Goal: Task Accomplishment & Management: Use online tool/utility

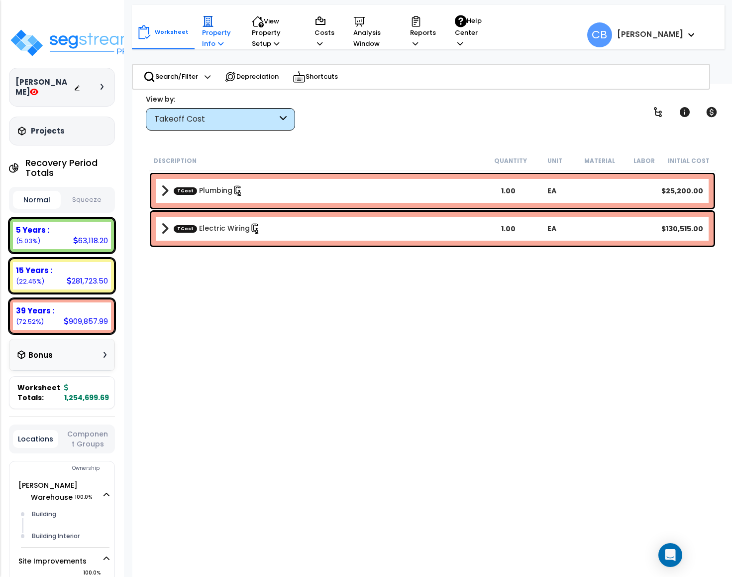
scroll to position [44, 0]
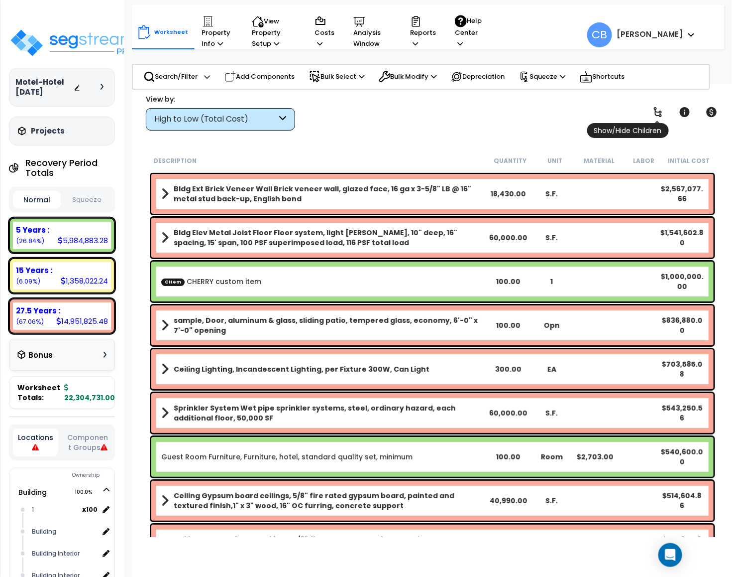
click at [660, 112] on icon at bounding box center [658, 112] width 8 height 10
click at [661, 113] on icon at bounding box center [658, 112] width 8 height 10
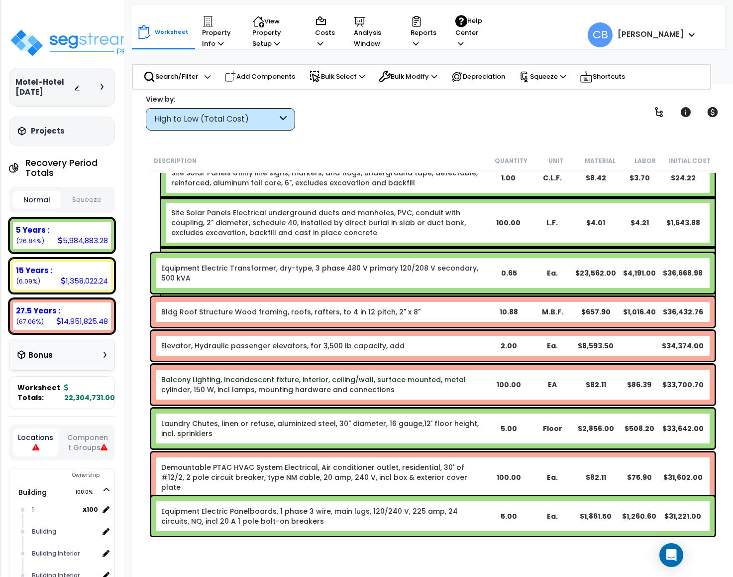
scroll to position [22039, 0]
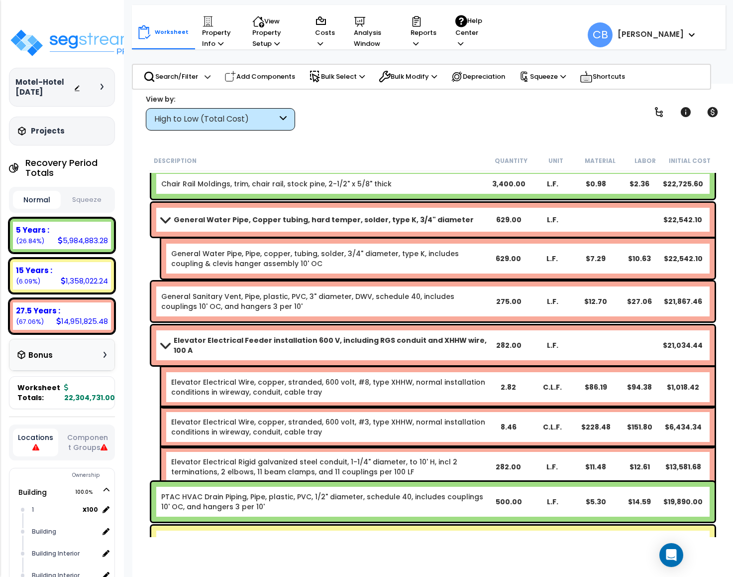
drag, startPoint x: 656, startPoint y: 424, endPoint x: 683, endPoint y: 413, distance: 29.7
click at [656, 407] on div "Elevator Electrical Wire, copper, stranded, 600 volt, #3, type XHHW, normal ins…" at bounding box center [438, 427] width 554 height 40
drag, startPoint x: 657, startPoint y: 396, endPoint x: 670, endPoint y: 388, distance: 14.8
drag, startPoint x: 676, startPoint y: 190, endPoint x: 679, endPoint y: 196, distance: 7.1
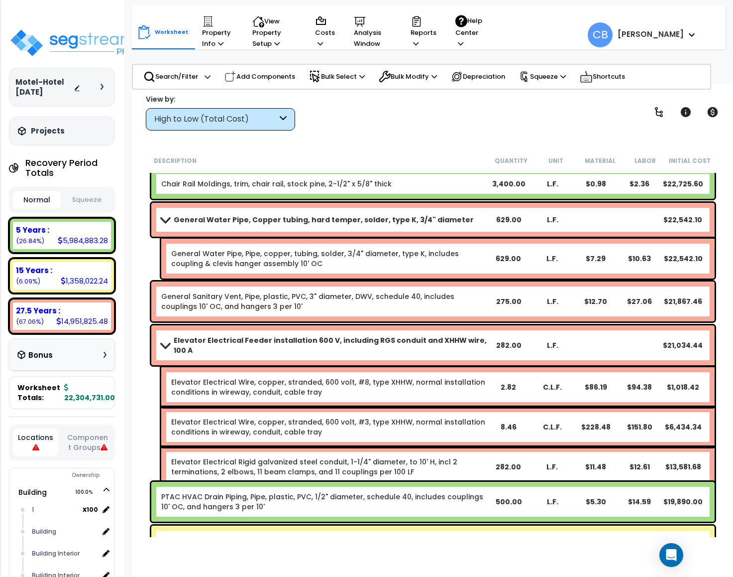
scroll to position [0, 0]
drag, startPoint x: 592, startPoint y: 285, endPoint x: 714, endPoint y: 291, distance: 122.6
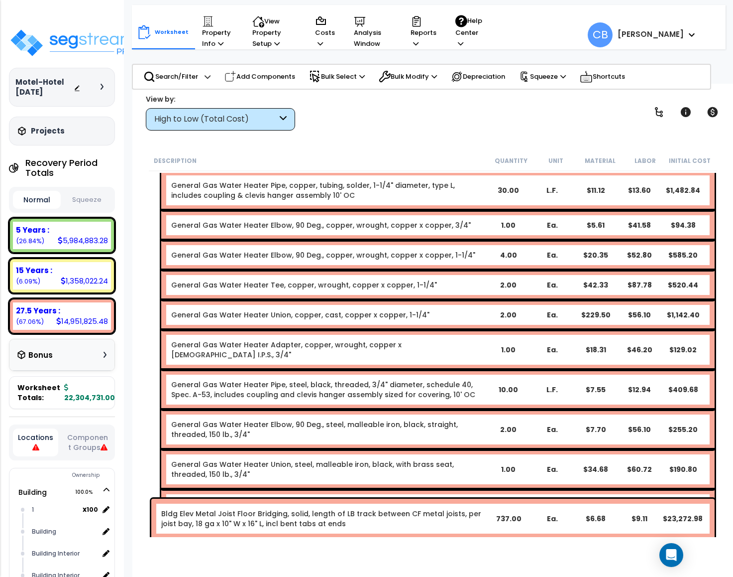
drag, startPoint x: 456, startPoint y: 310, endPoint x: 633, endPoint y: 271, distance: 181.5
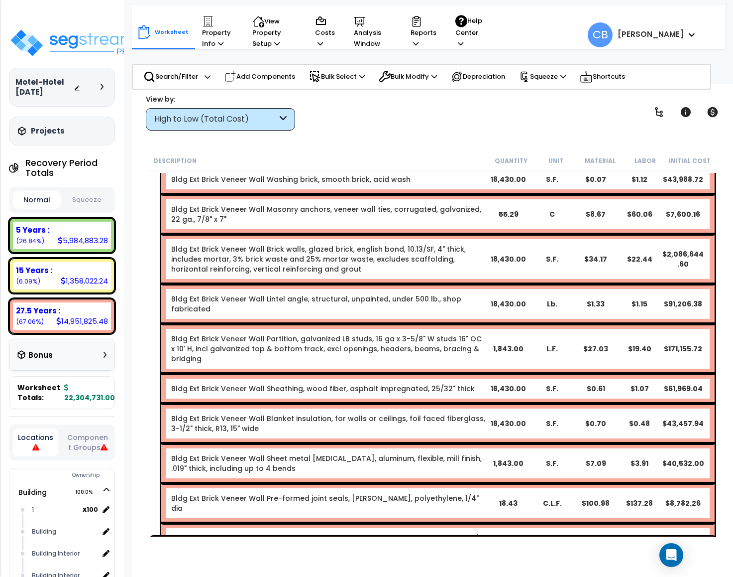
scroll to position [0, 0]
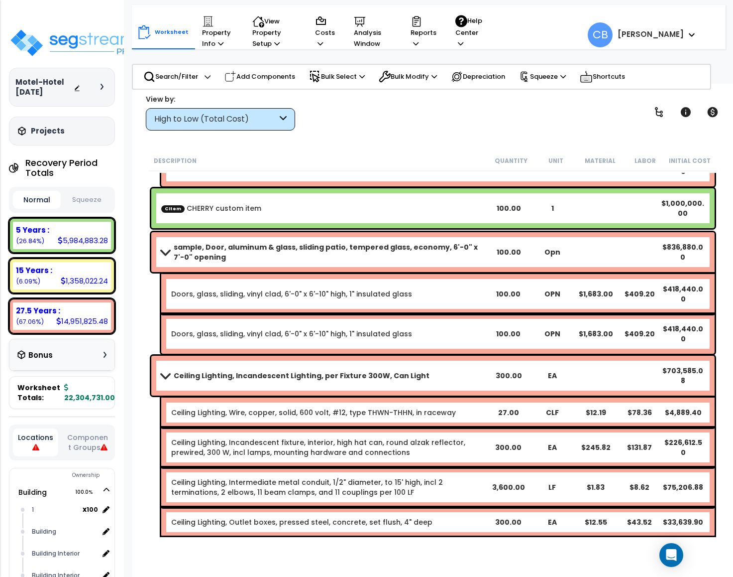
click at [401, 403] on div "Ceiling Lighting, Wire, copper, solid, 600 volt, #12, type THWN-THHN, in racewa…" at bounding box center [438, 412] width 554 height 30
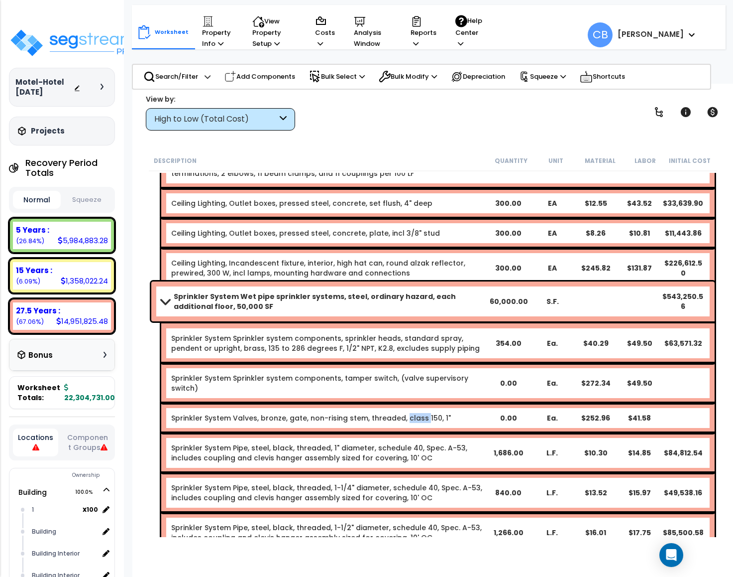
click at [401, 413] on link "Sprinkler System Valves, bronze, gate, non-rising stem, threaded, class 150, 1"" at bounding box center [311, 418] width 280 height 10
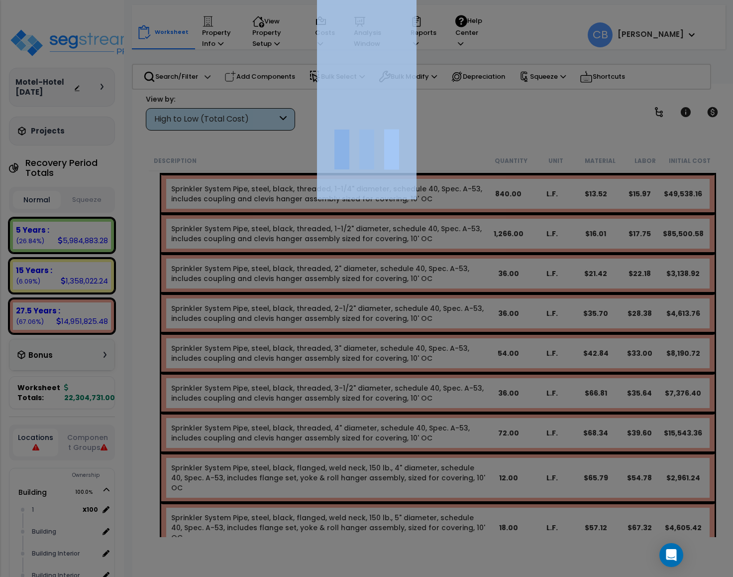
click at [401, 403] on div at bounding box center [366, 288] width 733 height 577
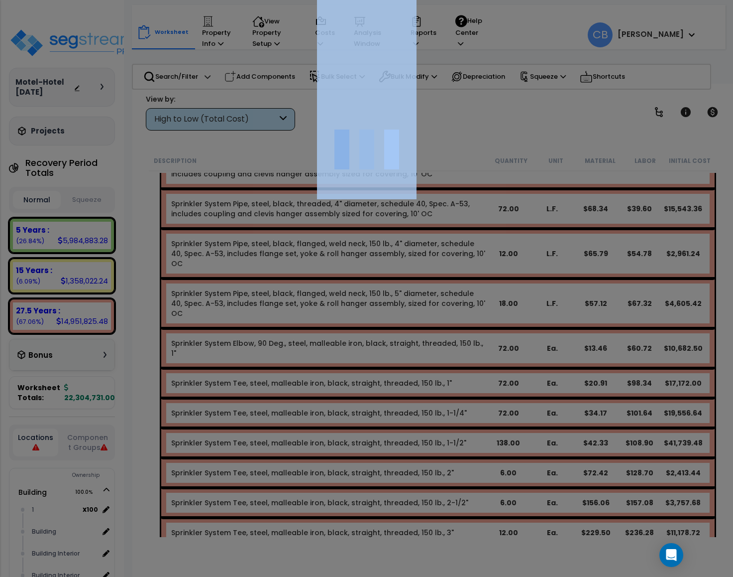
click at [401, 403] on div at bounding box center [366, 288] width 733 height 577
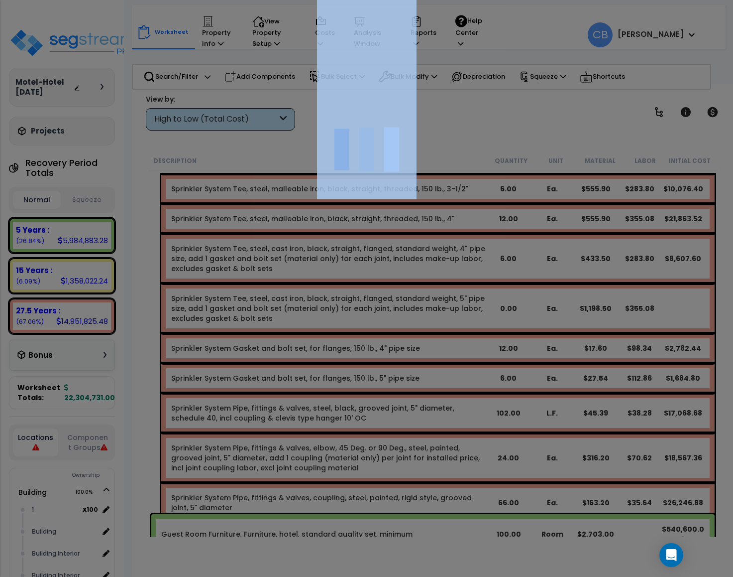
click at [401, 403] on div at bounding box center [366, 288] width 733 height 577
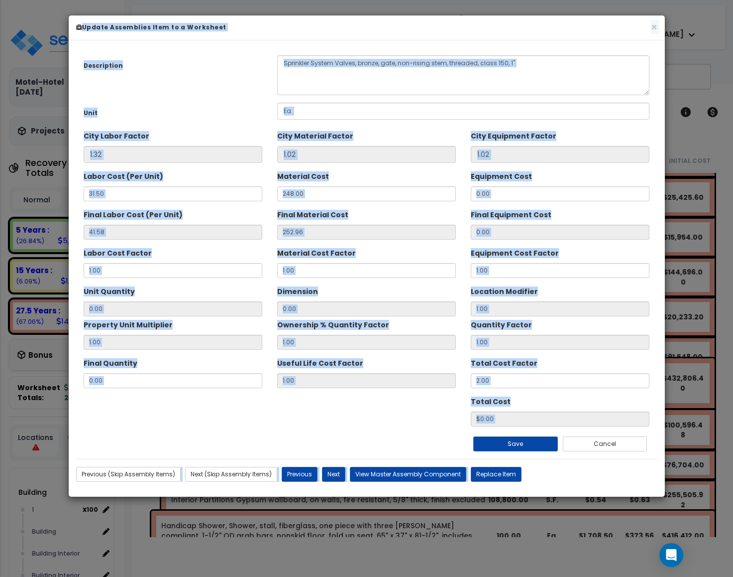
click at [401, 403] on div "Total Cost $0.00" at bounding box center [367, 409] width 582 height 33
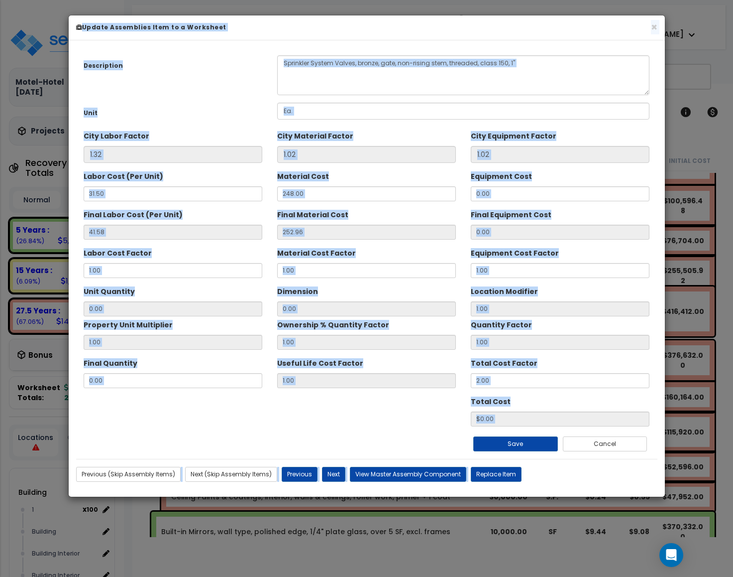
click at [401, 403] on div "Total Cost $0.00" at bounding box center [367, 409] width 582 height 33
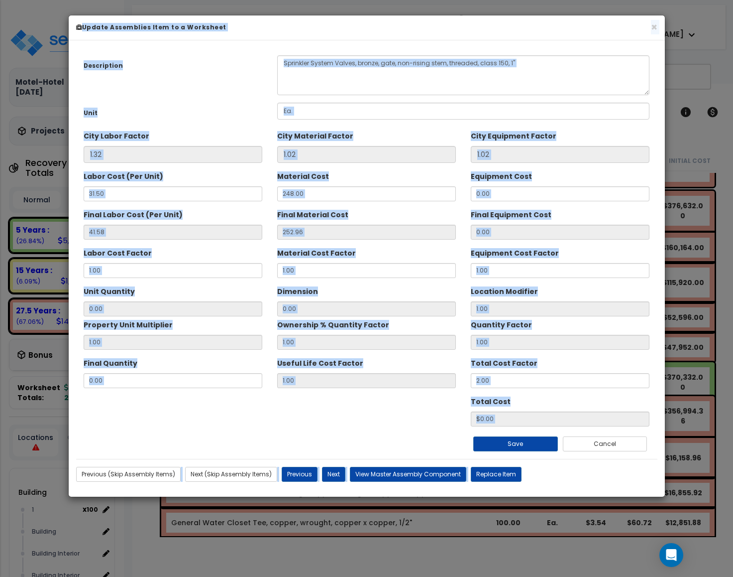
click at [401, 403] on div "Total Cost $0.00" at bounding box center [367, 409] width 582 height 33
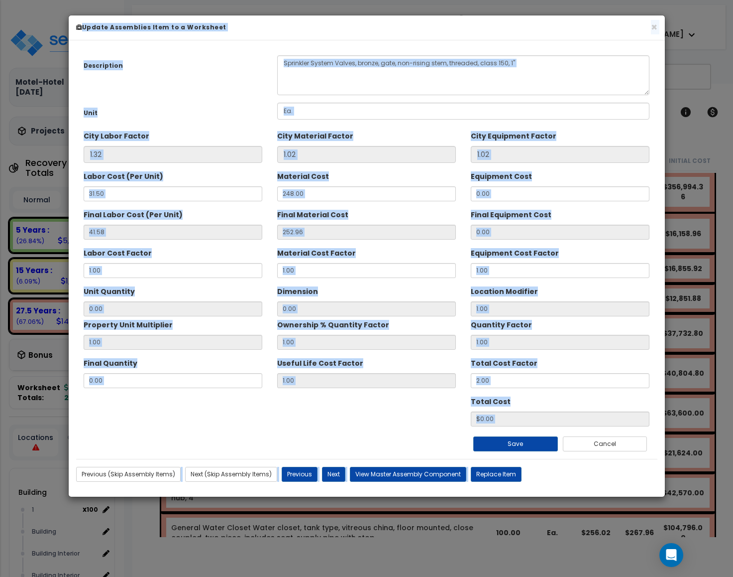
click at [401, 403] on div "Total Cost $0.00" at bounding box center [367, 409] width 582 height 33
click at [658, 25] on div "× Update Assemblies Item to a Worksheet" at bounding box center [367, 27] width 597 height 25
click at [654, 27] on button "×" at bounding box center [654, 27] width 6 height 10
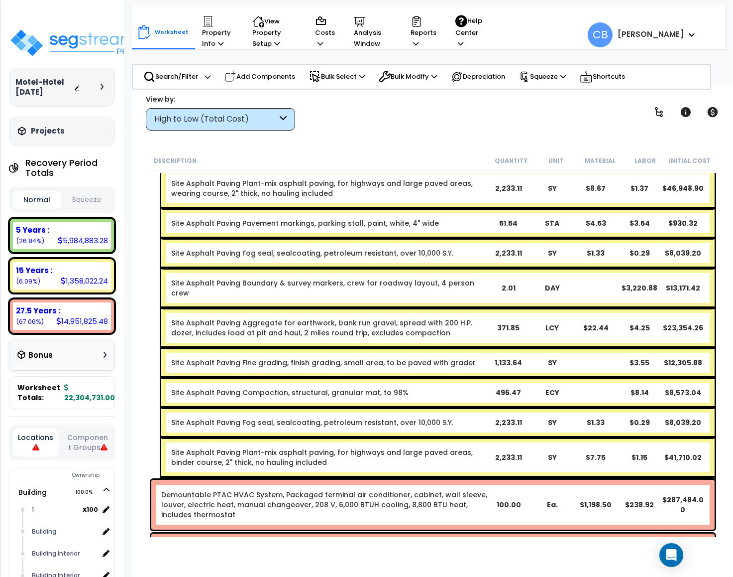
click at [460, 377] on div "Site Asphalt Paving Compaction, structural, granular mat, to 98% 496.47 ECY $8.…" at bounding box center [438, 392] width 554 height 30
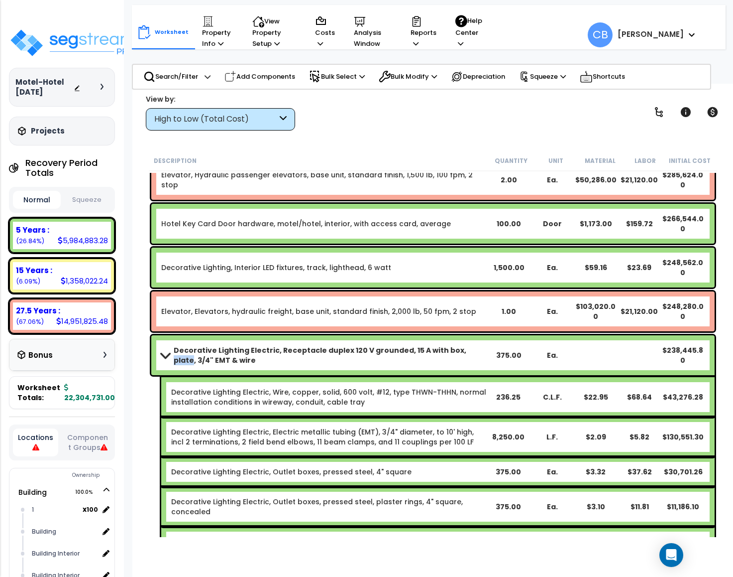
click at [460, 345] on b "Decorative Lighting Electric, Receptacle duplex 120 V grounded, 15 A with box, …" at bounding box center [331, 355] width 314 height 20
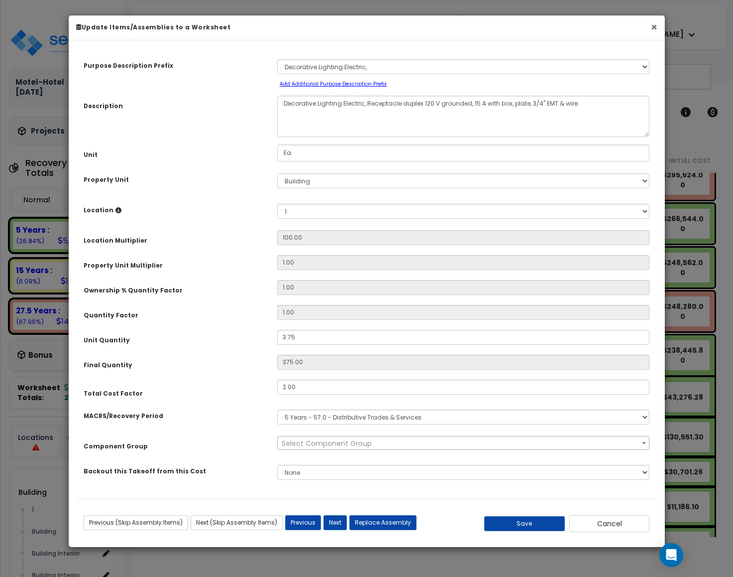
click at [655, 30] on button "×" at bounding box center [654, 27] width 6 height 10
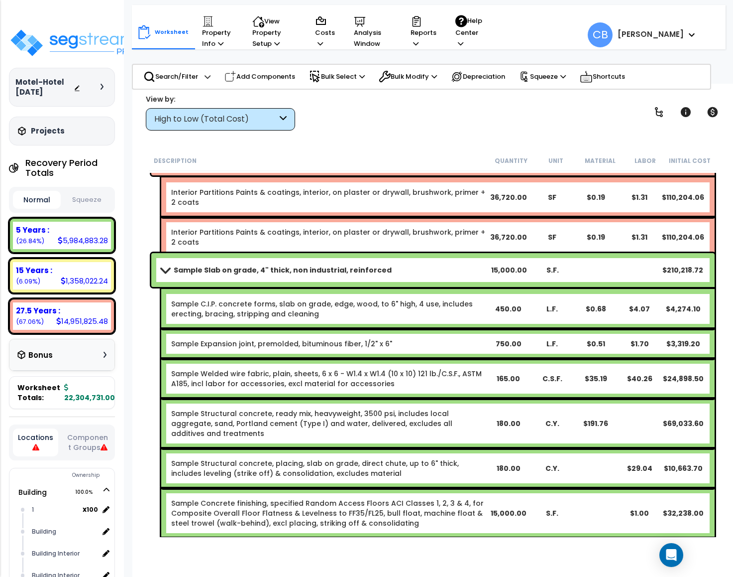
scroll to position [5453, 0]
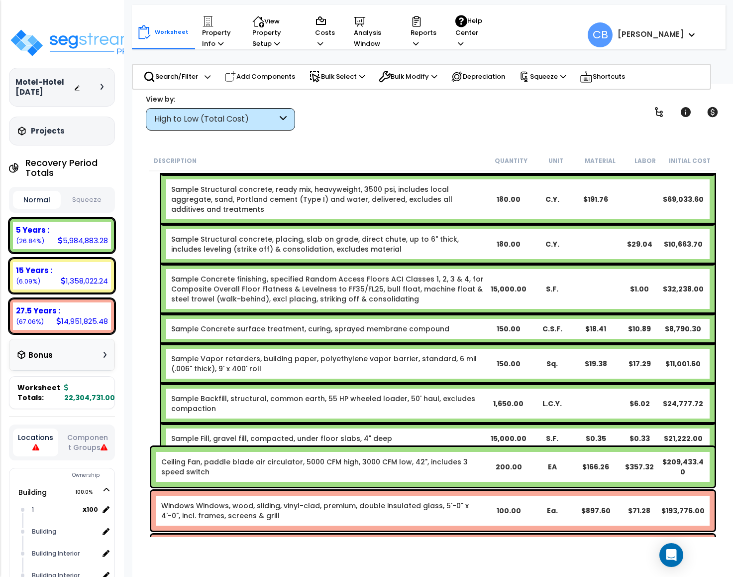
click at [453, 383] on div "Sample Backfill, structural, common earth, 55 HP wheeled loader, 50' haul, excl…" at bounding box center [438, 403] width 554 height 40
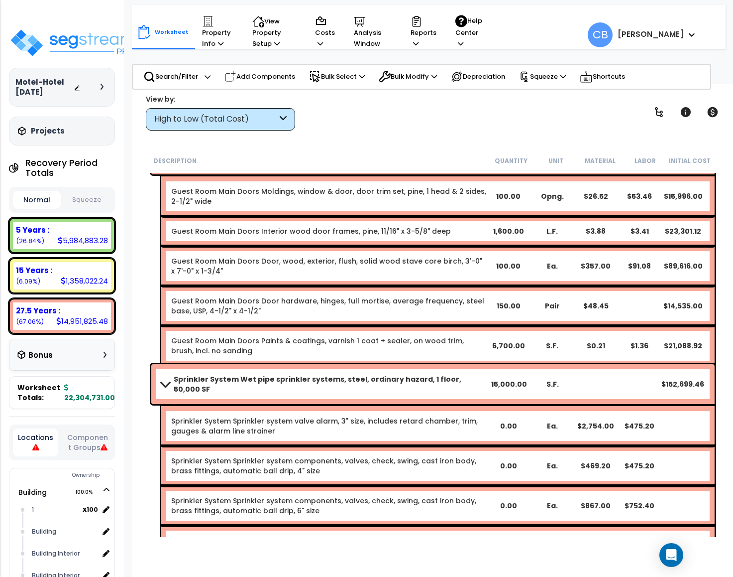
click at [342, 336] on link "Guest Room Main Doors Paints & coatings, varnish 1 coat + sealer, on wood trim,…" at bounding box center [328, 346] width 315 height 20
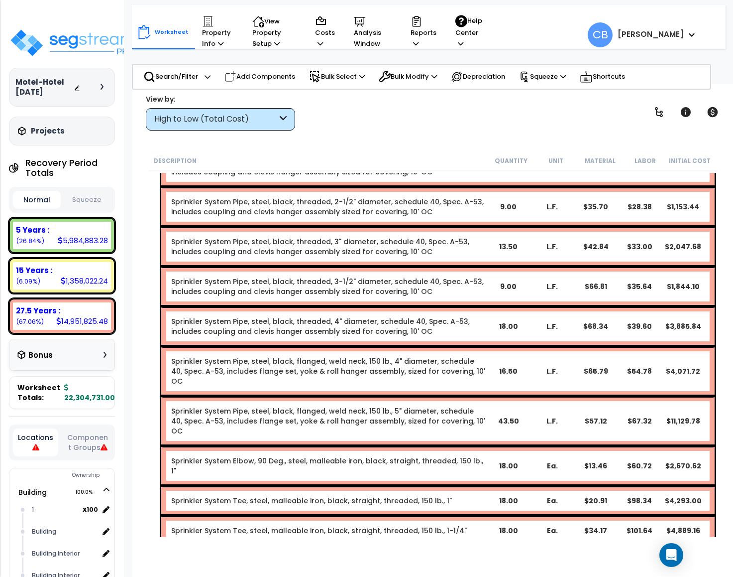
scroll to position [6946, 0]
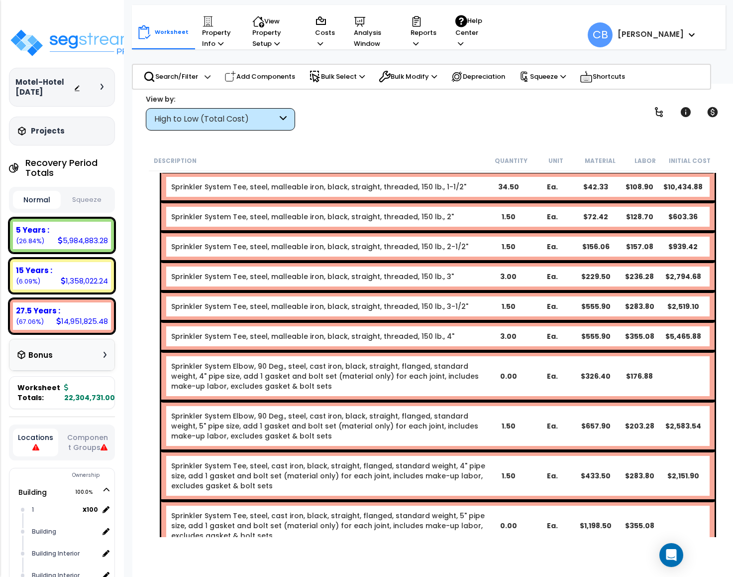
click at [386, 411] on link "Sprinkler System Elbow, 90 Deg., steel, cast iron, black, straight, flanged, st…" at bounding box center [328, 426] width 315 height 30
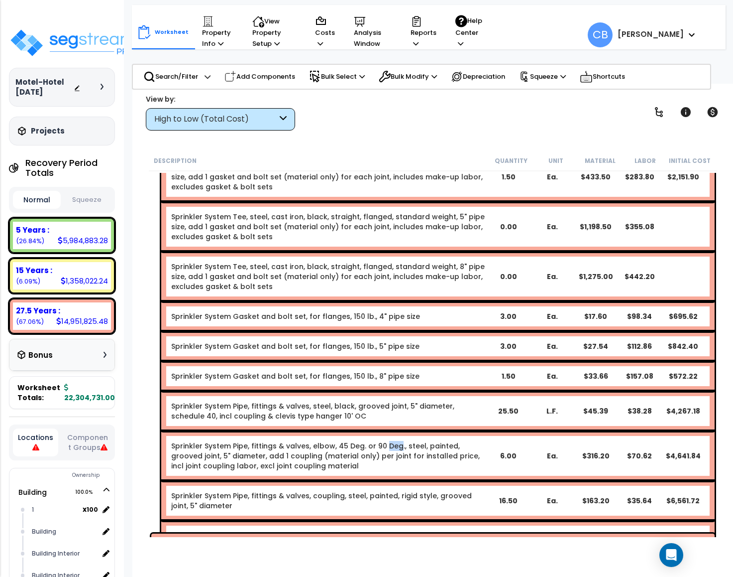
click at [386, 431] on div "Sprinkler System Pipe, fittings & valves, elbow, 45 Deg. or 90 Deg., steel, pai…" at bounding box center [438, 456] width 554 height 50
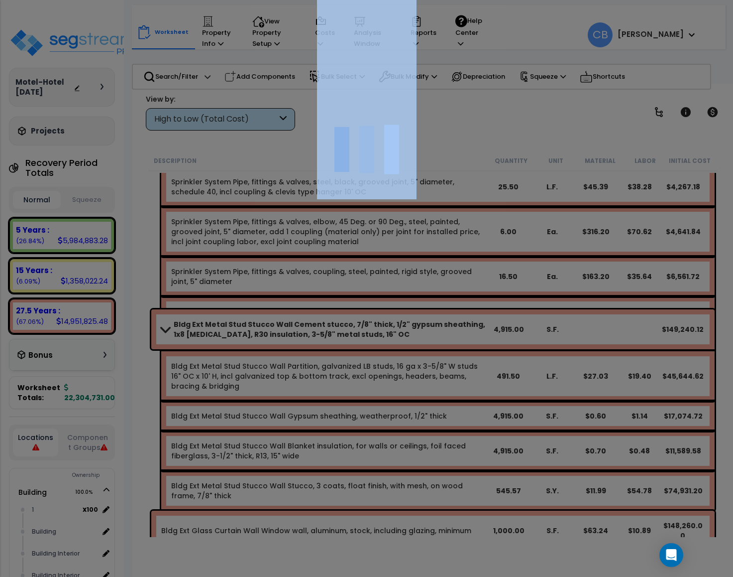
click at [386, 335] on div at bounding box center [366, 288] width 733 height 577
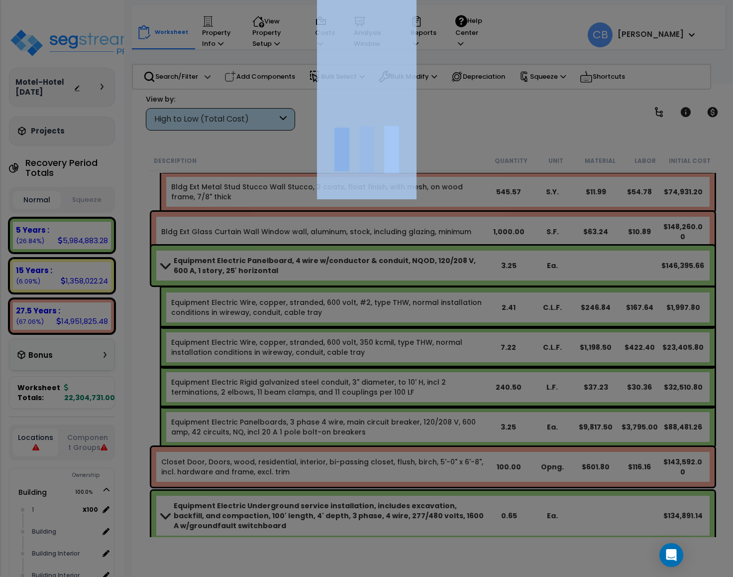
click at [386, 335] on div at bounding box center [366, 288] width 733 height 577
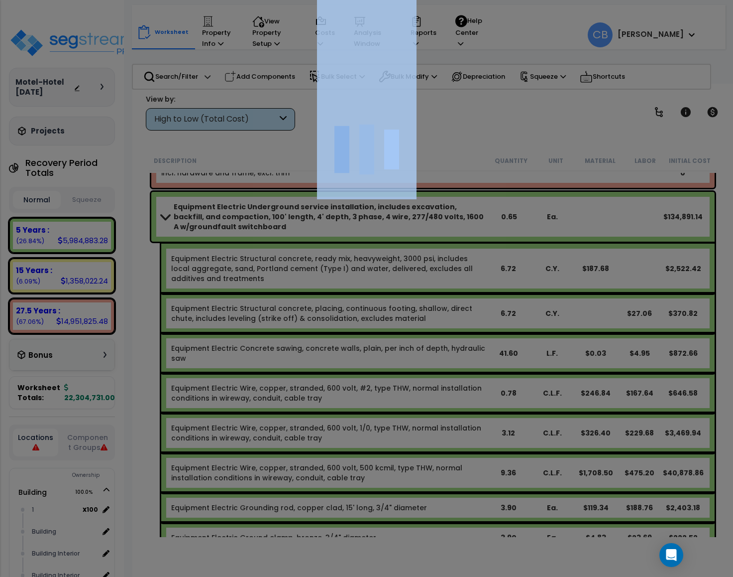
click at [386, 335] on div at bounding box center [366, 288] width 733 height 577
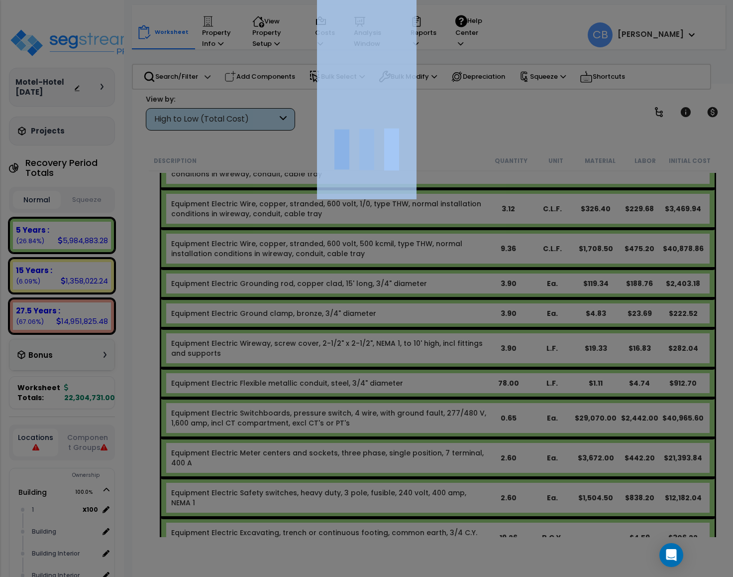
click at [386, 40] on div "We are Building your Property. So please grab a coffee and let us do the heavy …" at bounding box center [366, 20] width 733 height 40
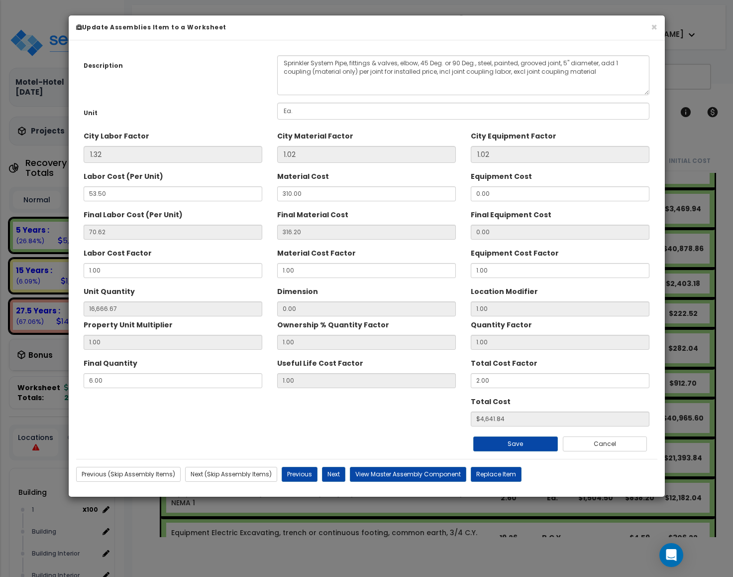
scroll to position [9337, 0]
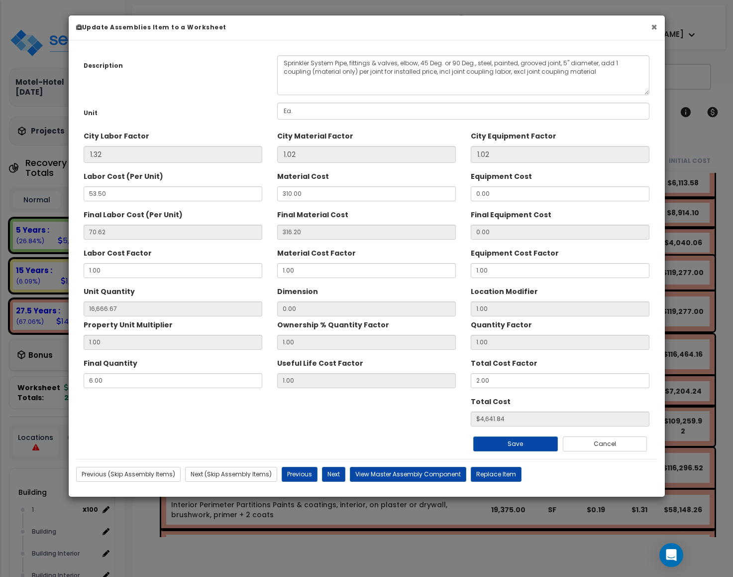
click at [651, 32] on button "×" at bounding box center [654, 27] width 6 height 10
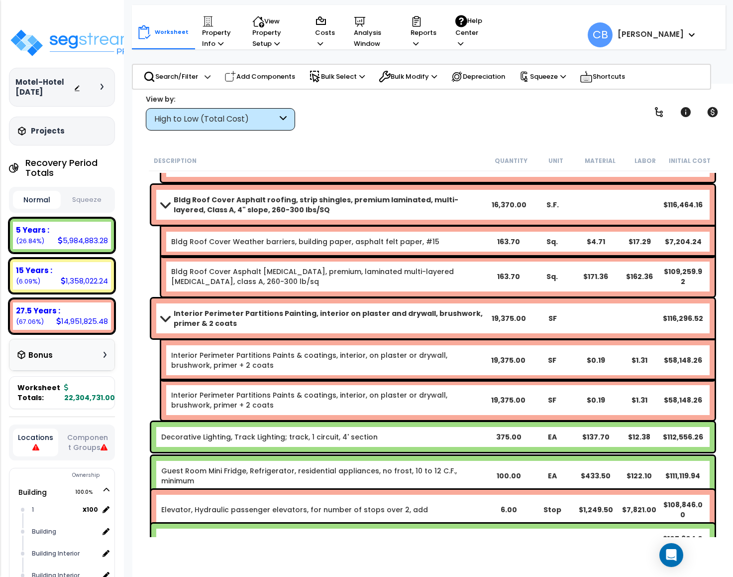
click at [332, 351] on link "Interior Perimeter Partitions Paints & coatings, interior, on plaster or drywal…" at bounding box center [328, 360] width 315 height 20
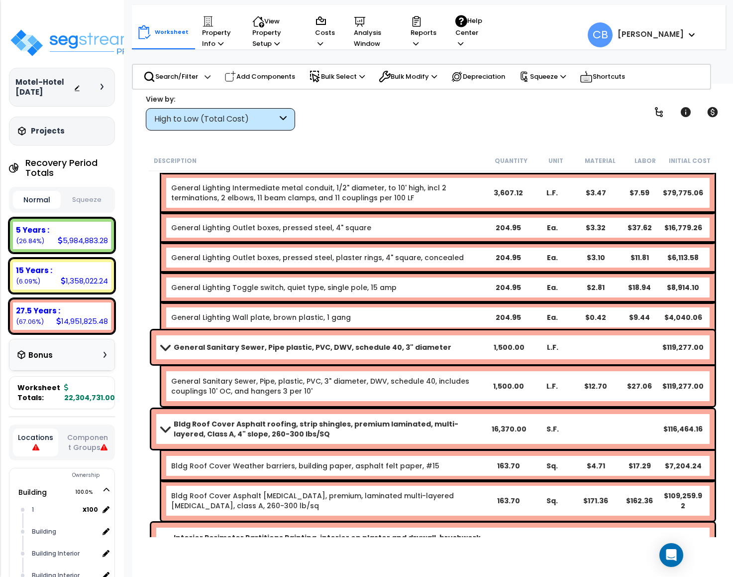
click at [332, 351] on link "General Sanitary Sewer, Pipe plastic, PVC, DWV, schedule 40, 3" diameter" at bounding box center [324, 347] width 326 height 14
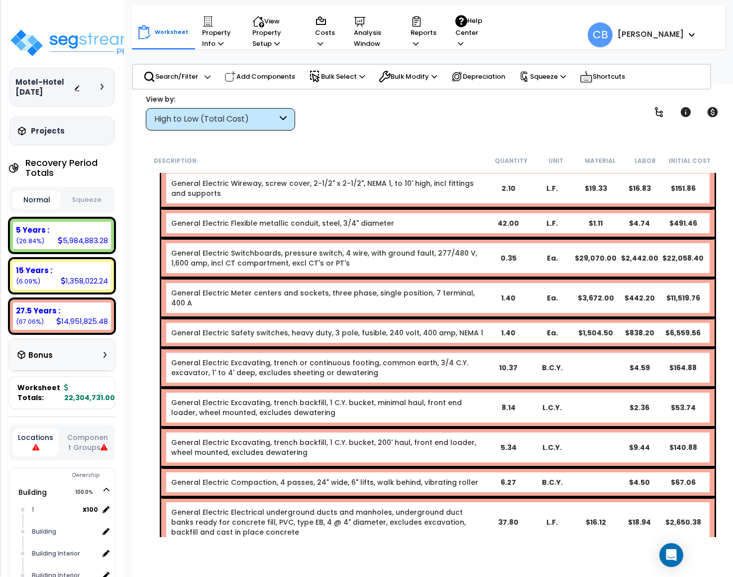
click at [332, 228] on link "General Electric Flexible metallic conduit, steel, 3/4" diameter" at bounding box center [282, 223] width 223 height 10
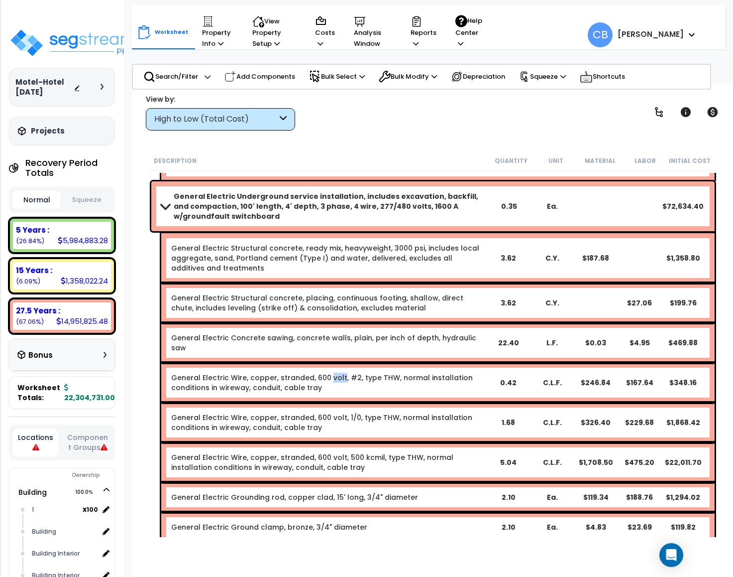
click at [332, 363] on div "General Electric Wire, copper, stranded, 600 volt, #2, type THW, normal install…" at bounding box center [438, 383] width 554 height 40
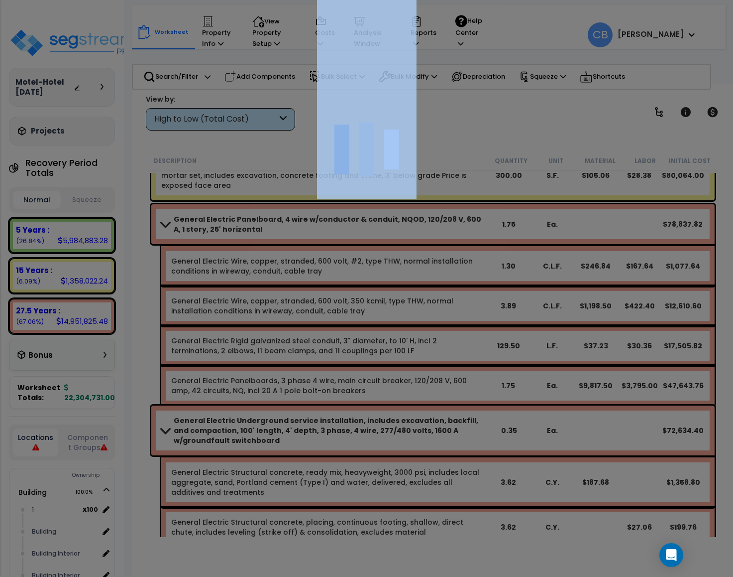
click at [332, 351] on div at bounding box center [366, 288] width 733 height 577
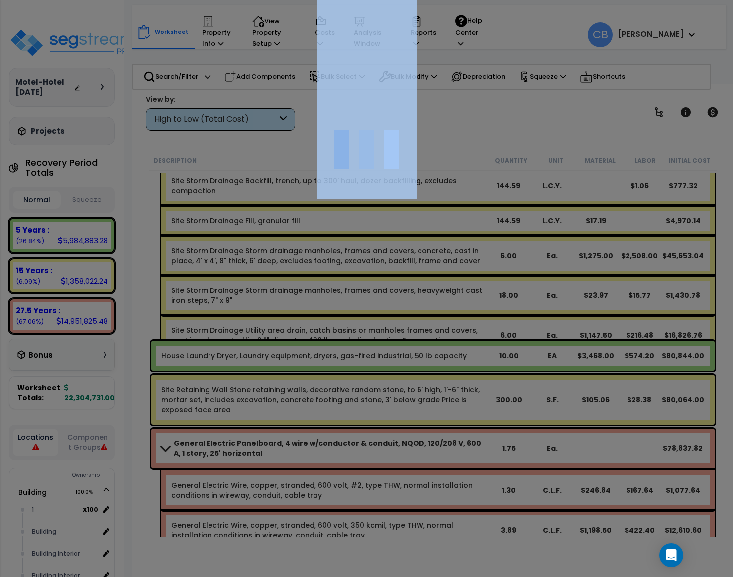
click at [332, 351] on div at bounding box center [366, 288] width 733 height 577
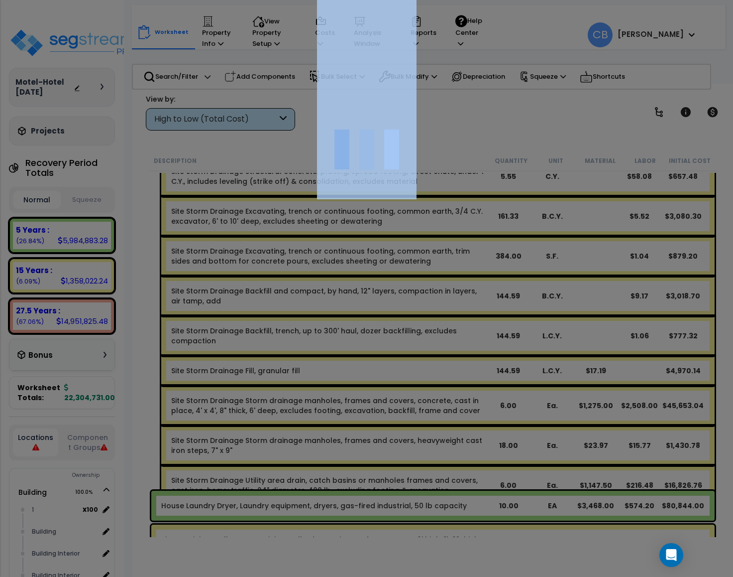
click at [332, 351] on div at bounding box center [366, 288] width 733 height 577
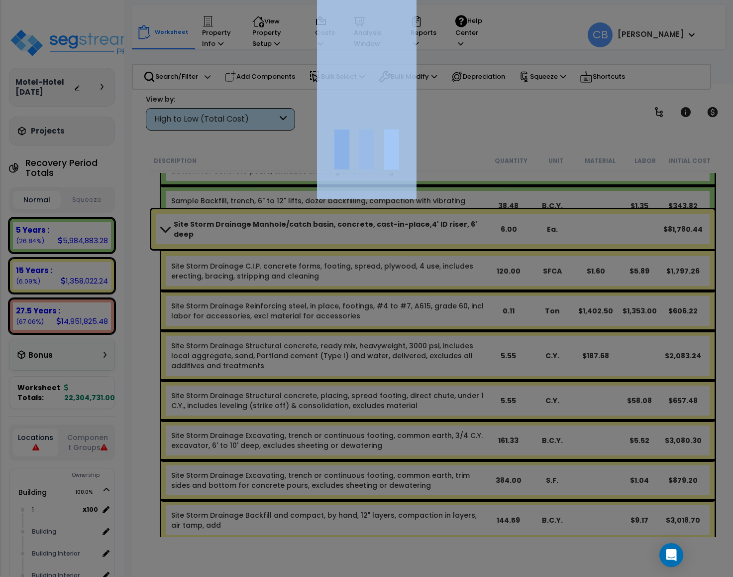
click at [332, 351] on div at bounding box center [366, 288] width 733 height 577
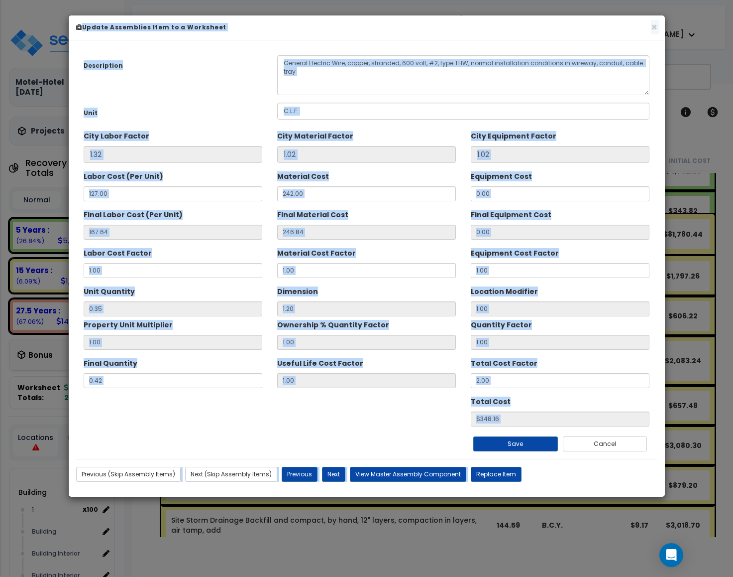
scroll to position [7917, 0]
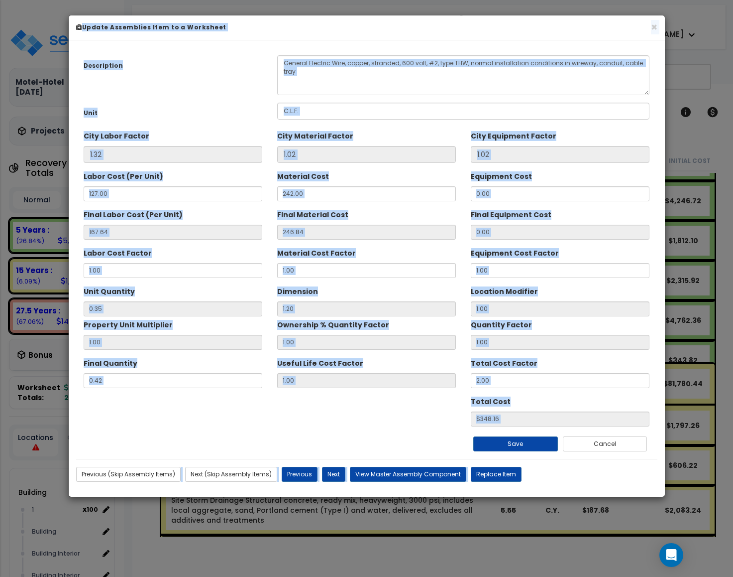
click at [659, 24] on div "× Update Assemblies Item to a Worksheet" at bounding box center [367, 27] width 597 height 25
click at [652, 26] on button "×" at bounding box center [654, 27] width 6 height 10
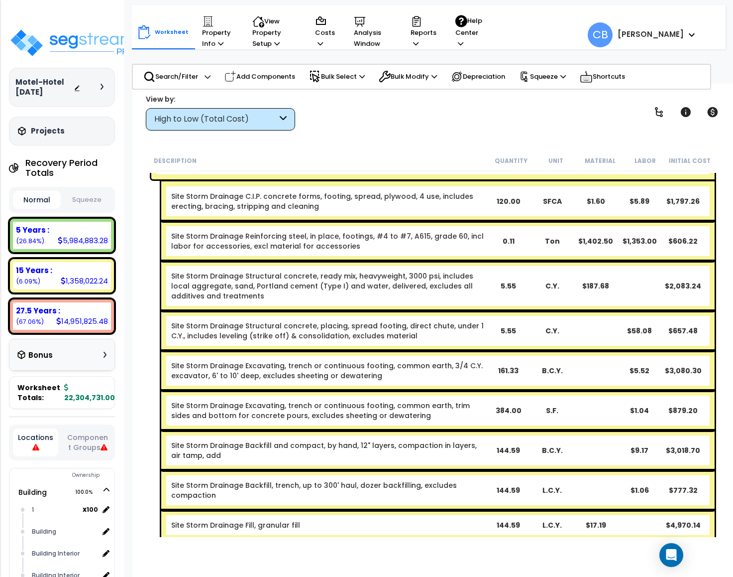
scroll to position [8216, 0]
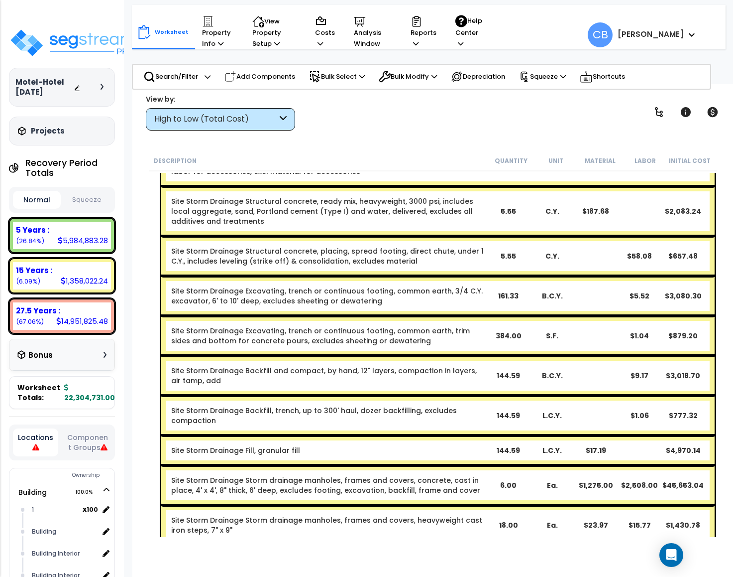
click at [469, 340] on div "Site Storm Drainage Excavating, trench or continuous footing, common earth, tri…" at bounding box center [438, 336] width 554 height 40
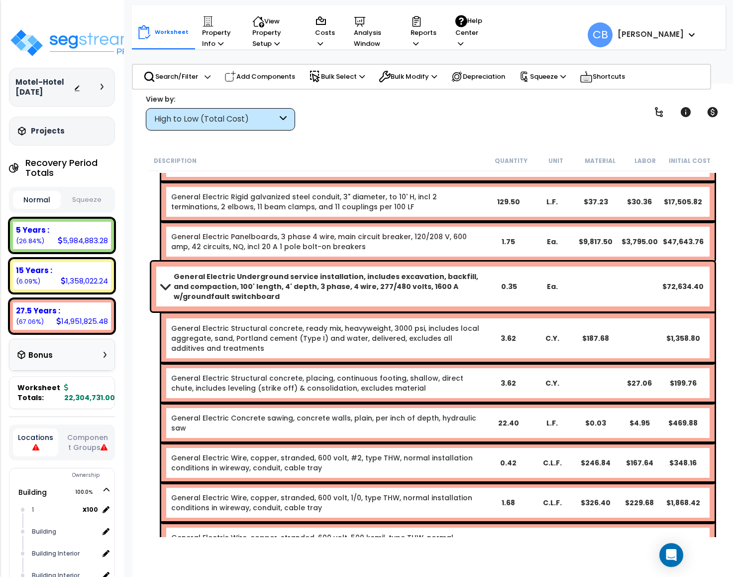
click at [469, 340] on link "General Electric Structural concrete, ready mix, heavyweight, 3000 psi, include…" at bounding box center [328, 338] width 315 height 30
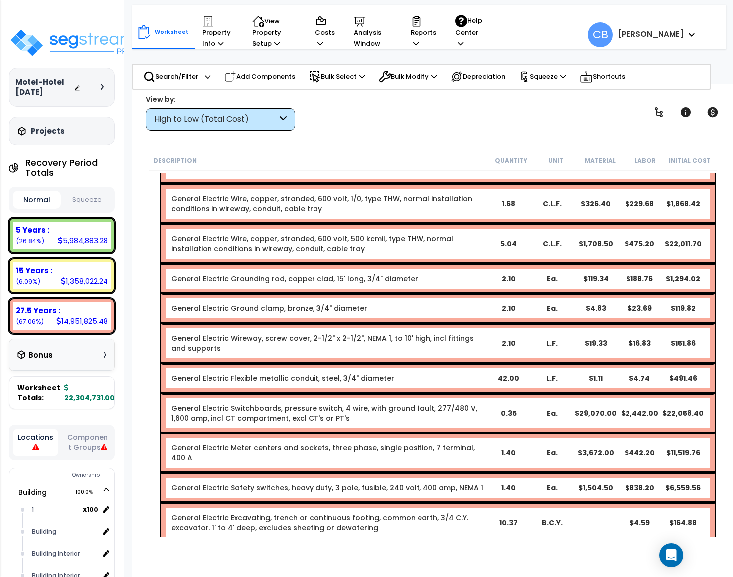
click at [469, 340] on div "General Electric Wireway, screw cover, 2-1/2" x 2-1/2", NEMA 1, to 10' high, in…" at bounding box center [438, 343] width 554 height 40
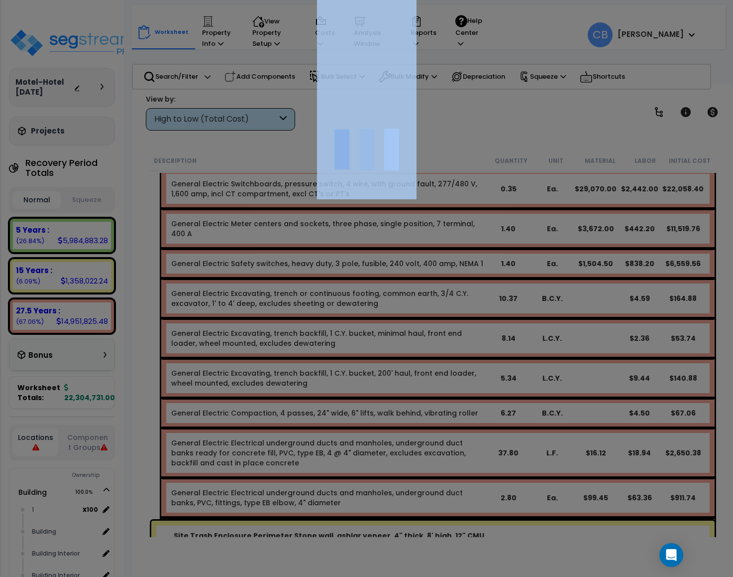
click at [469, 344] on div at bounding box center [366, 288] width 733 height 577
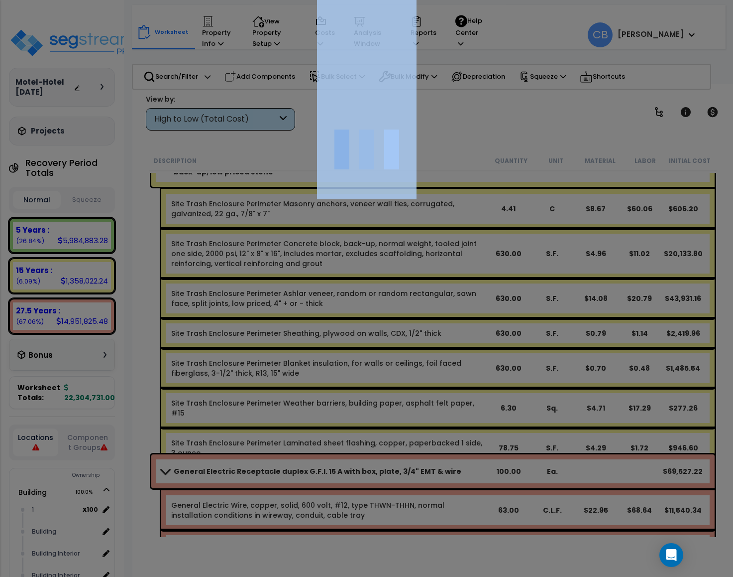
click at [469, 344] on div at bounding box center [366, 288] width 733 height 577
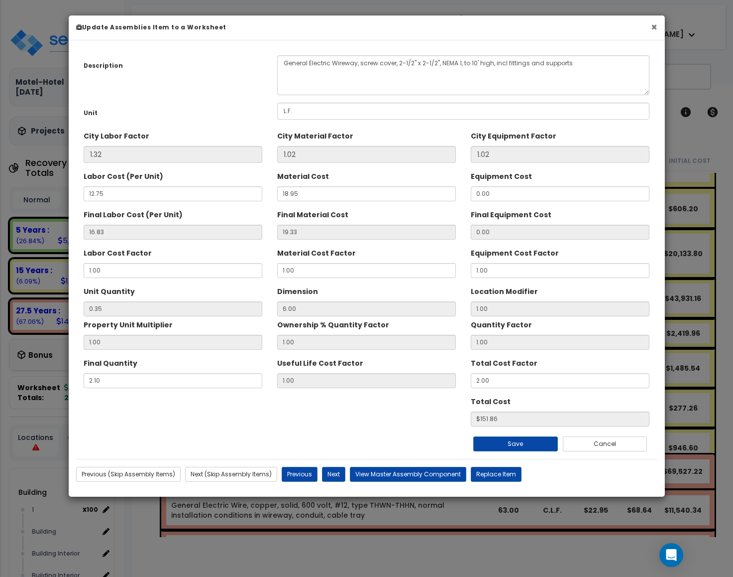
drag, startPoint x: 653, startPoint y: 26, endPoint x: 595, endPoint y: 223, distance: 205.6
click at [653, 27] on button "×" at bounding box center [654, 27] width 6 height 10
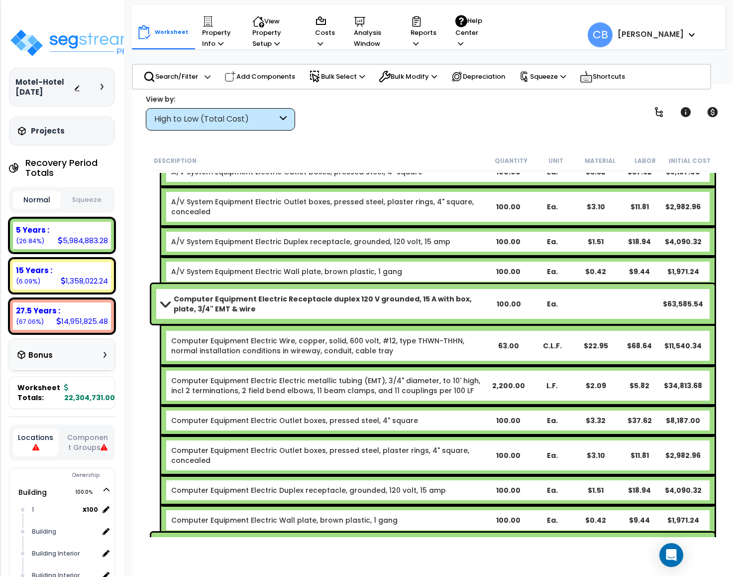
click at [556, 300] on div "Ea." at bounding box center [552, 304] width 43 height 10
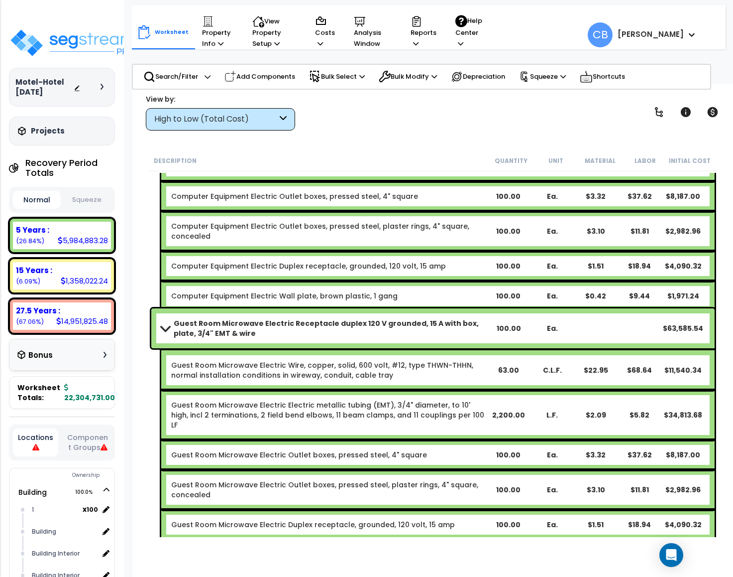
click at [556, 300] on div "Computer Equipment Electric Wall plate, brown plastic, 1 gang 100.00 Ea. $0.42 …" at bounding box center [438, 296] width 554 height 30
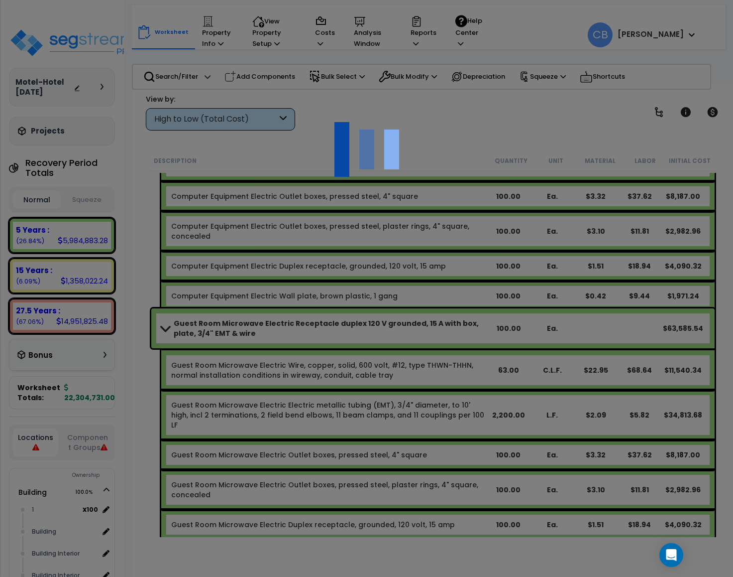
scroll to position [11204, 0]
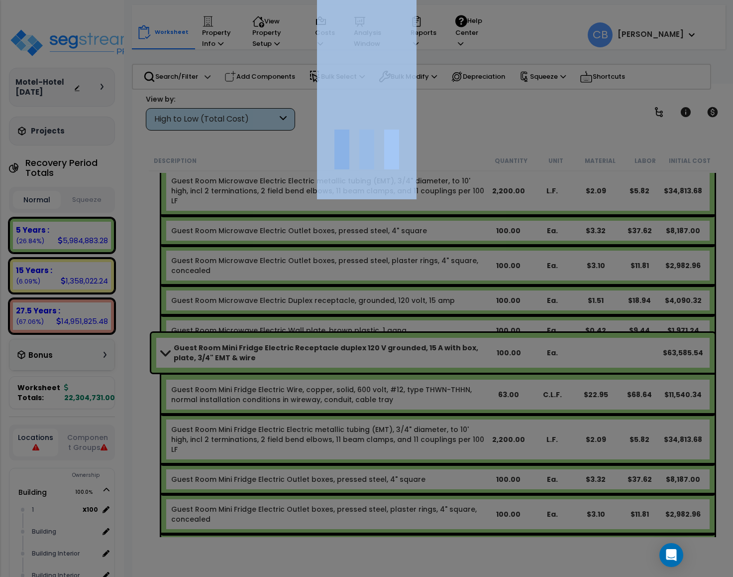
click at [556, 300] on div at bounding box center [366, 288] width 733 height 577
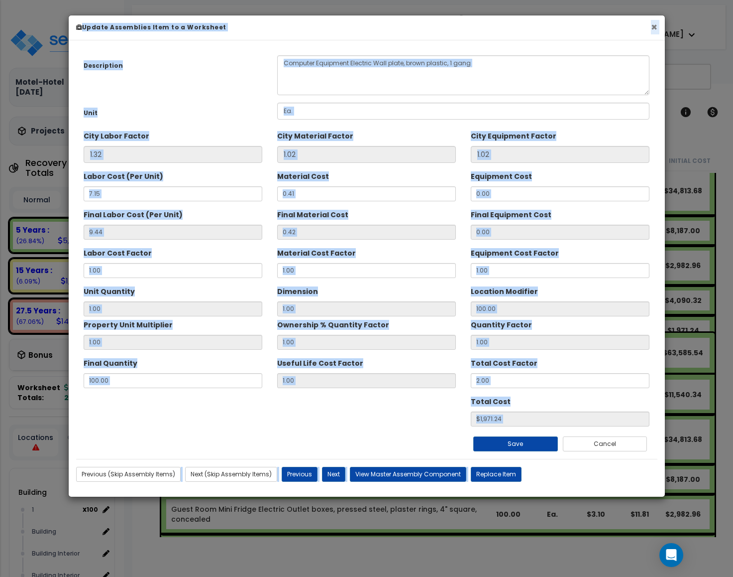
click at [656, 24] on button "×" at bounding box center [654, 27] width 6 height 10
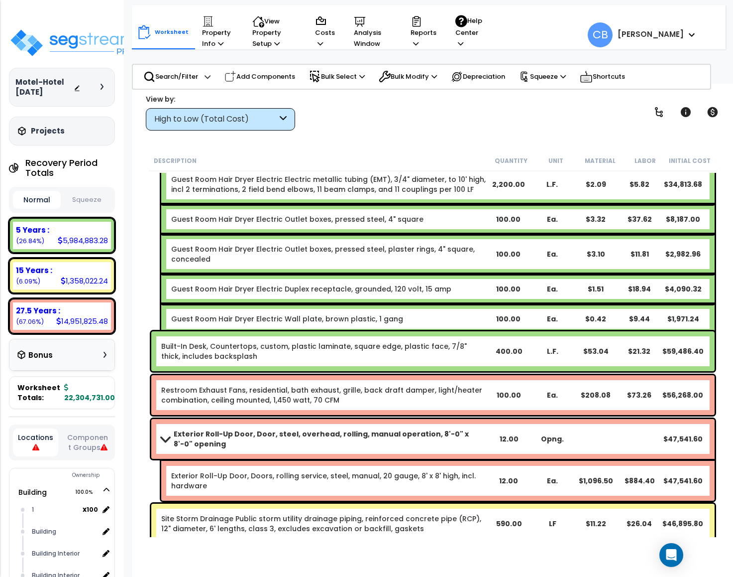
click at [497, 304] on div "Guest Room Hair Dryer Electric Wall plate, brown plastic, 1 gang 100.00 Ea. $0.…" at bounding box center [438, 319] width 554 height 30
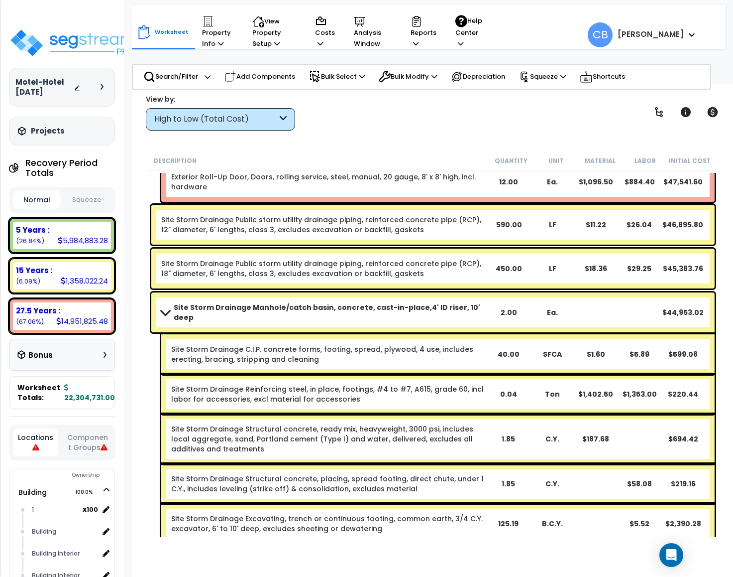
click at [497, 302] on div "Site Storm Drainage Manhole/catch basin, concrete, cast-in-place,4' ID riser, 1…" at bounding box center [433, 312] width 564 height 40
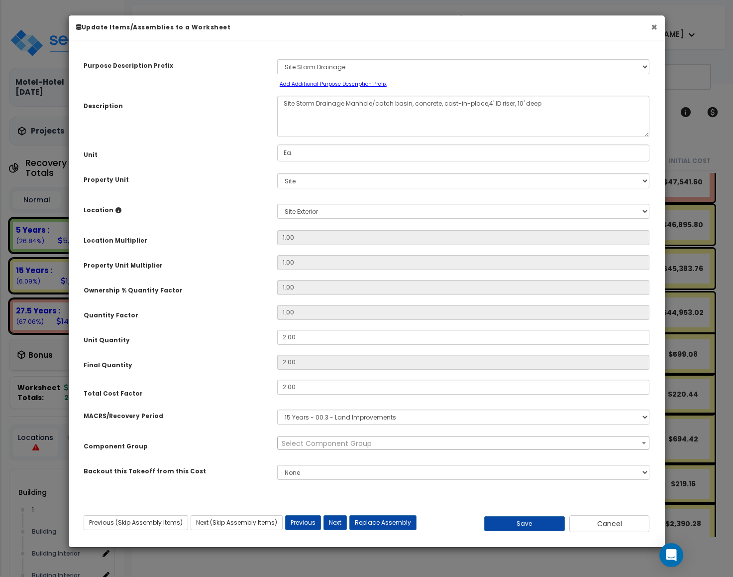
click at [651, 24] on button "×" at bounding box center [654, 27] width 6 height 10
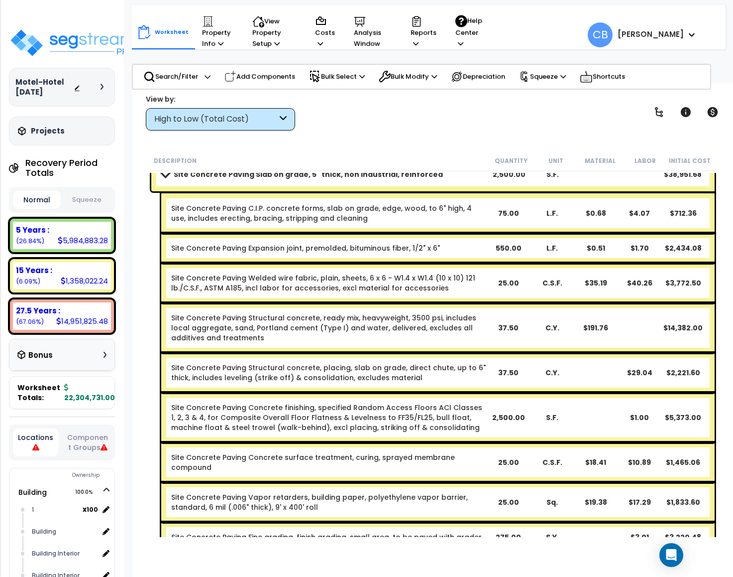
click at [394, 331] on link "Site Concrete Paving Structural concrete, ready mix, heavyweight, 3500 psi, inc…" at bounding box center [328, 328] width 315 height 30
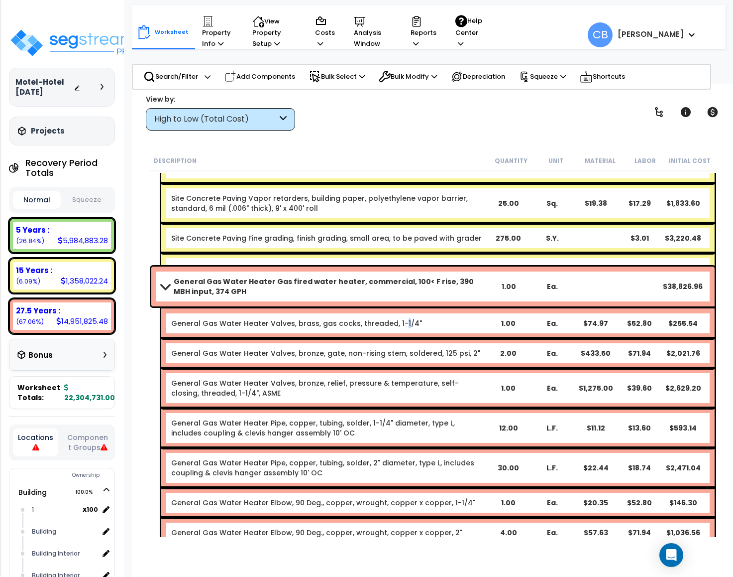
click at [394, 331] on div "General Gas Water Heater Valves, brass, gas cocks, threaded, 1-1/4" 1.00 Ea. $7…" at bounding box center [438, 323] width 554 height 30
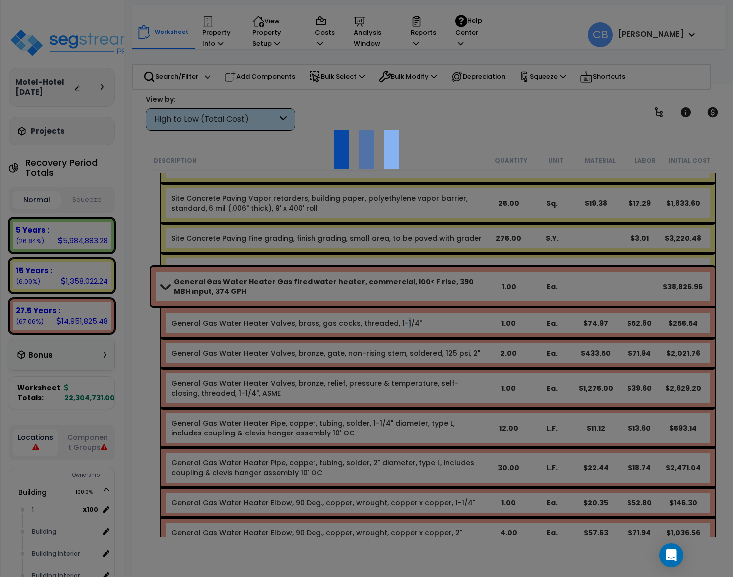
scroll to position [13743, 0]
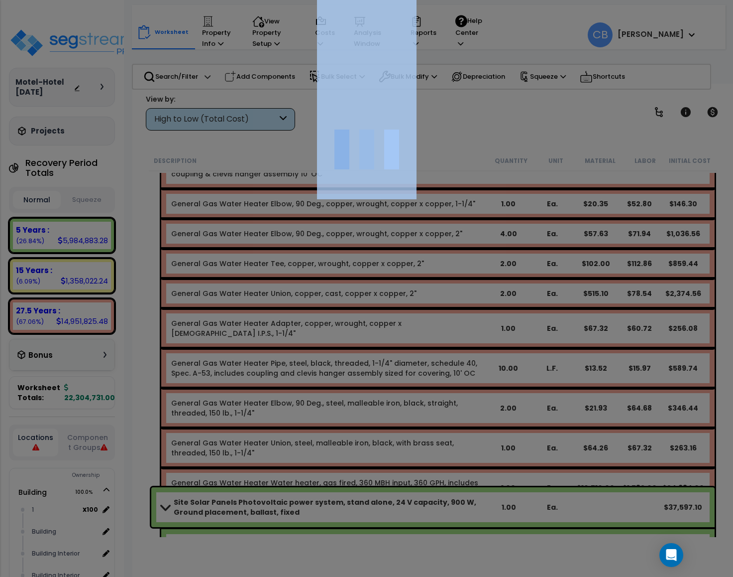
click at [394, 331] on div at bounding box center [366, 288] width 733 height 577
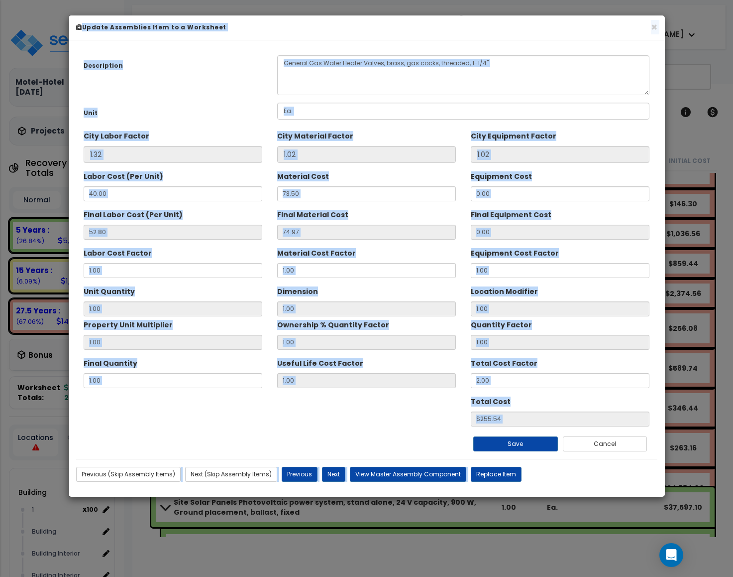
click at [650, 31] on h6 "Update Assemblies Item to a Worksheet" at bounding box center [367, 27] width 582 height 8
click at [651, 27] on button "×" at bounding box center [654, 27] width 6 height 10
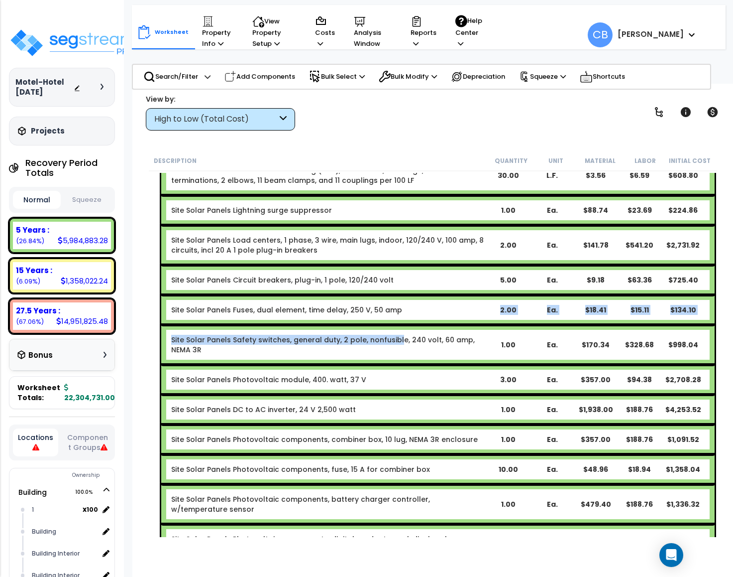
drag, startPoint x: 393, startPoint y: 307, endPoint x: 393, endPoint y: 323, distance: 16.4
click at [393, 323] on div "Site Solar Panels Photovoltaic power system, stand alone, 24 V capacity, 900 W,…" at bounding box center [433, 507] width 569 height 1391
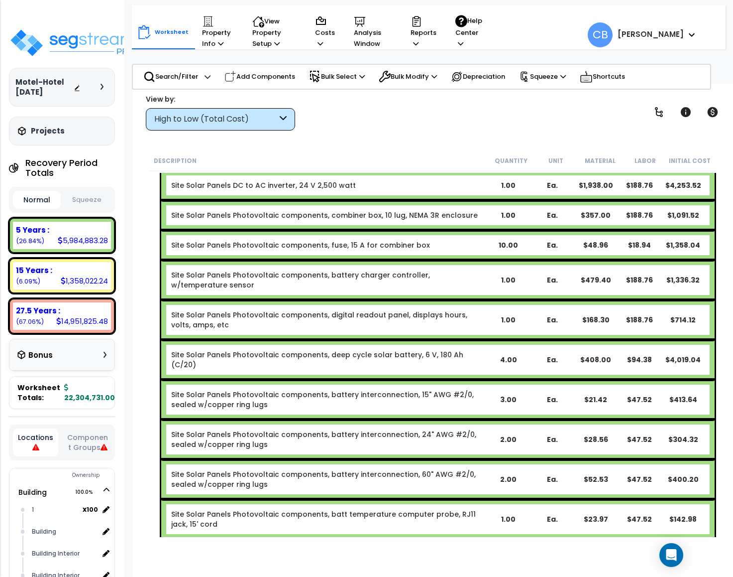
click at [393, 340] on div "Site Solar Panels Photovoltaic components, deep cycle solar battery, 6 V, 180 A…" at bounding box center [438, 360] width 554 height 40
click at [387, 310] on link "Site Solar Panels Photovoltaic components, digital readout panel, displays hour…" at bounding box center [328, 320] width 315 height 20
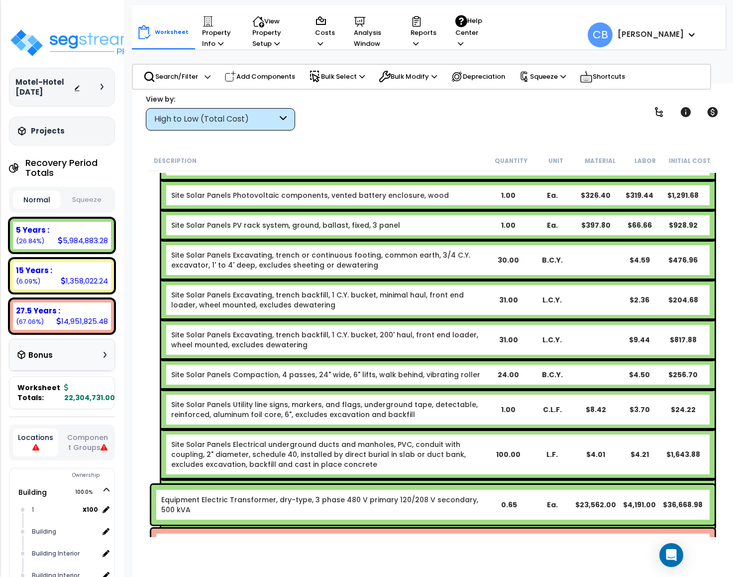
click at [387, 330] on link "Site Solar Panels Excavating, trench backfill, 1 C.Y. bucket, 200' haul, front …" at bounding box center [328, 340] width 315 height 20
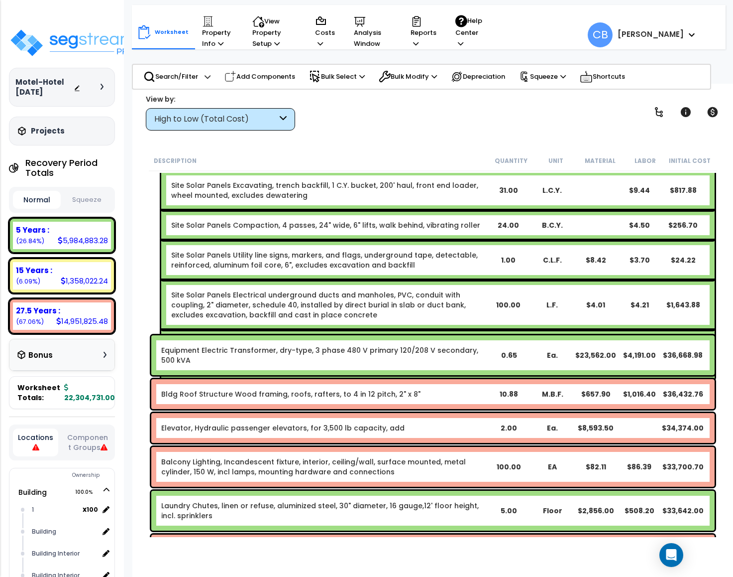
click at [387, 340] on link "Site Solar Panels Electrical underground ducts and manholes, PVC, base spacer, …" at bounding box center [328, 355] width 315 height 30
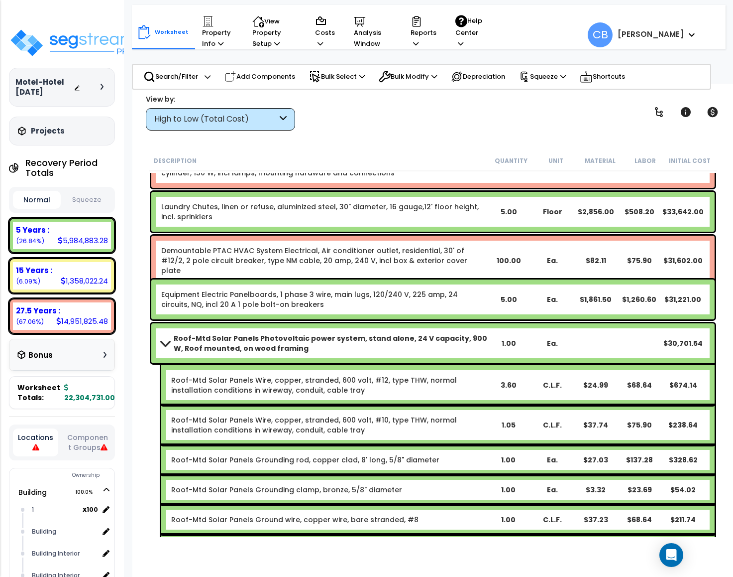
click at [387, 296] on link "Equipment Electric Panelboards, 1 phase 3 wire, main lugs, 120/240 V, 225 amp, …" at bounding box center [324, 299] width 326 height 20
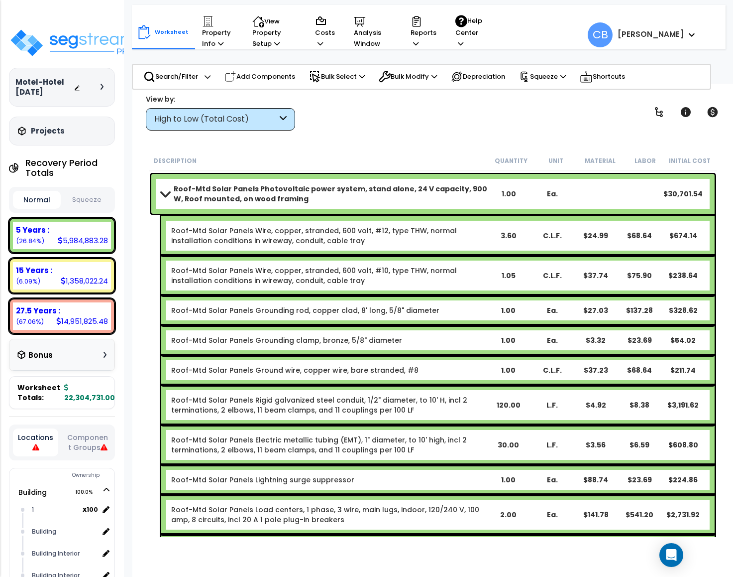
click at [387, 296] on div "Roof-Mtd Solar Panels Grounding rod, copper clad, 8' long, 5/8" diameter 1.00 E…" at bounding box center [438, 310] width 554 height 30
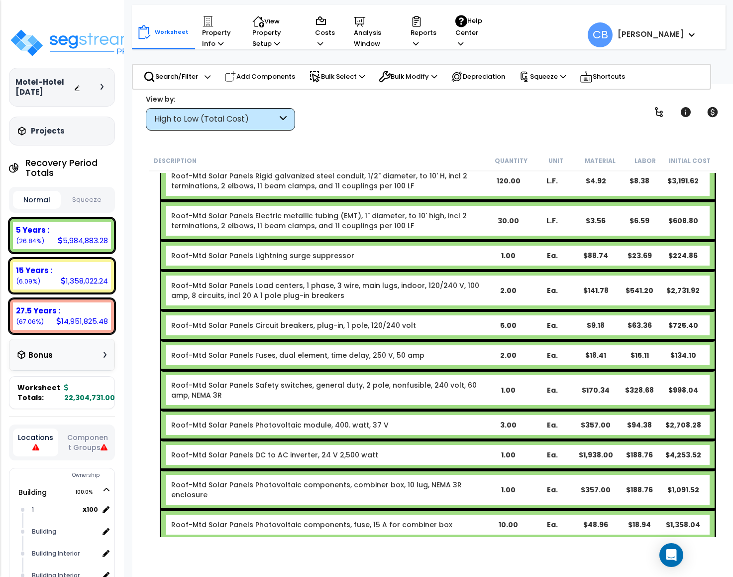
click at [387, 296] on div "Roof-Mtd Solar Panels Load centers, 1 phase, 3 wire, main lugs, indoor, 120/240…" at bounding box center [438, 290] width 554 height 40
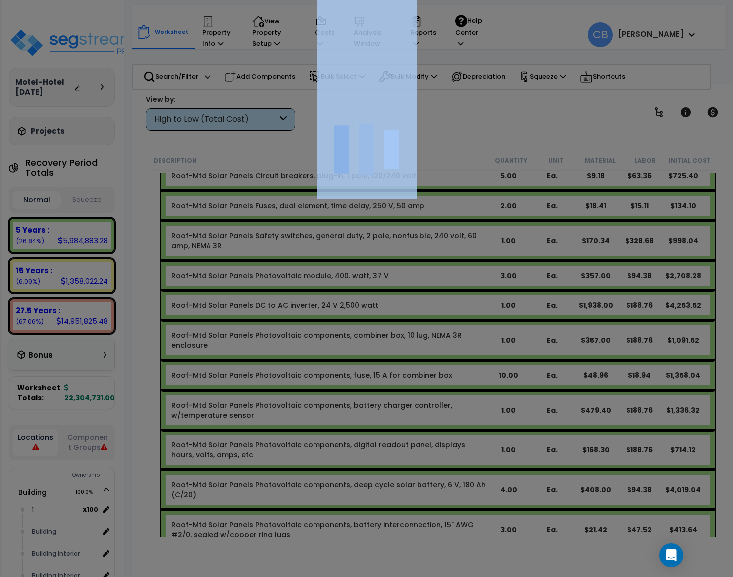
click at [387, 296] on div at bounding box center [366, 288] width 733 height 577
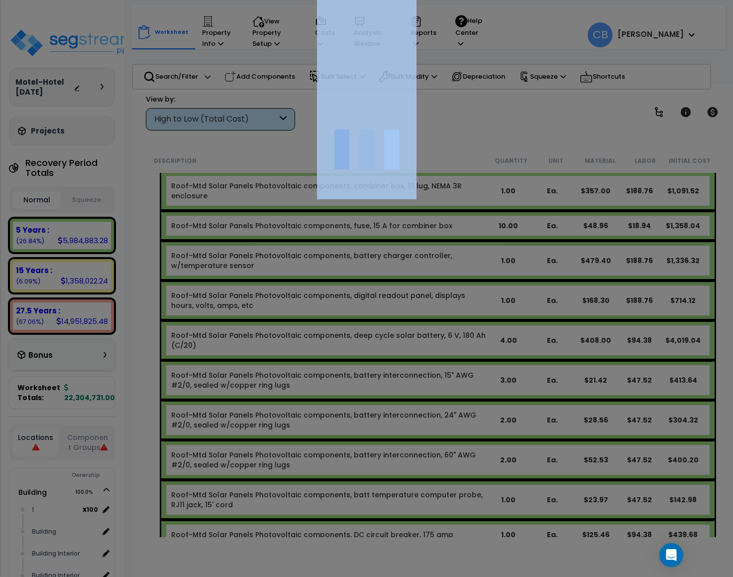
click at [387, 296] on div at bounding box center [366, 288] width 733 height 577
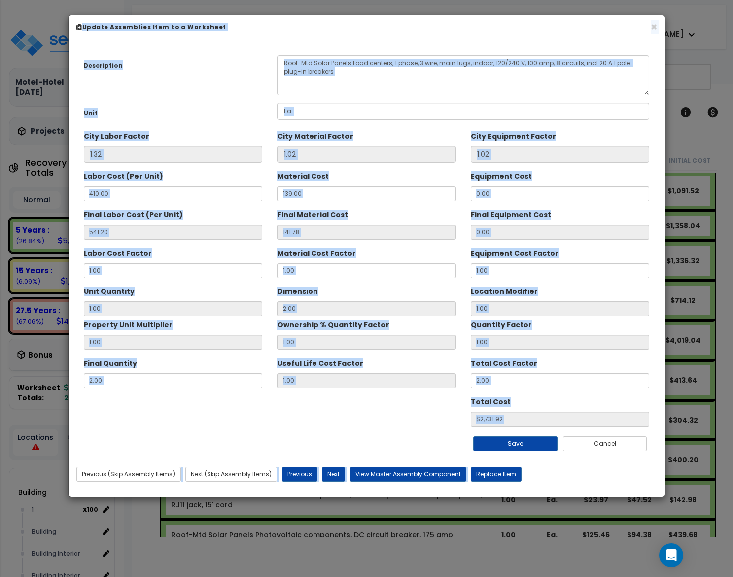
scroll to position [16432, 0]
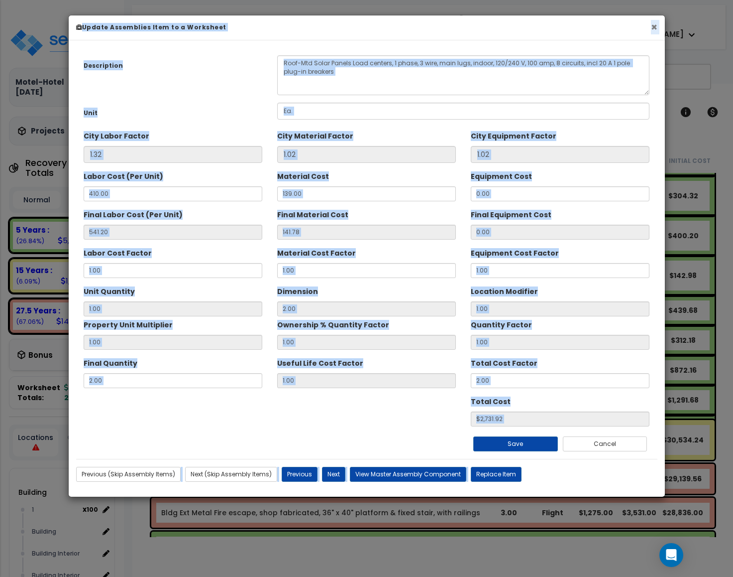
click at [653, 25] on button "×" at bounding box center [654, 27] width 6 height 10
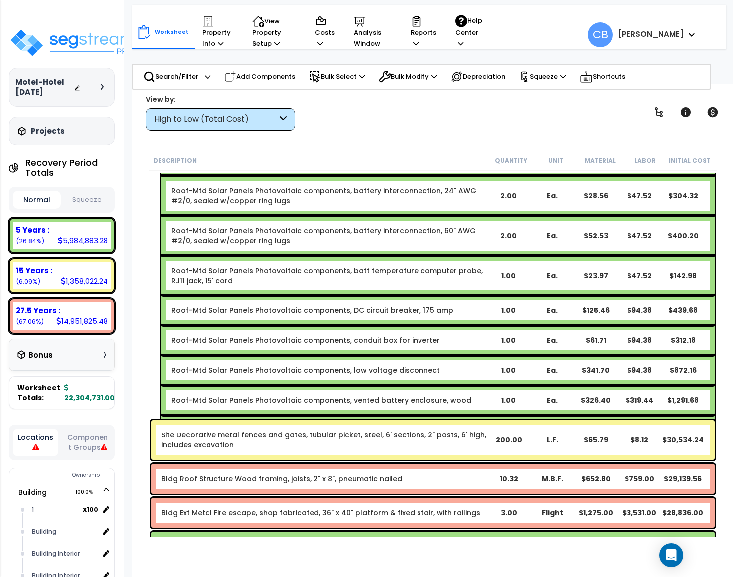
click at [653, 25] on span "CB Cherry Mae" at bounding box center [642, 34] width 109 height 25
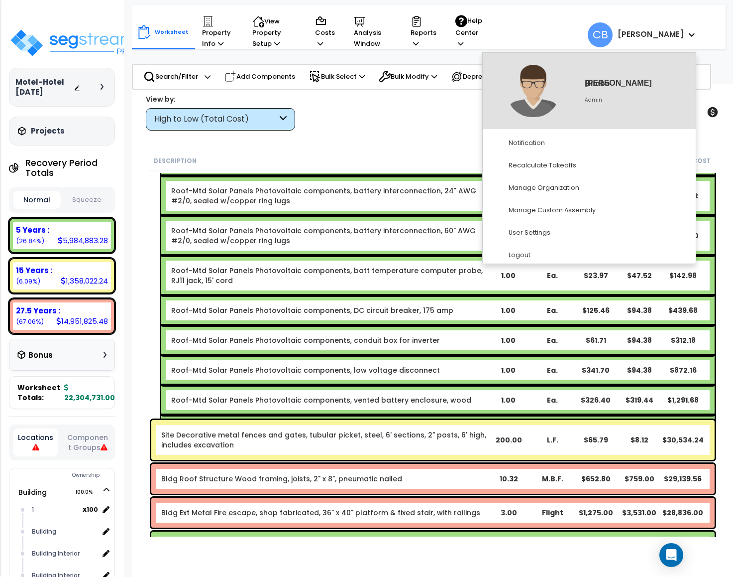
scroll to position [0, 0]
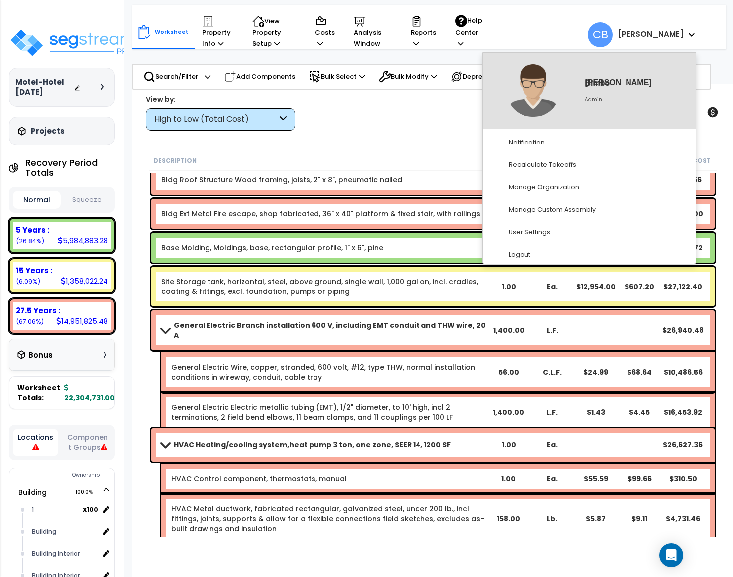
click at [290, 402] on link "General Electric Electric metallic tubing (EMT), 1/2" diameter, to 10' high, in…" at bounding box center [328, 412] width 315 height 20
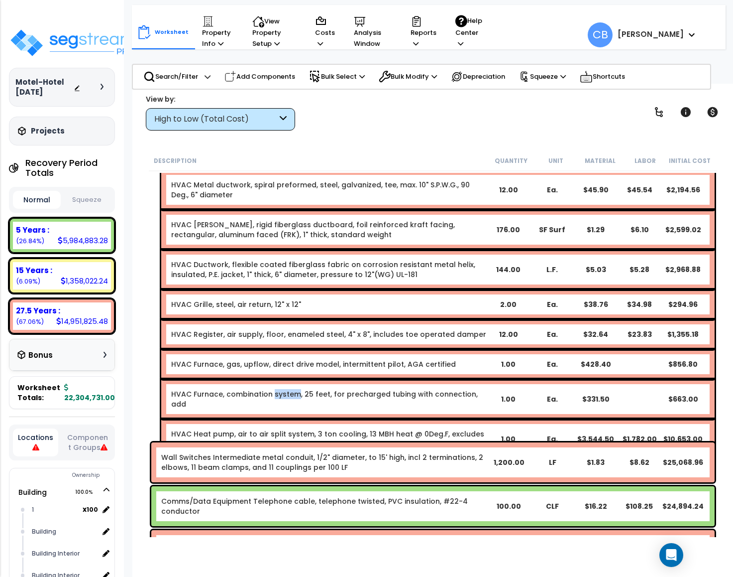
click at [290, 397] on div "HVAC Furnace, combination system, 25 feet, for precharged tubing with connectio…" at bounding box center [438, 399] width 554 height 40
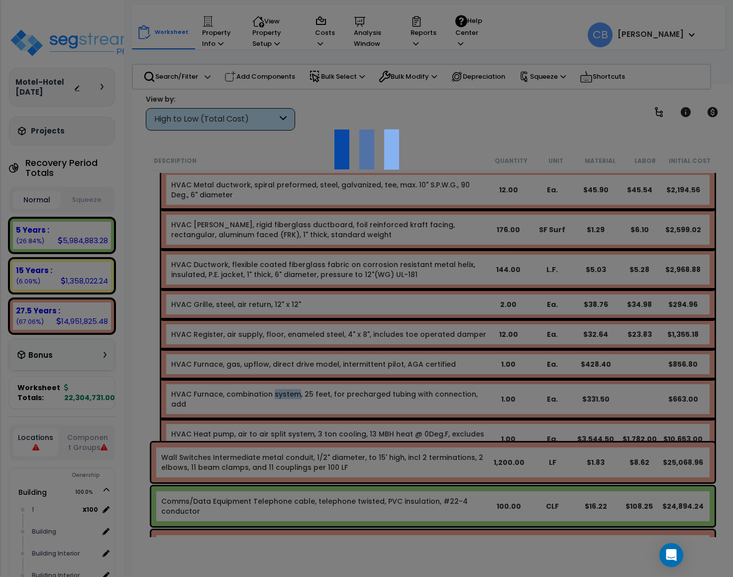
scroll to position [17478, 0]
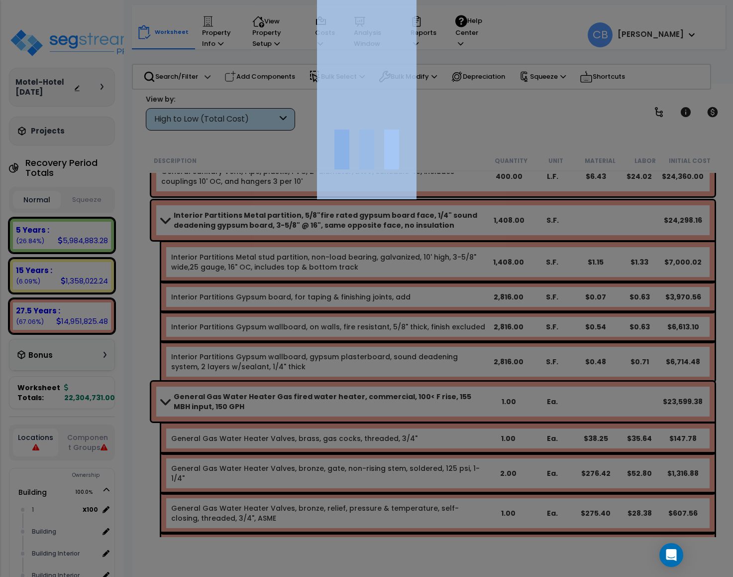
drag, startPoint x: 290, startPoint y: 397, endPoint x: 283, endPoint y: 396, distance: 7.0
click at [288, 396] on div at bounding box center [366, 288] width 733 height 577
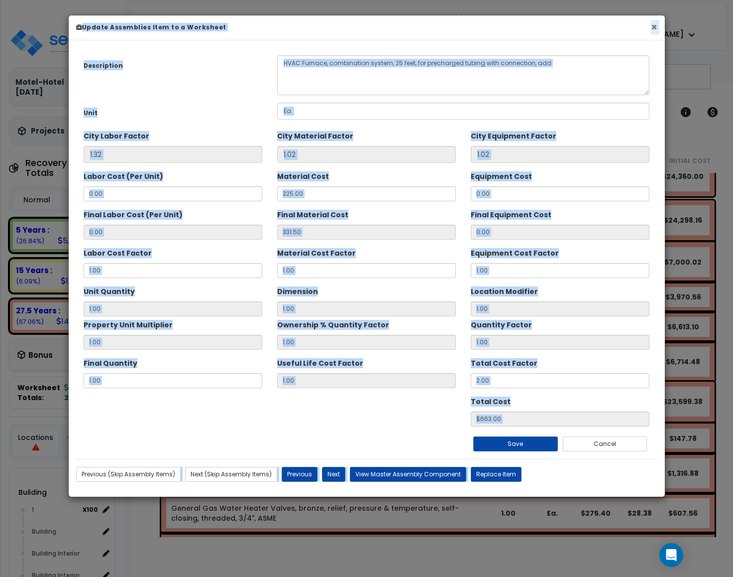
click at [655, 22] on button "×" at bounding box center [654, 27] width 6 height 10
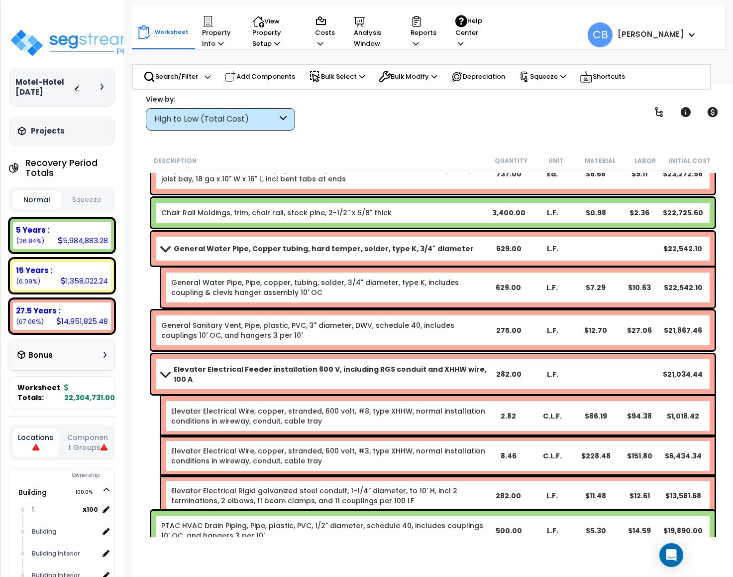
click at [448, 288] on link "General Water Pipe, Pipe, copper, tubing, solder, 3/4" diameter, type K, includ…" at bounding box center [328, 287] width 315 height 20
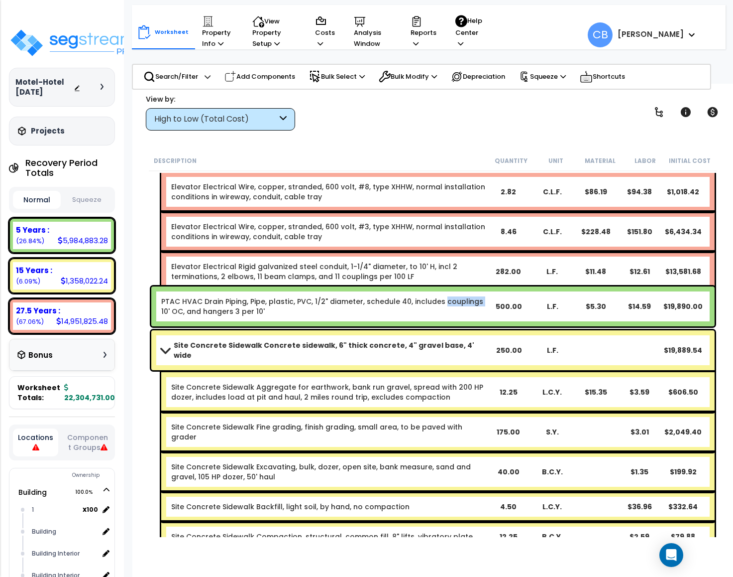
click at [448, 288] on div "PTAC HVAC Drain Piping, Pipe, plastic, PVC, 1/2" diameter, schedule 40, include…" at bounding box center [433, 306] width 564 height 40
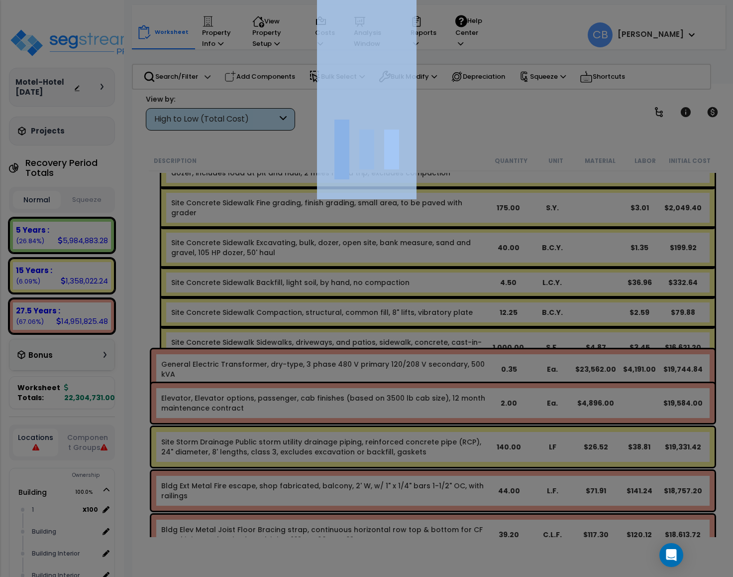
click at [448, 288] on div at bounding box center [366, 288] width 733 height 577
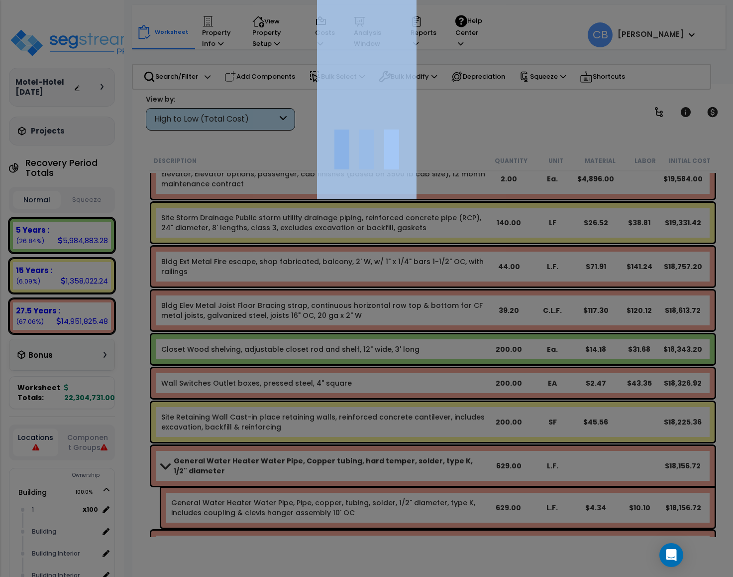
click at [448, 288] on div at bounding box center [366, 288] width 733 height 577
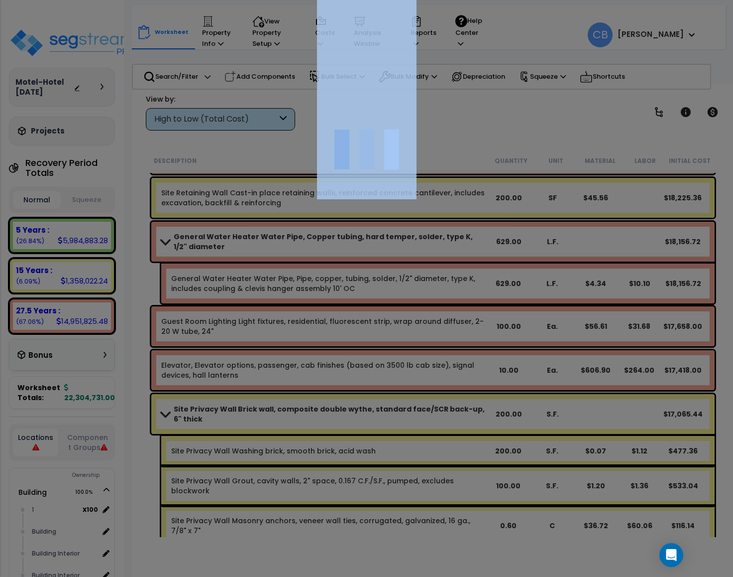
drag, startPoint x: 448, startPoint y: 288, endPoint x: 405, endPoint y: 299, distance: 44.7
click at [440, 292] on div at bounding box center [366, 288] width 733 height 577
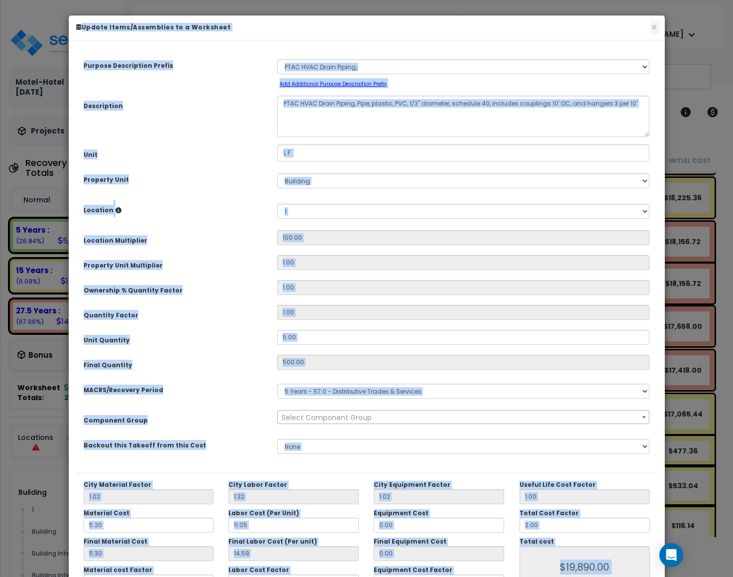
click at [657, 24] on div "× Update Items/Assemblies to a Worksheet" at bounding box center [367, 27] width 597 height 25
click at [656, 25] on div "× Update Items/Assemblies to a Worksheet" at bounding box center [367, 27] width 597 height 25
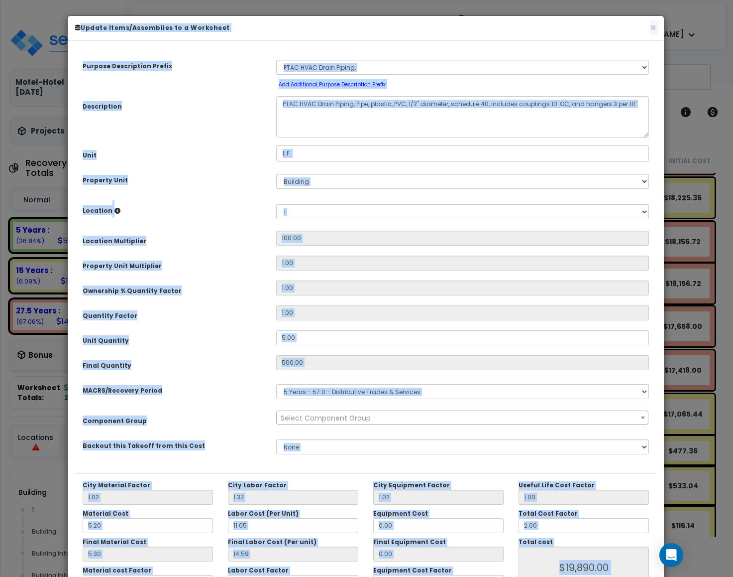
click at [656, 25] on div "× Update Items/Assemblies to a Worksheet" at bounding box center [366, 28] width 597 height 25
click at [647, 22] on div "× Update Items/Assemblies to a Worksheet" at bounding box center [366, 28] width 597 height 25
click at [650, 27] on button "×" at bounding box center [653, 27] width 6 height 10
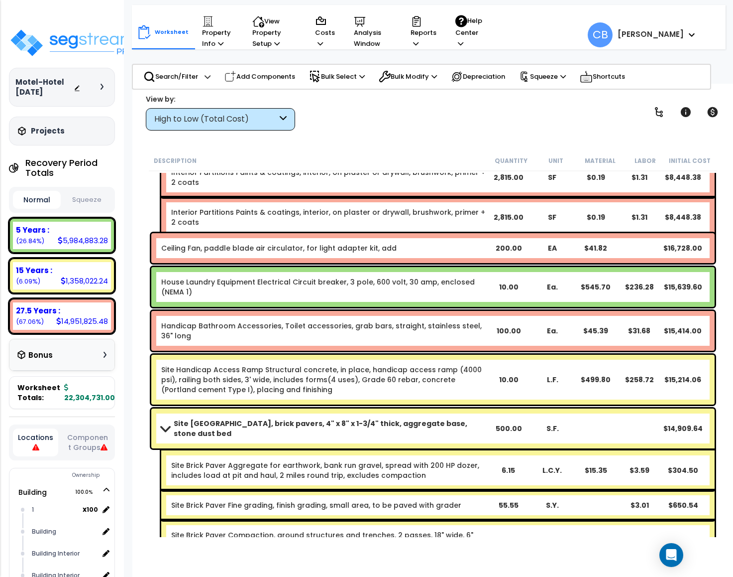
click at [352, 257] on div "Ceiling Fan, paddle blade air circulator, for light adapter kit, add 200.00 EA …" at bounding box center [433, 248] width 564 height 30
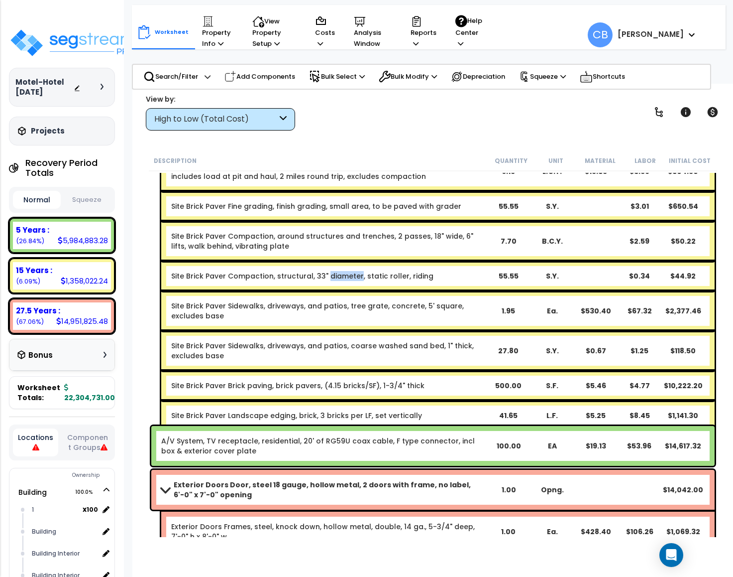
click at [352, 261] on div "Site Brick Paver Compaction, structural, 33" diameter, static roller, riding 55…" at bounding box center [438, 276] width 554 height 30
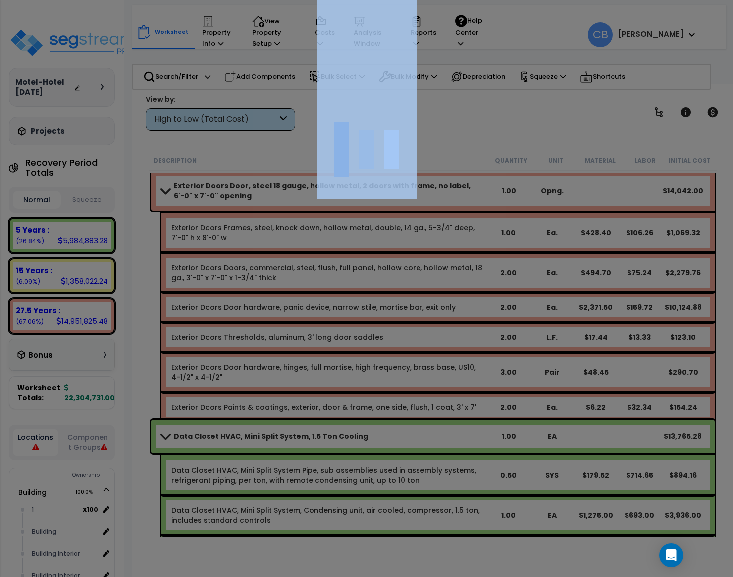
click at [352, 257] on div at bounding box center [366, 288] width 733 height 577
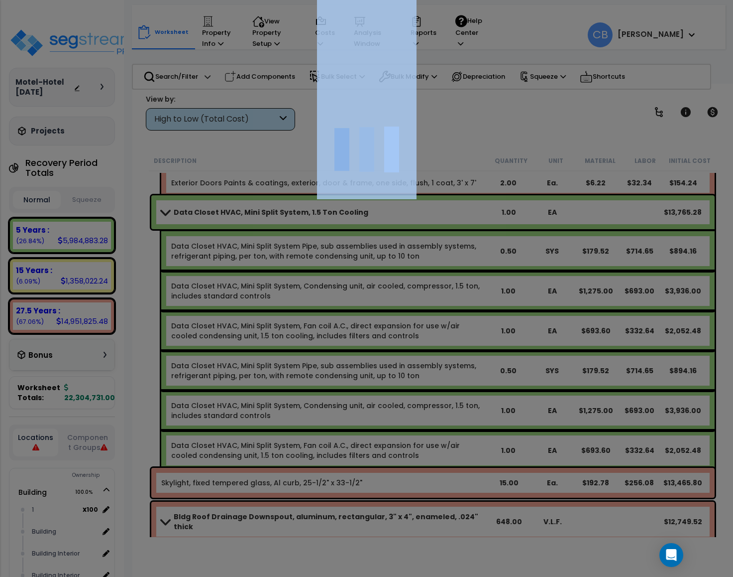
click at [352, 257] on div at bounding box center [366, 288] width 733 height 577
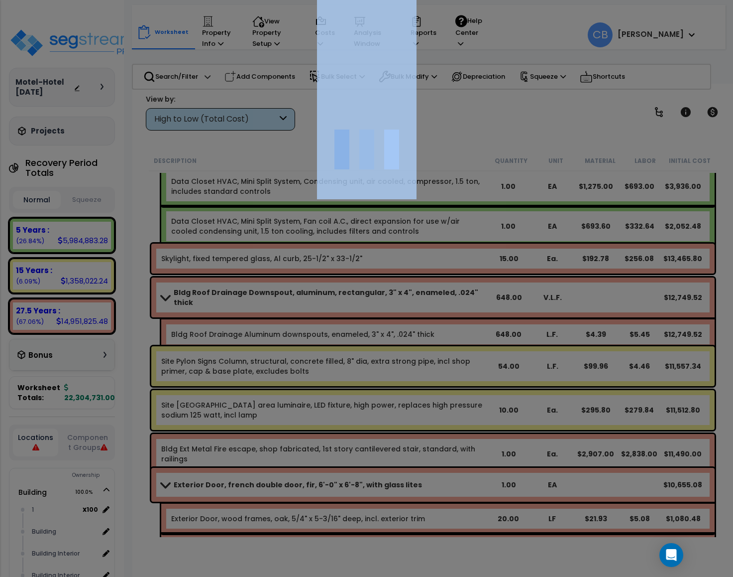
click at [352, 257] on div at bounding box center [366, 288] width 733 height 577
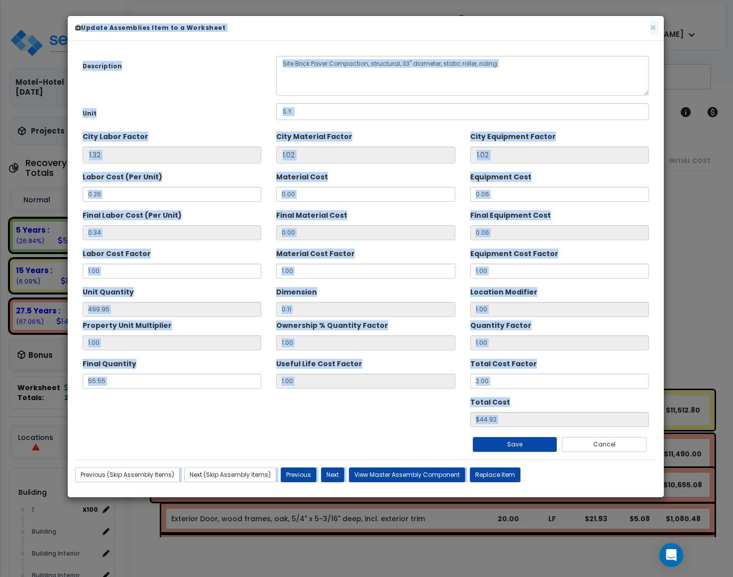
scroll to position [21661, 0]
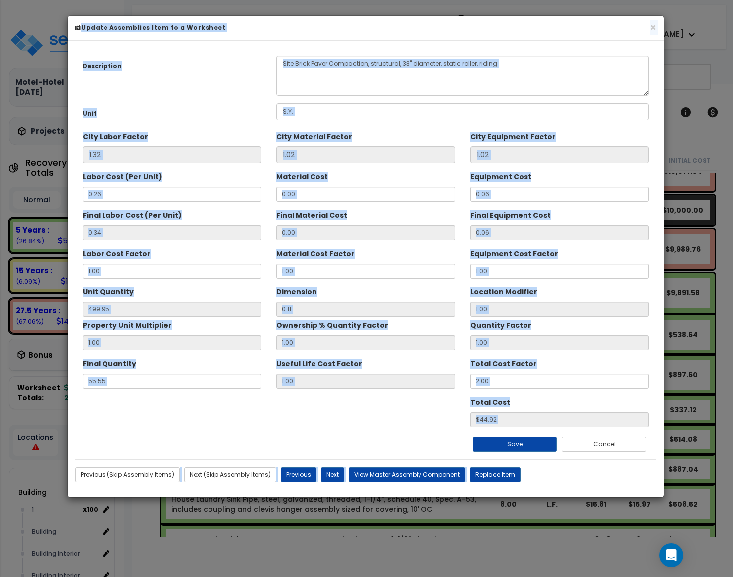
click at [352, 257] on div "Material Cost Factor 1.00" at bounding box center [365, 261] width 179 height 33
click at [656, 25] on div "× Update Assemblies Item to a Worksheet" at bounding box center [366, 28] width 597 height 25
click at [651, 25] on button "×" at bounding box center [653, 27] width 6 height 10
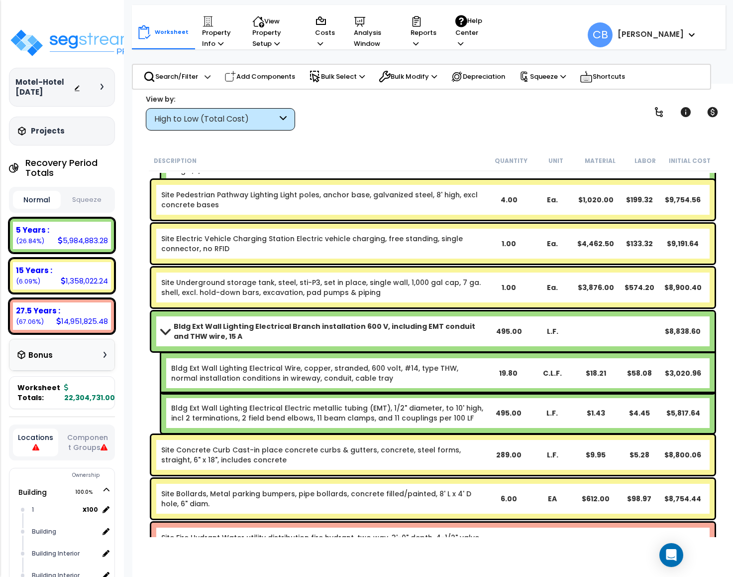
click at [293, 293] on link "Site Underground storage tank, steel, sti-P3, set in place, single wall, 1,000 …" at bounding box center [324, 287] width 326 height 20
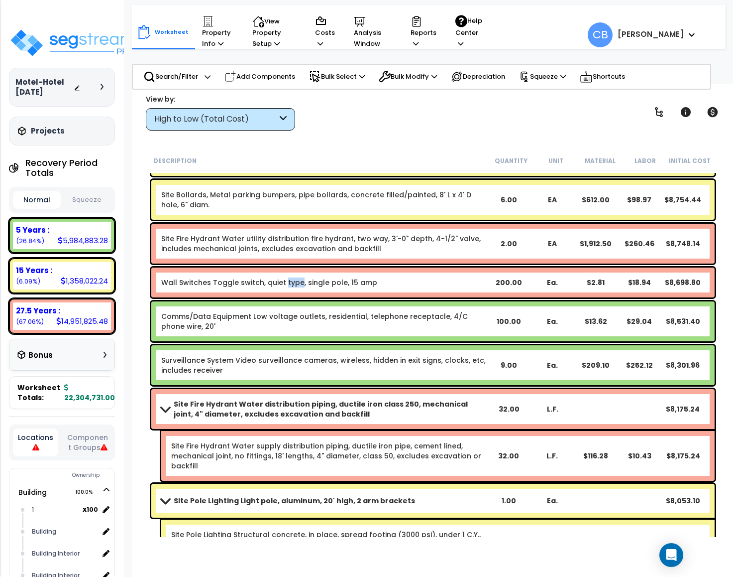
click at [293, 293] on div "Wall Switches Toggle switch, quiet type, single pole, 15 amp 200.00 Ea. $2.81 $…" at bounding box center [433, 282] width 564 height 30
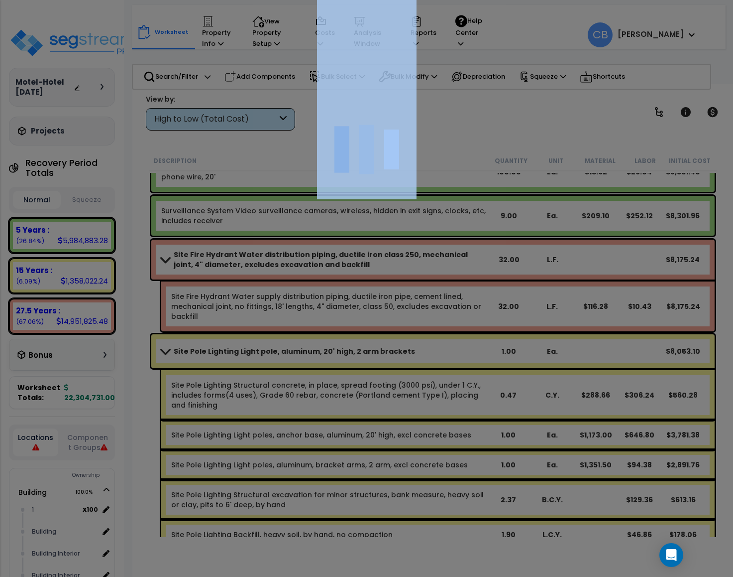
click at [293, 293] on div at bounding box center [366, 288] width 733 height 577
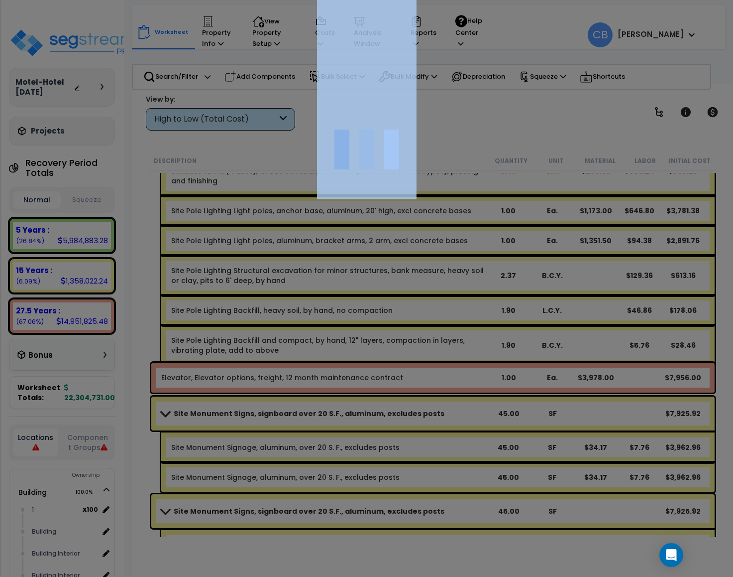
click at [293, 293] on div at bounding box center [366, 288] width 733 height 577
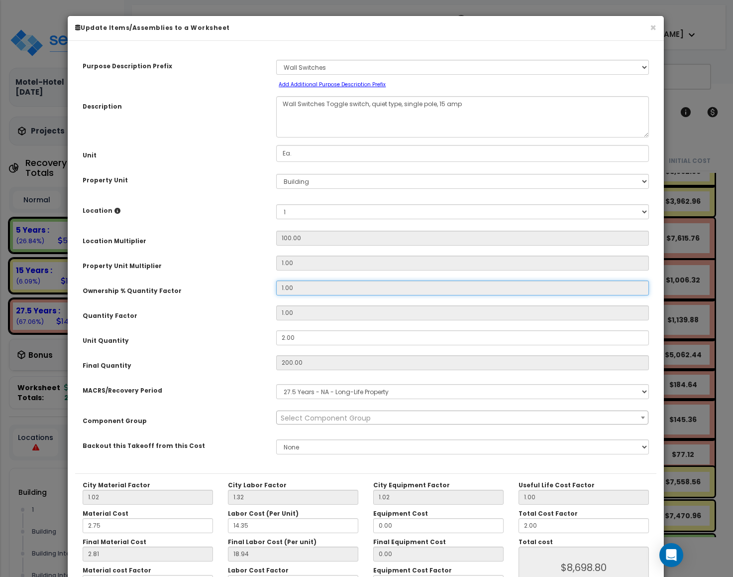
click at [293, 293] on input "1.00" at bounding box center [462, 287] width 373 height 15
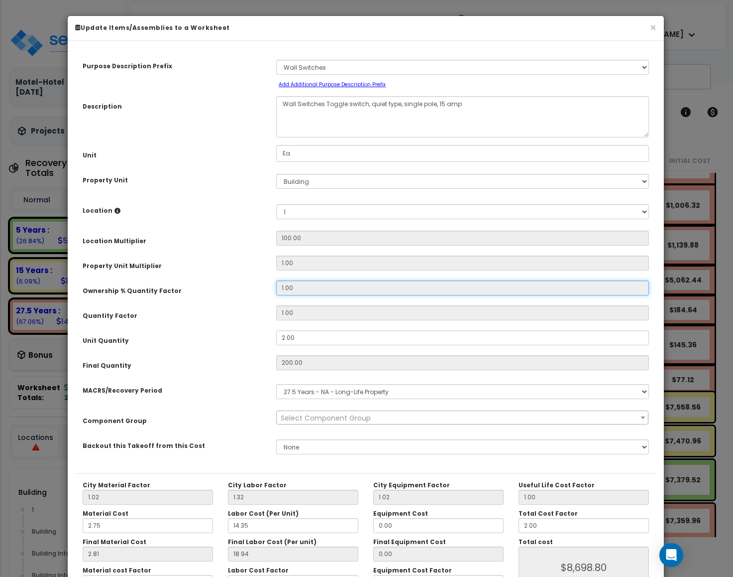
click at [293, 293] on input "1.00" at bounding box center [462, 287] width 373 height 15
click at [653, 27] on button "×" at bounding box center [653, 27] width 6 height 10
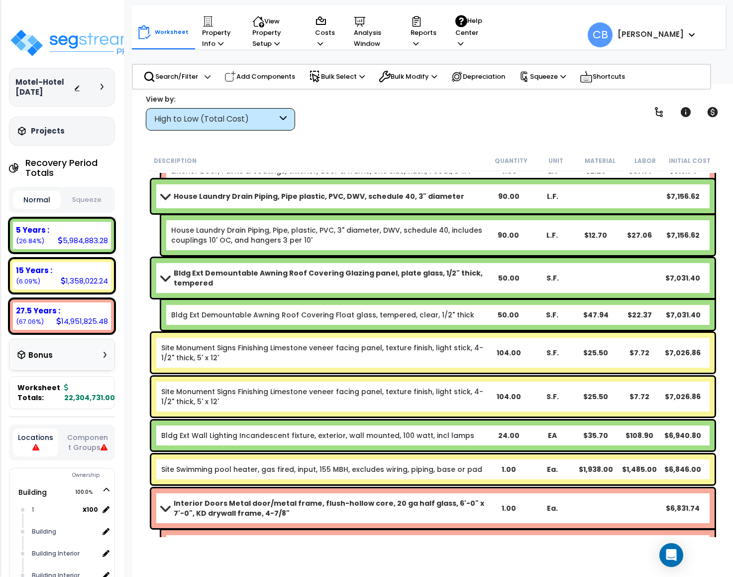
scroll to position [24051, 0]
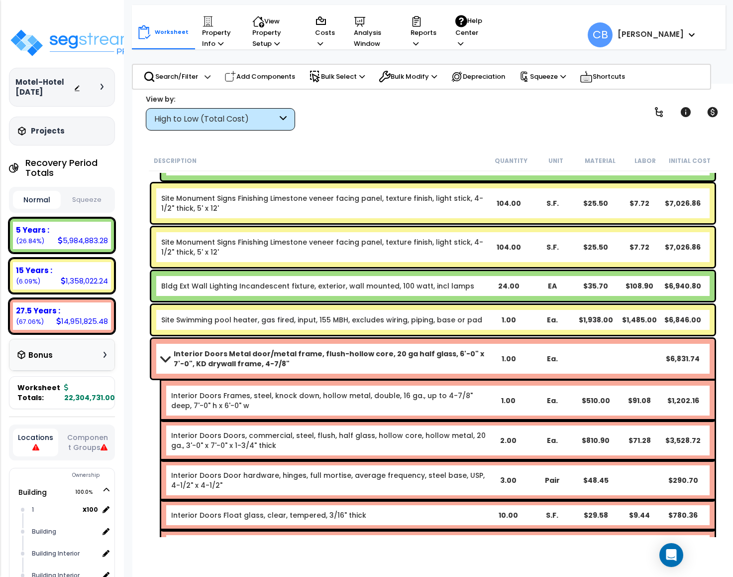
click at [238, 238] on link "Site Monument Signs Finishing Limestone veneer facing panel, texture finish, li…" at bounding box center [324, 247] width 326 height 20
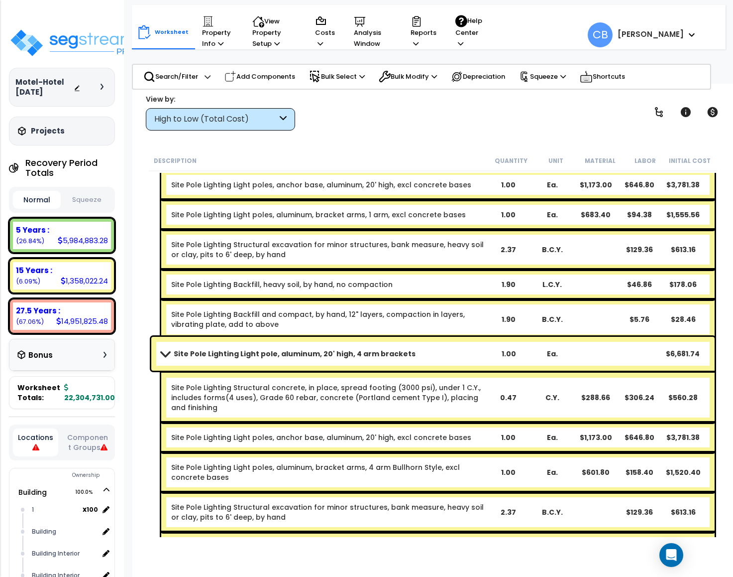
click at [238, 240] on link "Site Pole Lighting Structural excavation for minor structures, bank measure, he…" at bounding box center [328, 250] width 315 height 20
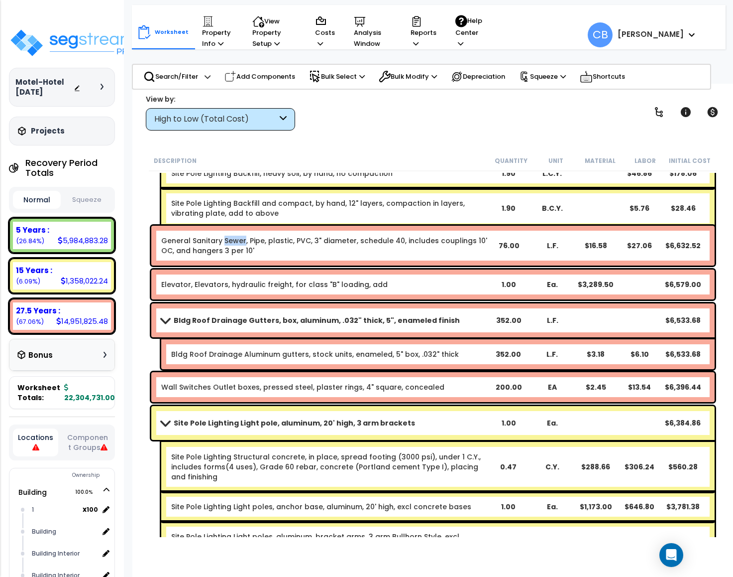
click at [238, 238] on link "General Sanitary Sewer, Pipe, plastic, PVC, 3" diameter, schedule 40, includes …" at bounding box center [324, 246] width 326 height 20
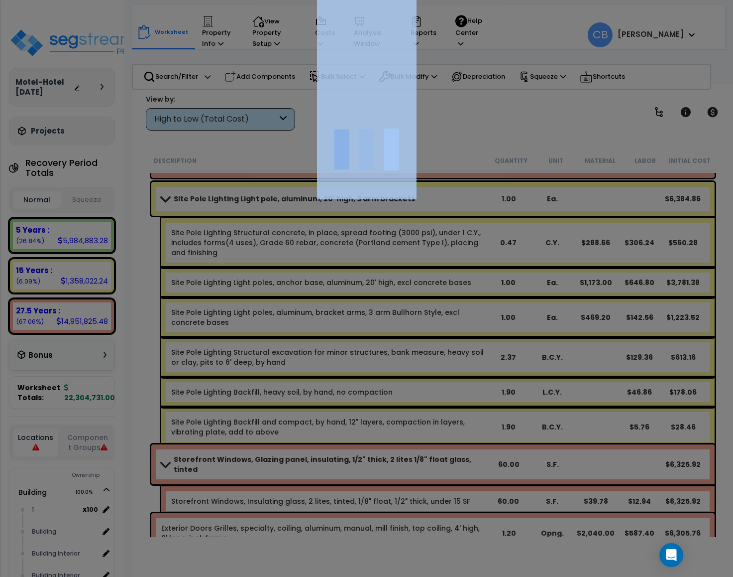
click at [238, 238] on div at bounding box center [366, 288] width 733 height 577
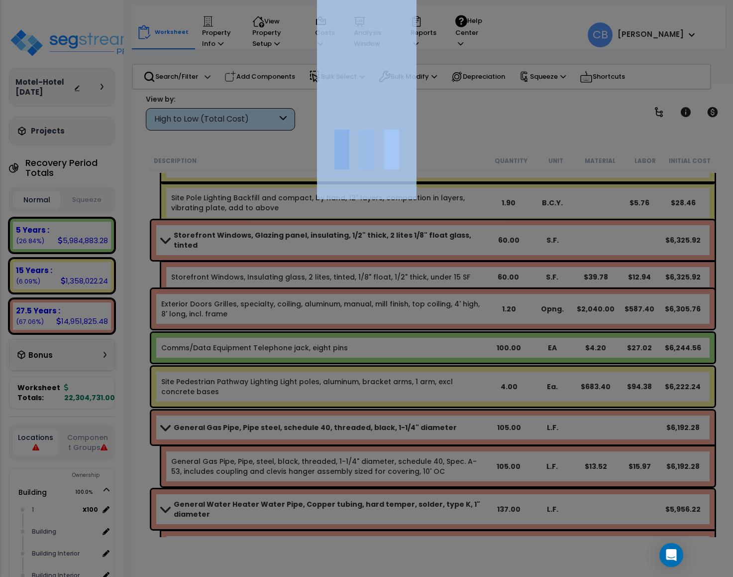
click at [238, 238] on div at bounding box center [366, 288] width 733 height 577
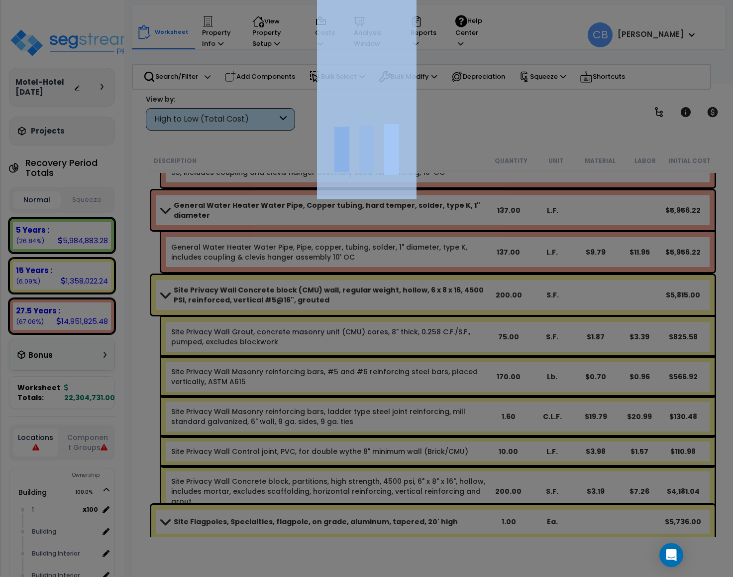
click at [238, 238] on div at bounding box center [366, 288] width 733 height 577
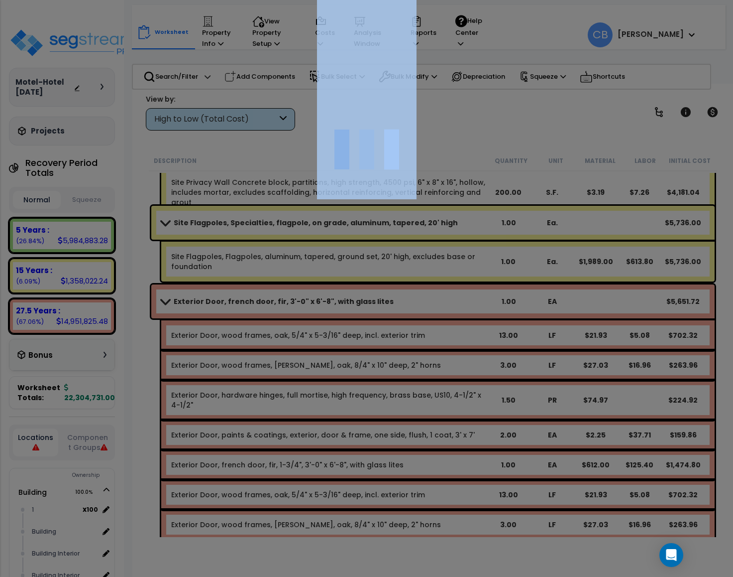
click at [238, 238] on div at bounding box center [366, 288] width 733 height 577
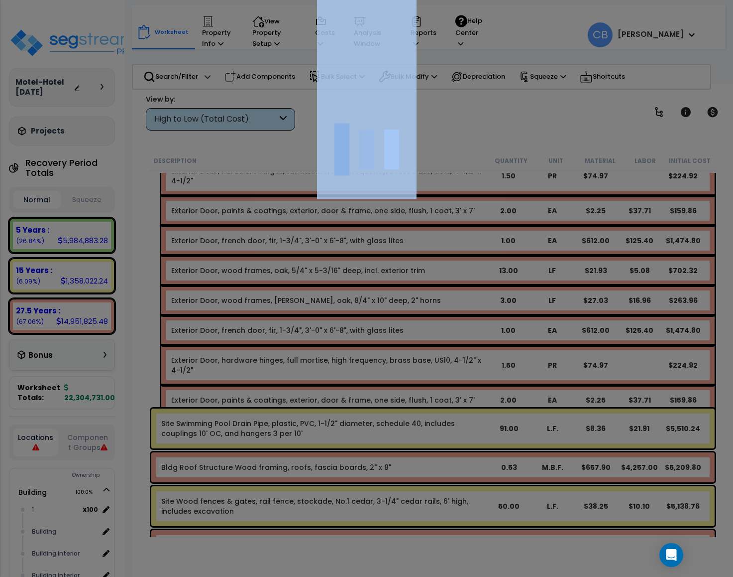
click at [238, 238] on div at bounding box center [366, 288] width 733 height 577
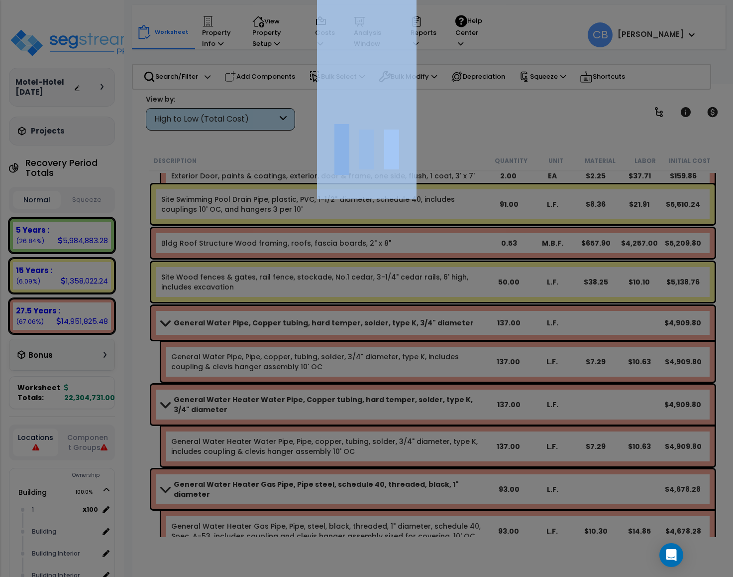
click at [238, 238] on div at bounding box center [366, 288] width 733 height 577
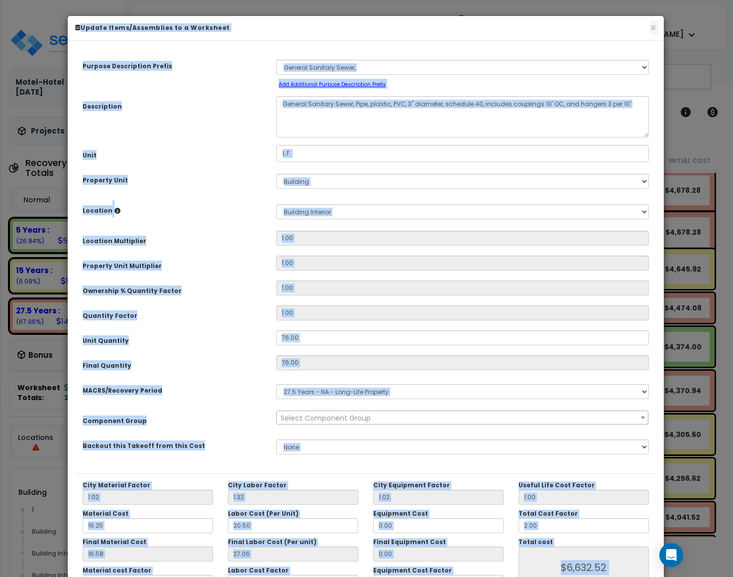
click at [238, 238] on div "Location Multiplier" at bounding box center [172, 239] width 194 height 17
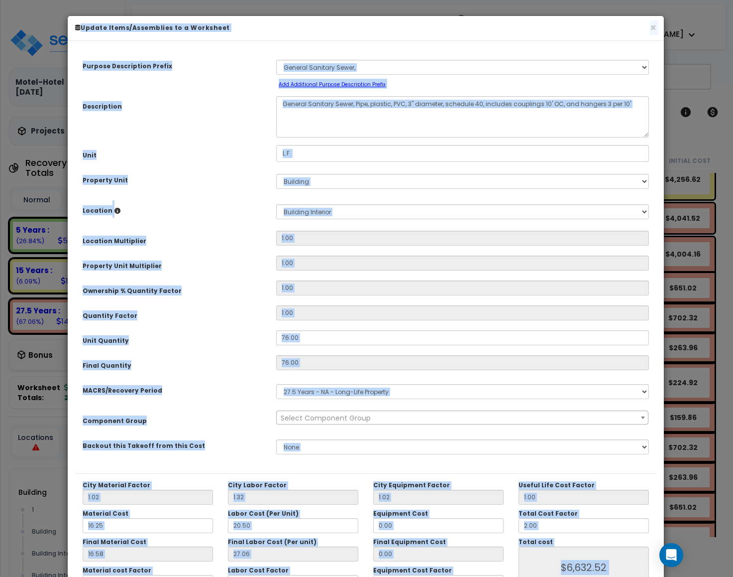
click at [238, 238] on div "Location Multiplier" at bounding box center [172, 239] width 194 height 17
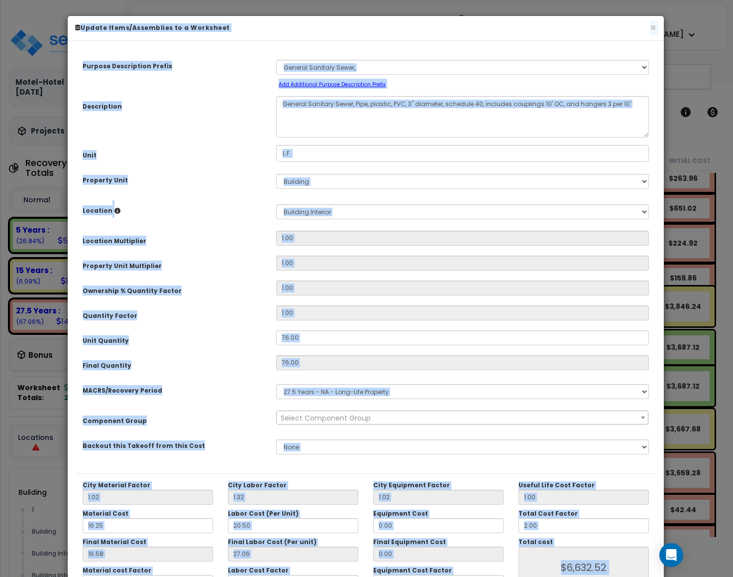
click at [238, 238] on div "Location Multiplier" at bounding box center [172, 239] width 194 height 17
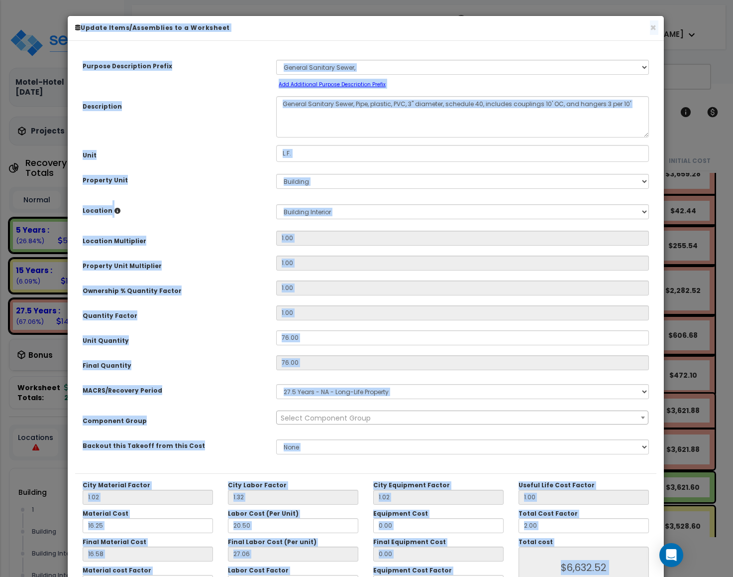
click at [238, 238] on div "Location Multiplier" at bounding box center [172, 239] width 194 height 17
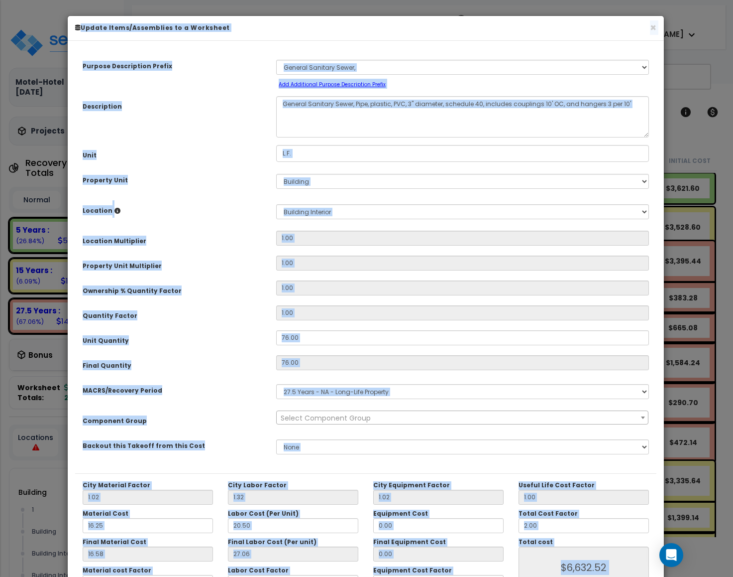
click at [238, 238] on div "Location Multiplier" at bounding box center [172, 239] width 194 height 17
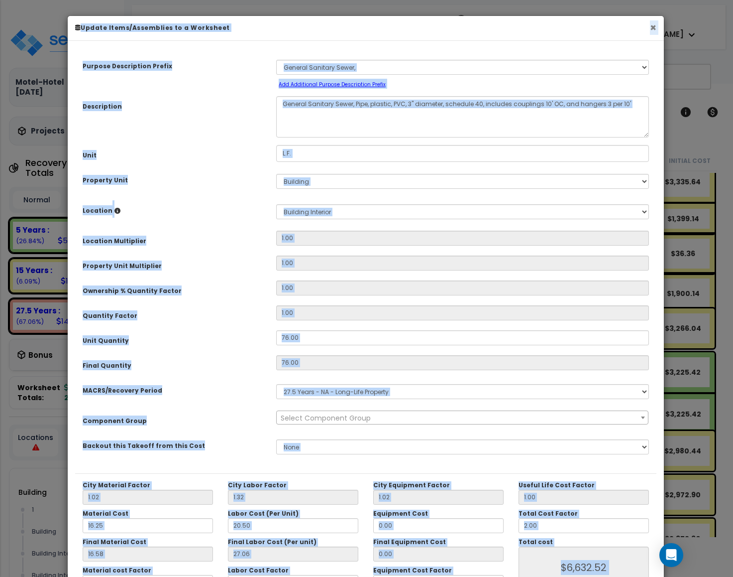
click at [652, 27] on button "×" at bounding box center [653, 27] width 6 height 10
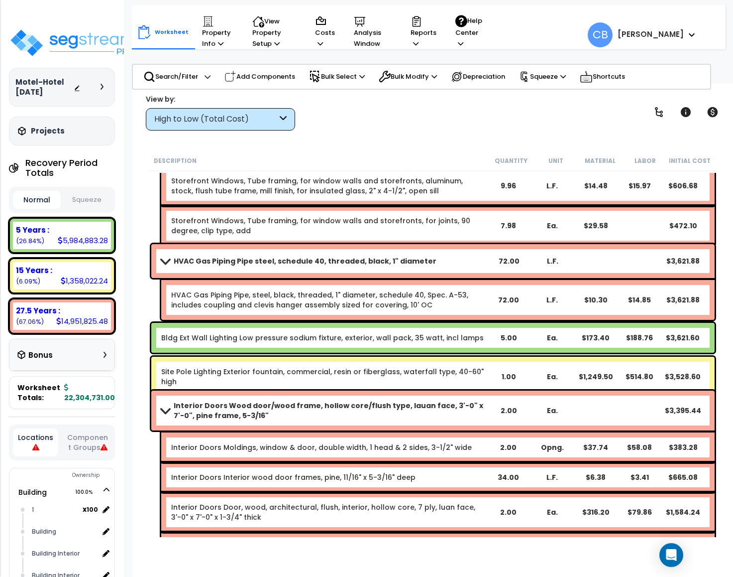
click at [440, 354] on div "Site Pole Lighting Exterior fountain, commercial, resin or fiberglass, waterfal…" at bounding box center [433, 376] width 569 height 45
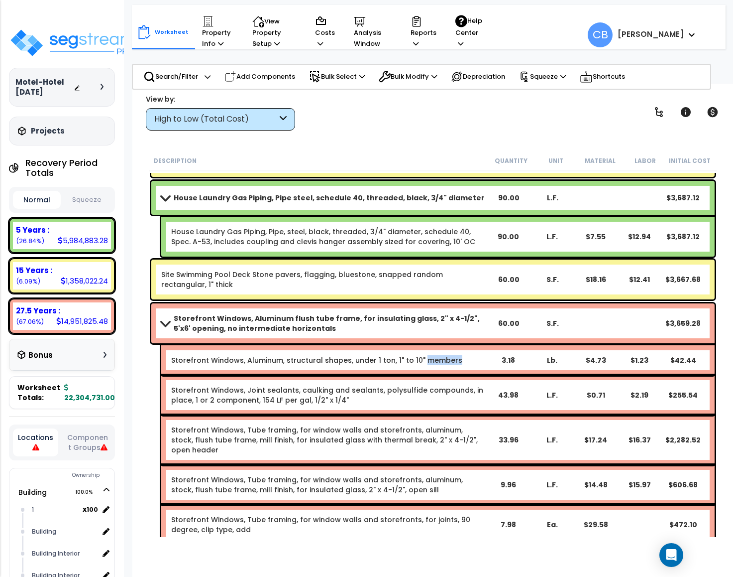
click at [440, 355] on link "Storefront Windows, Aluminum, structural shapes, under 1 ton, 1" to 10" members" at bounding box center [316, 360] width 291 height 10
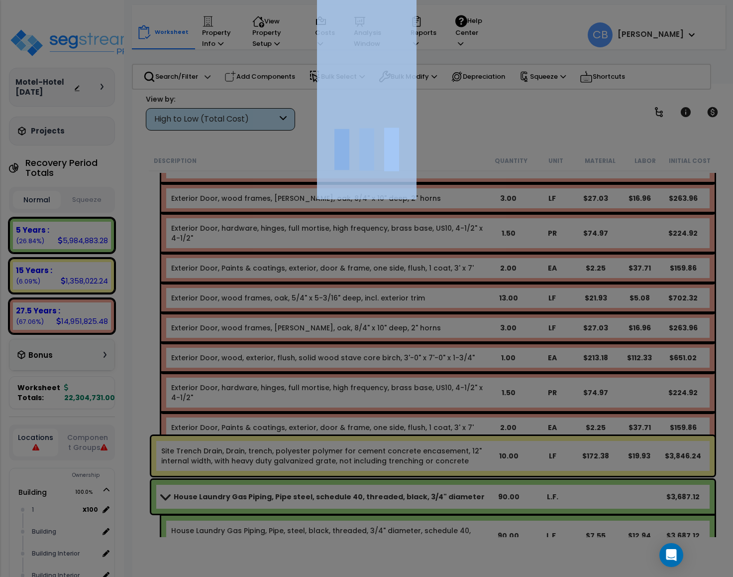
click at [440, 354] on div at bounding box center [366, 288] width 733 height 577
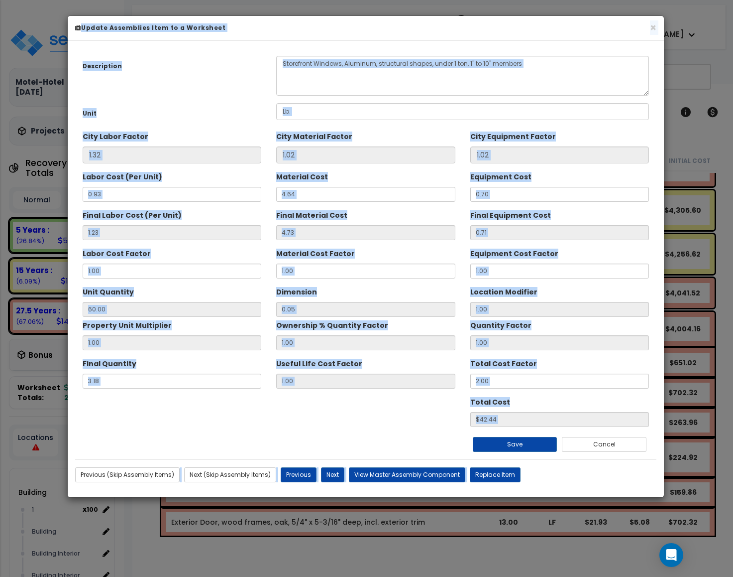
click at [440, 40] on div "We are Building your Property. So please grab a coffee and let us do the heavy …" at bounding box center [366, 20] width 733 height 40
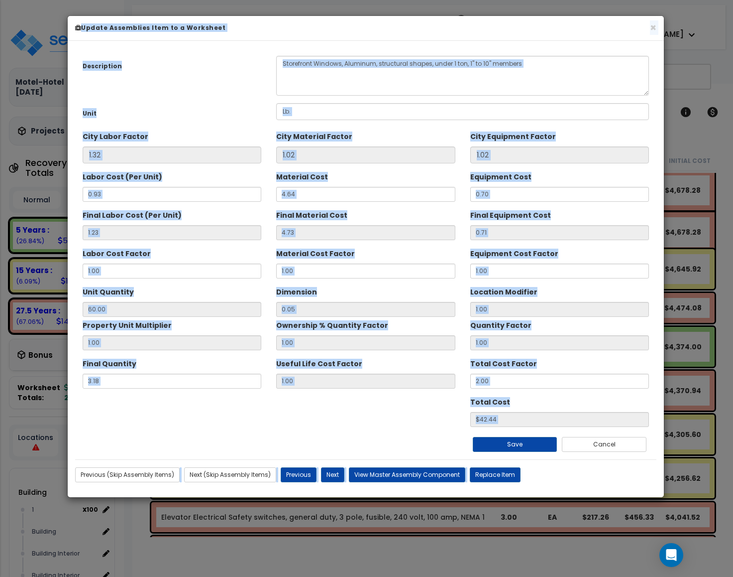
click at [440, 354] on div "Description Storefront Windows, Aluminum, structural shapes, under 1 ton, 1" to…" at bounding box center [366, 253] width 582 height 411
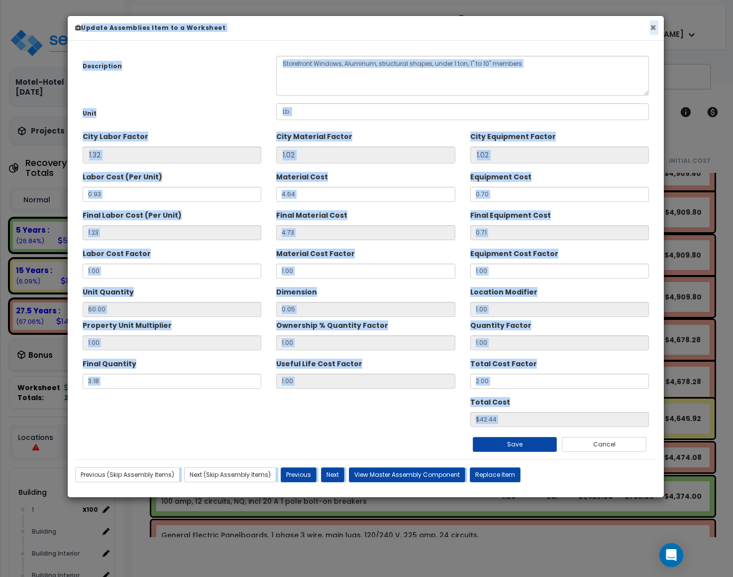
click at [654, 29] on button "×" at bounding box center [653, 27] width 6 height 10
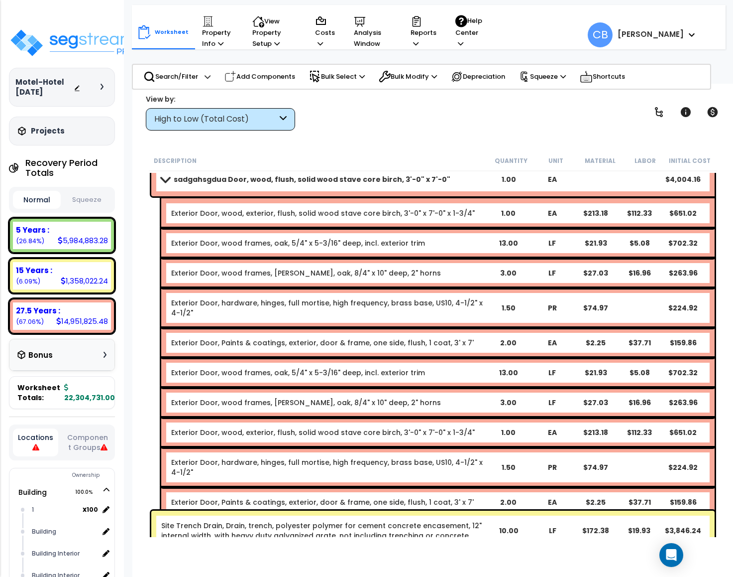
click at [336, 320] on div "Exterior Door, hardware, hinges, full mortise, high frequency, brass base, US10…" at bounding box center [438, 308] width 554 height 40
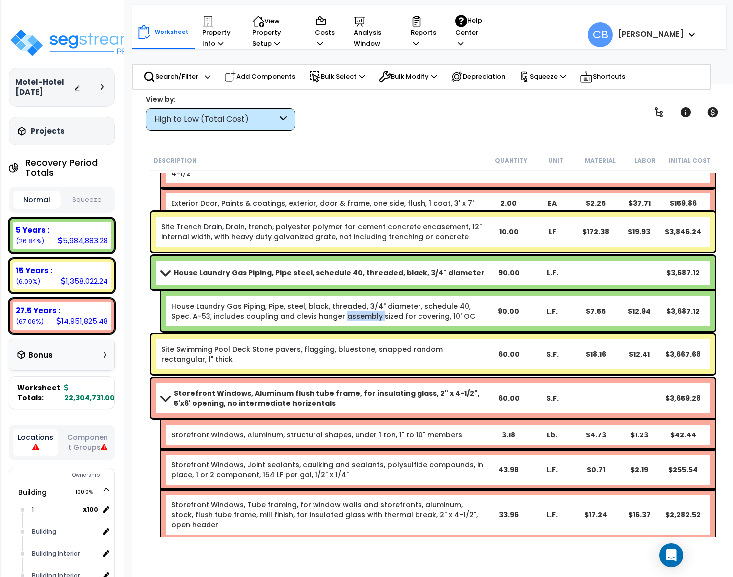
click at [336, 320] on div "House Laundry Gas Piping, Pipe, steel, black, threaded, 3/4" diameter, schedule…" at bounding box center [438, 311] width 554 height 40
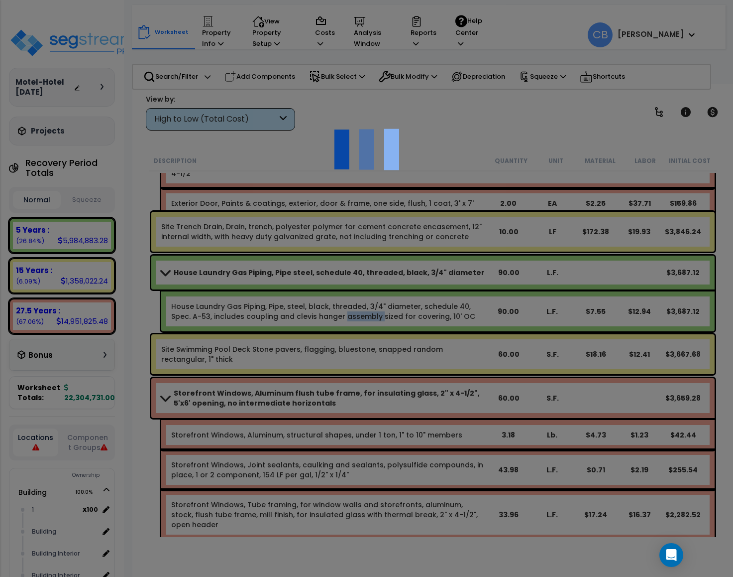
scroll to position [27711, 0]
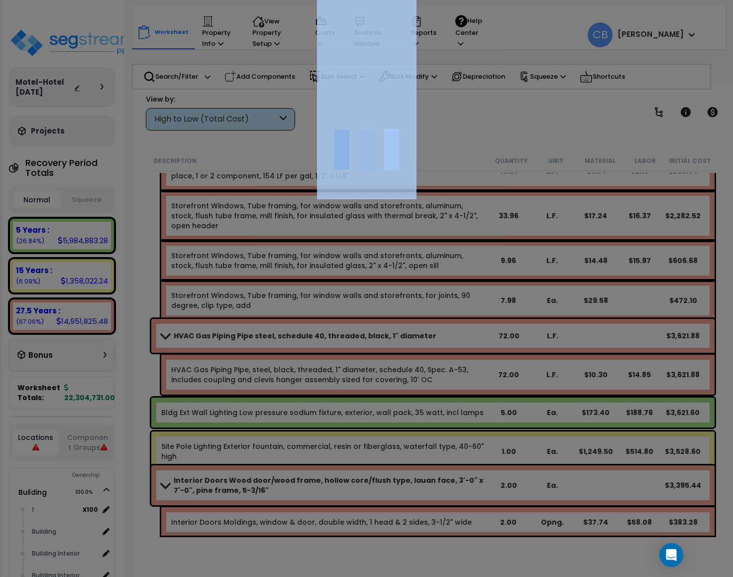
click at [337, 322] on div at bounding box center [366, 288] width 733 height 577
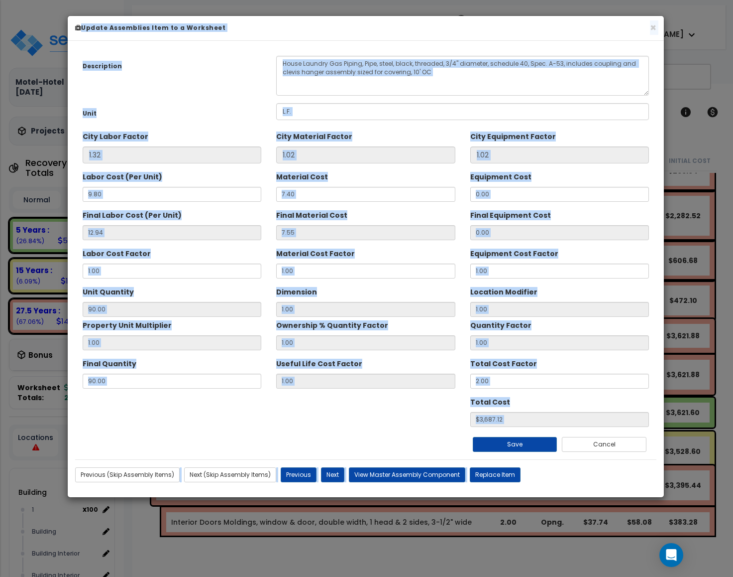
scroll to position [28010, 0]
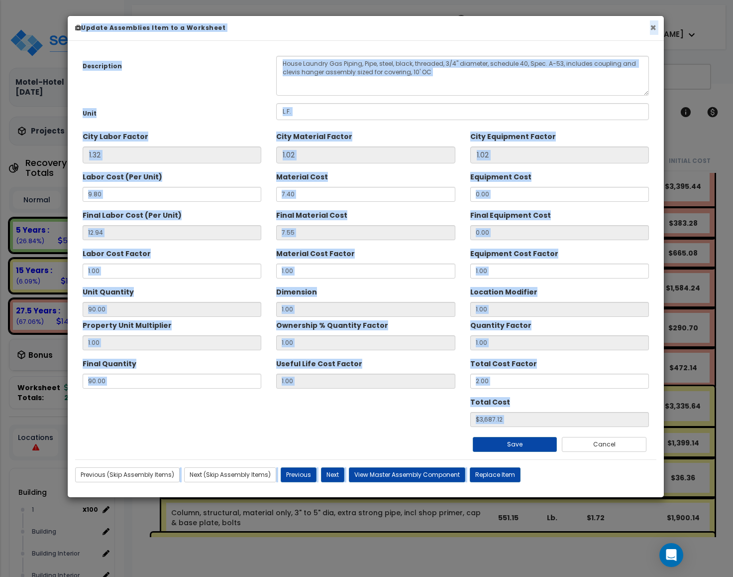
click at [656, 27] on button "×" at bounding box center [653, 27] width 6 height 10
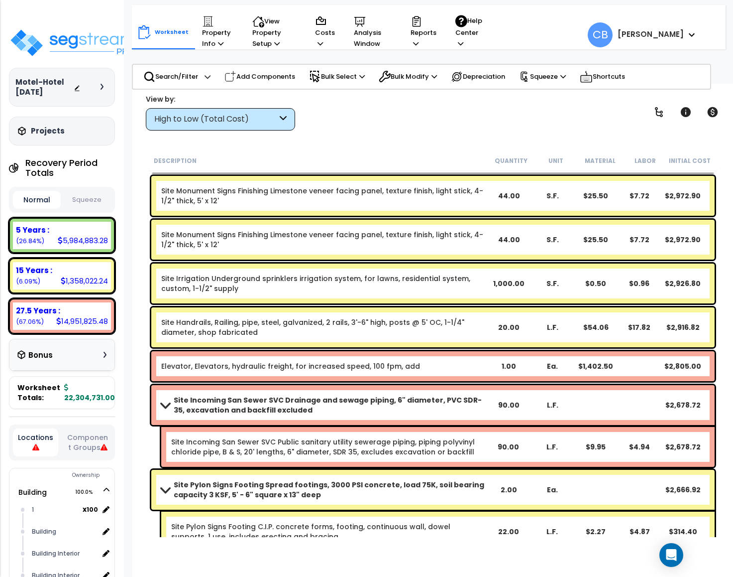
scroll to position [28831, 0]
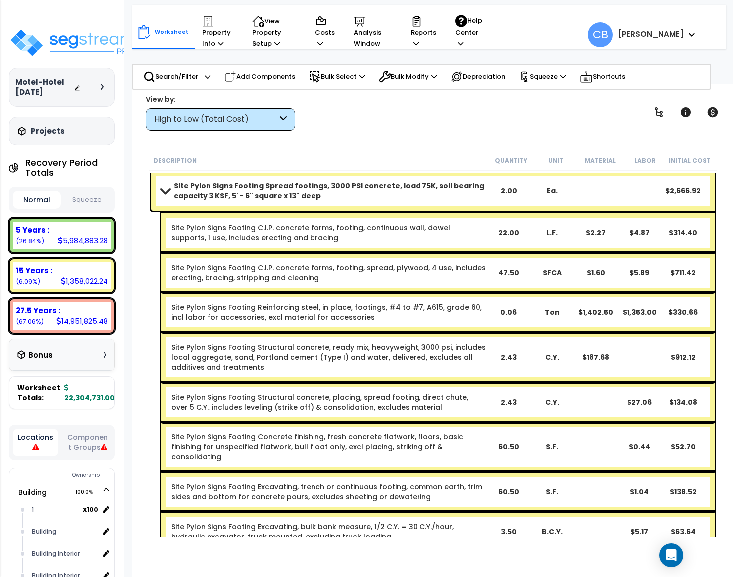
click at [223, 334] on div "Site Pylon Signs Footing Structural concrete, ready mix, heavyweight, 3000 psi,…" at bounding box center [438, 357] width 554 height 50
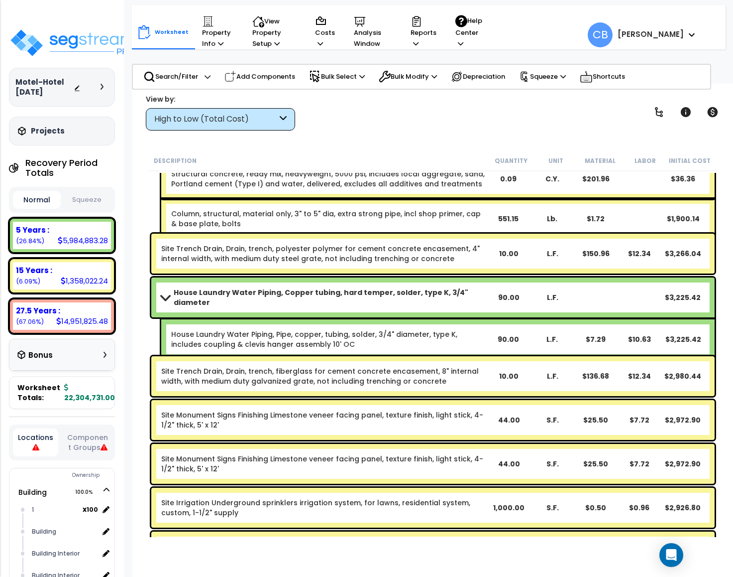
click at [435, 320] on div "House Laundry Water Piping, Pipe, copper, tubing, solder, 3/4" diameter, type K…" at bounding box center [438, 339] width 554 height 40
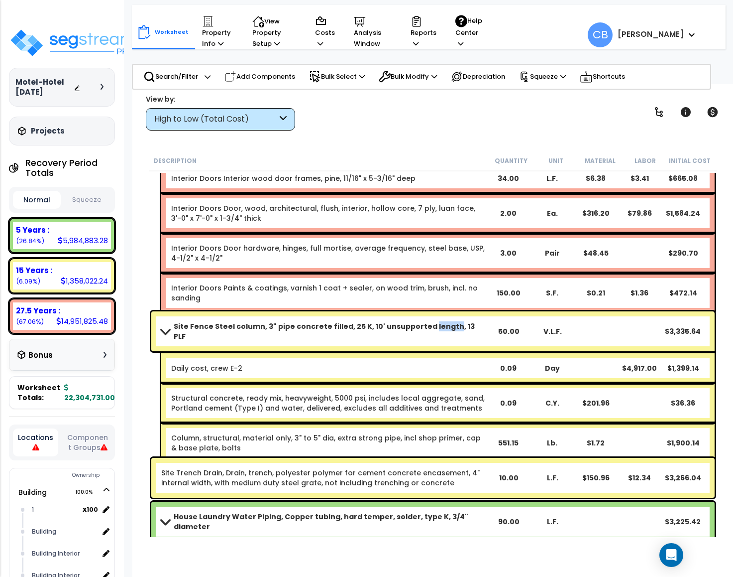
click at [435, 321] on link "Site Fence Steel column, 3" pipe concrete filled, 25 K, 10' unsupported length,…" at bounding box center [324, 331] width 326 height 20
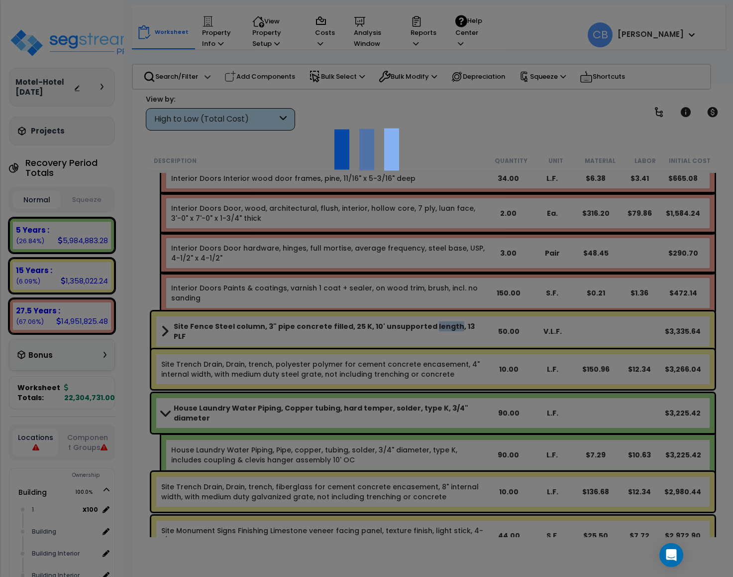
scroll to position [27860, 0]
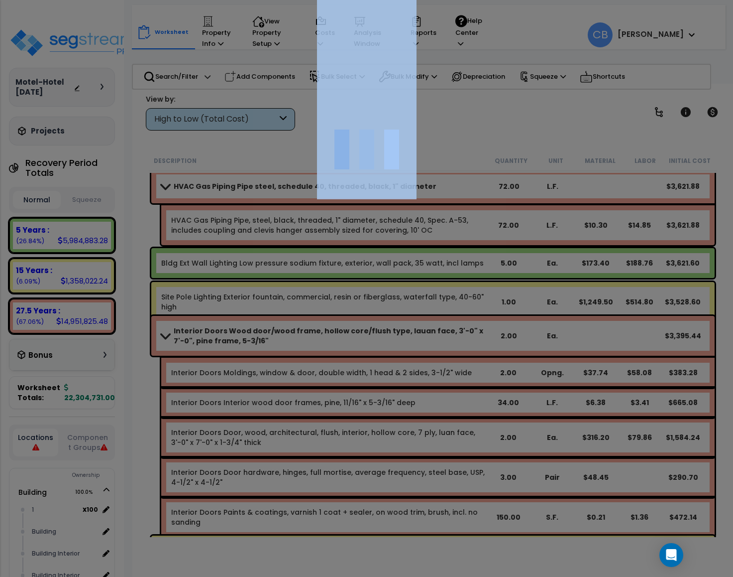
click at [436, 318] on div at bounding box center [366, 288] width 733 height 577
select select "46285"
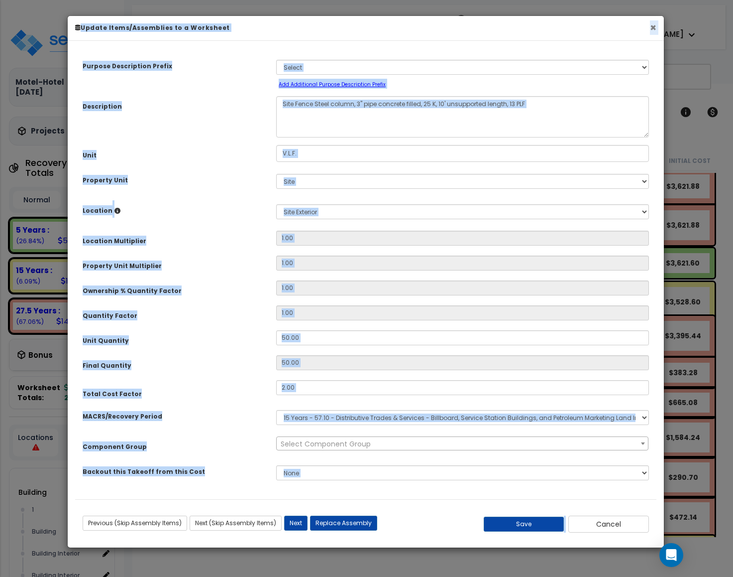
click at [651, 30] on button "×" at bounding box center [653, 27] width 6 height 10
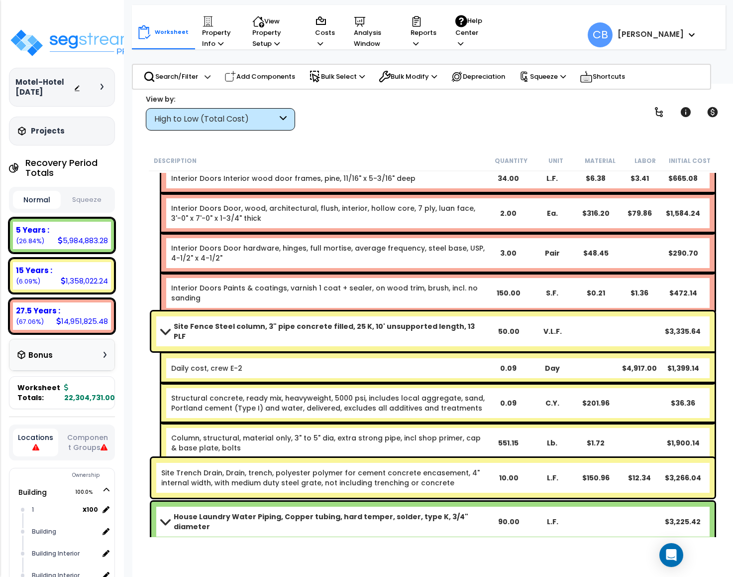
scroll to position [28234, 0]
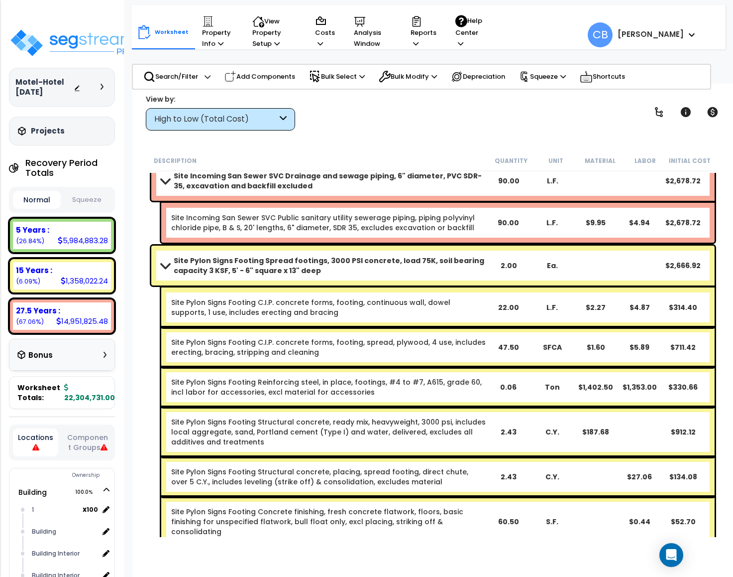
click at [502, 272] on div "Site Pylon Signs Footing Spread footings, 3000 PSI concrete, load 75K, soil bea…" at bounding box center [433, 265] width 564 height 40
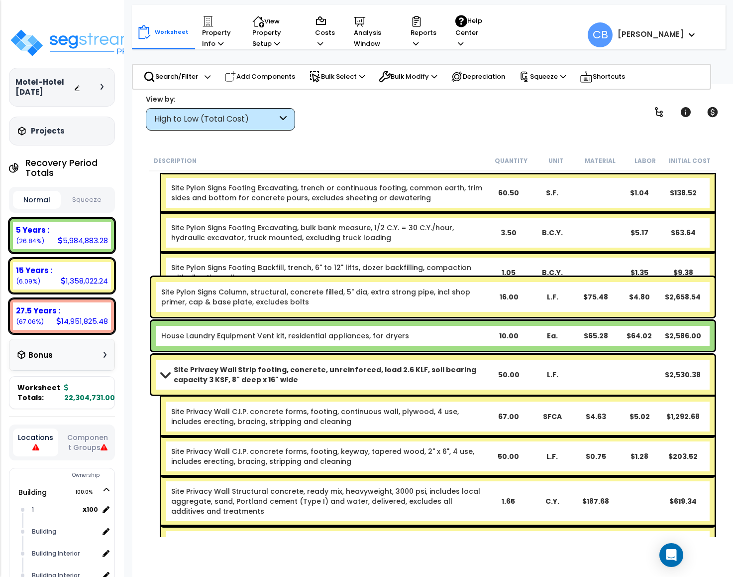
click at [502, 272] on div "Site Pylon Signs Footing Spread footings, 3000 PSI concrete, load 75K, soil bea…" at bounding box center [433, 82] width 569 height 425
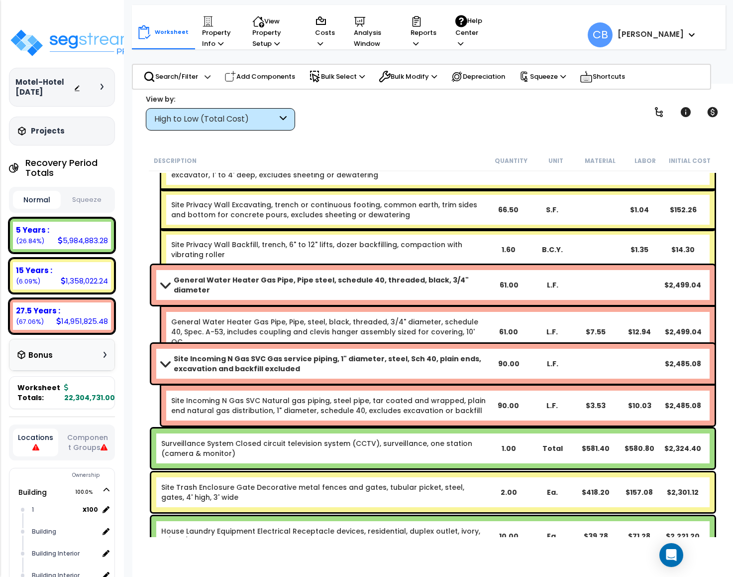
click at [392, 296] on div "General Water Heater Gas Pipe, Pipe steel, schedule 40, threaded, black, 3/4" d…" at bounding box center [433, 285] width 564 height 40
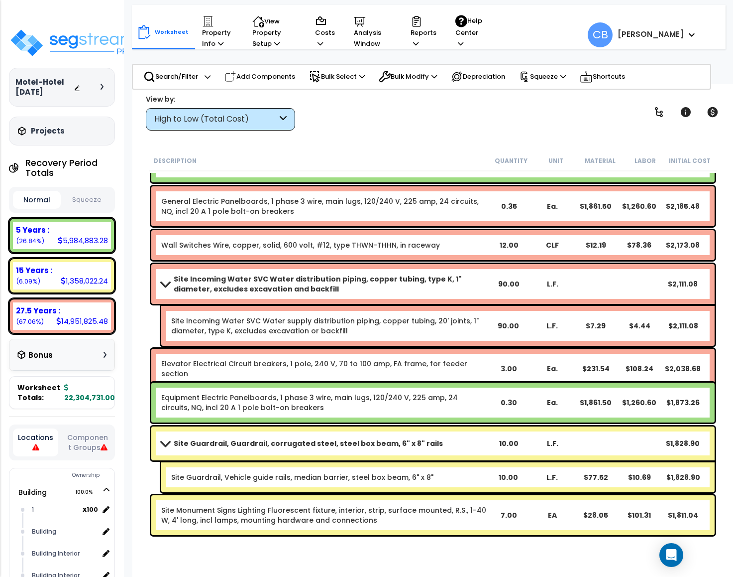
click at [392, 296] on div "Site Incoming Water SVC Water distribution piping, copper tubing, type K, 1" di…" at bounding box center [433, 284] width 564 height 40
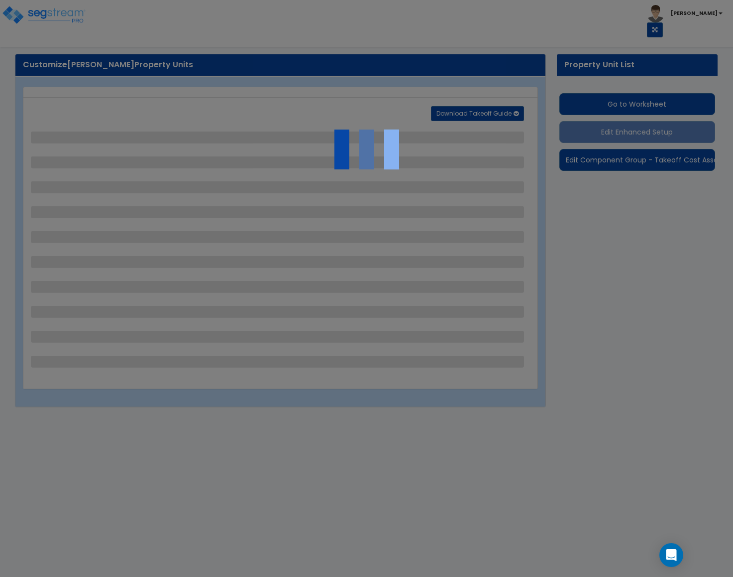
select select "1"
select select "2"
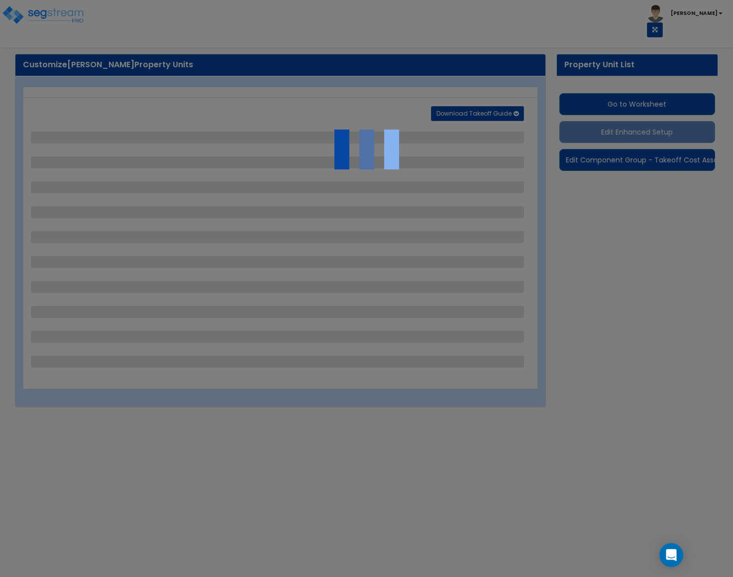
select select "1"
select select "2"
select select "1"
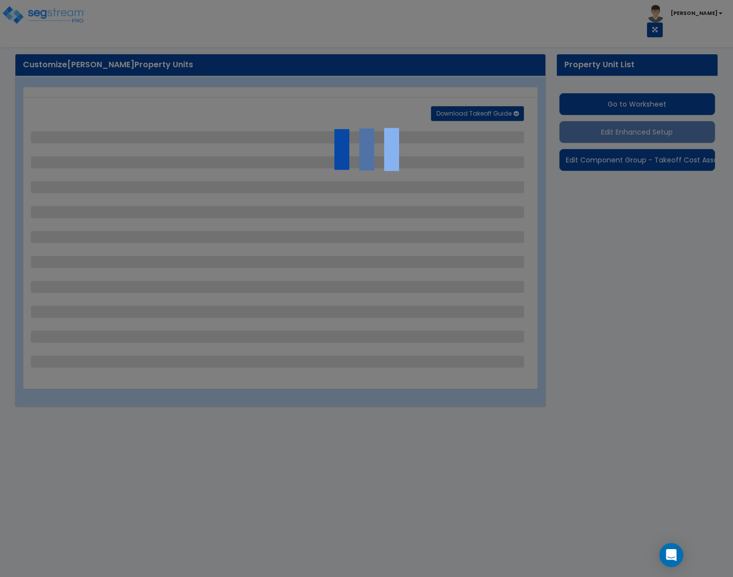
select select "2"
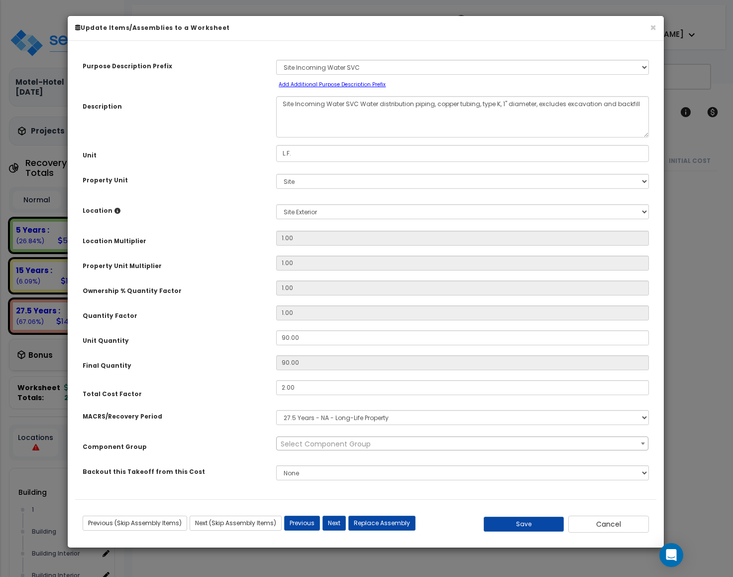
scroll to position [30325, 0]
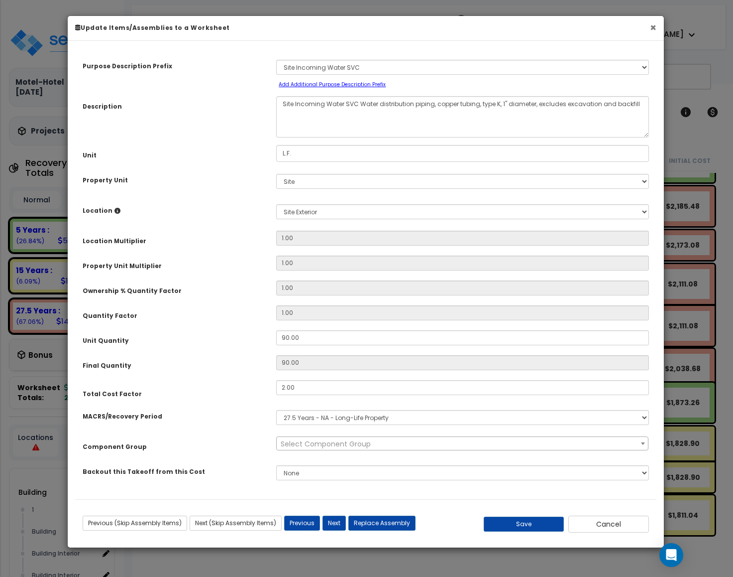
click at [651, 27] on button "×" at bounding box center [653, 27] width 6 height 10
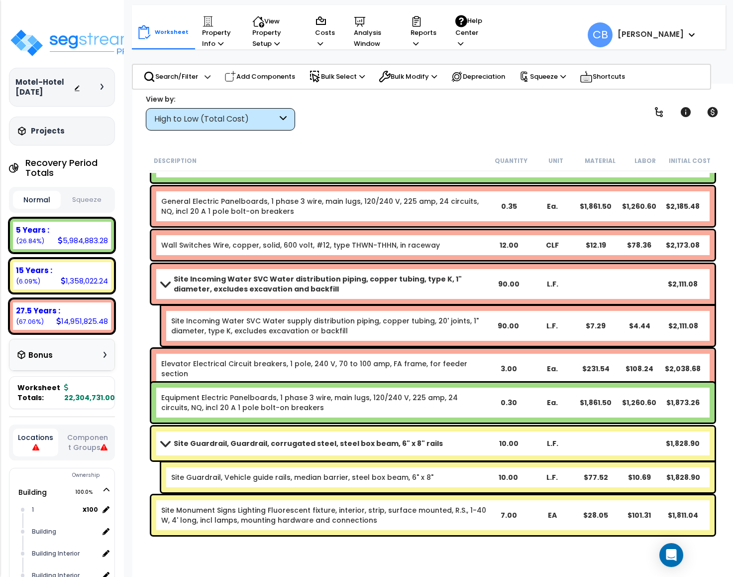
scroll to position [44, 0]
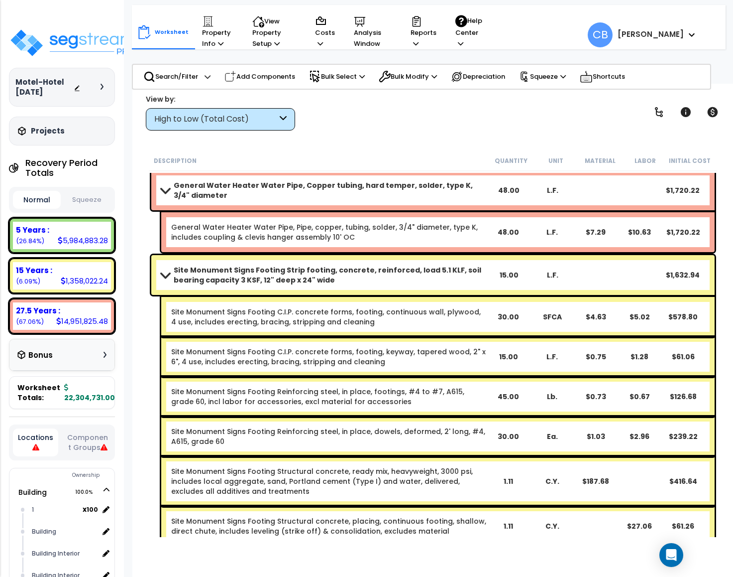
click at [432, 281] on div "Site Monument Signs Footing Strip footing, concrete, reinforced, load 5.1 KLF, …" at bounding box center [433, 484] width 569 height 465
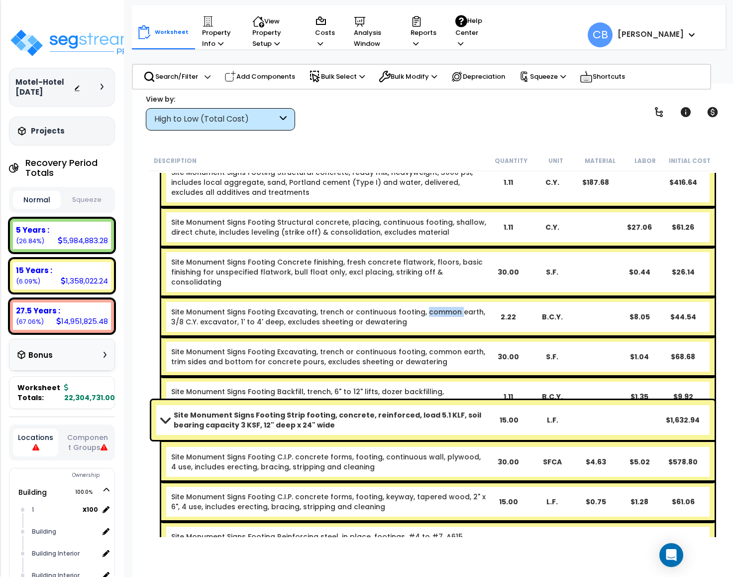
click at [432, 297] on div "Site Monument Signs Footing Excavating, trench or continuous footing, common ea…" at bounding box center [438, 317] width 554 height 40
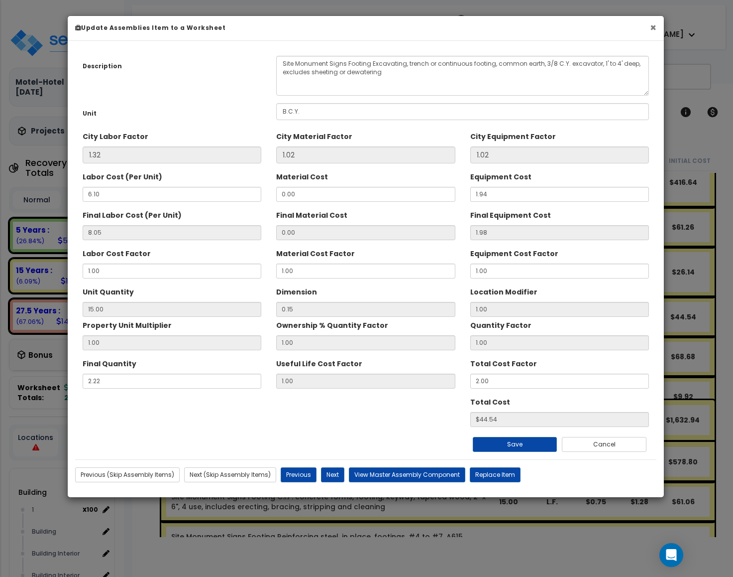
drag, startPoint x: 655, startPoint y: 26, endPoint x: 535, endPoint y: 248, distance: 252.2
click at [654, 26] on button "×" at bounding box center [653, 27] width 6 height 10
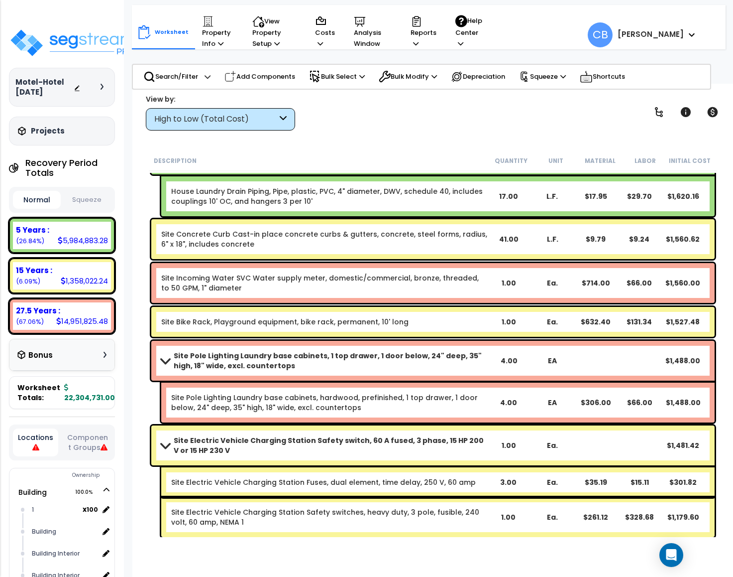
click at [466, 302] on div "Site Incoming Water SVC Water supply meter, domestic/commercial, bronze, thread…" at bounding box center [433, 282] width 569 height 45
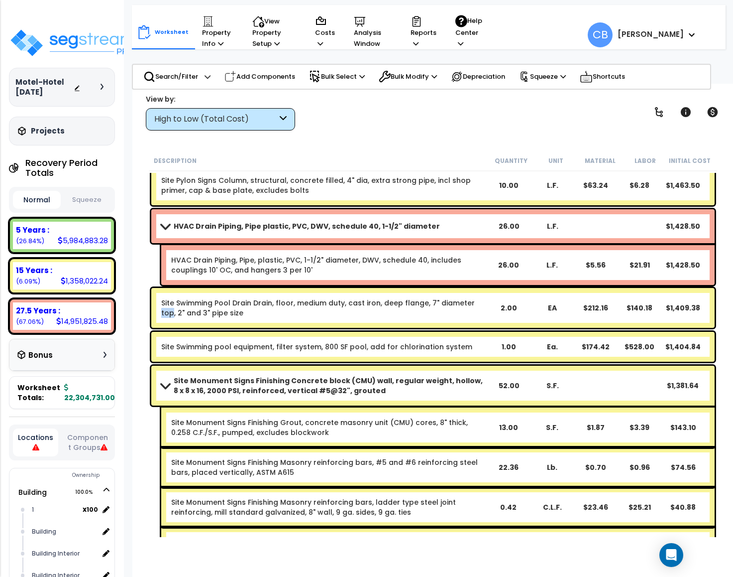
click at [466, 302] on link "Site Swimming Pool Drain Drain, floor, medium duty, cast iron, deep flange, 7" …" at bounding box center [324, 308] width 326 height 20
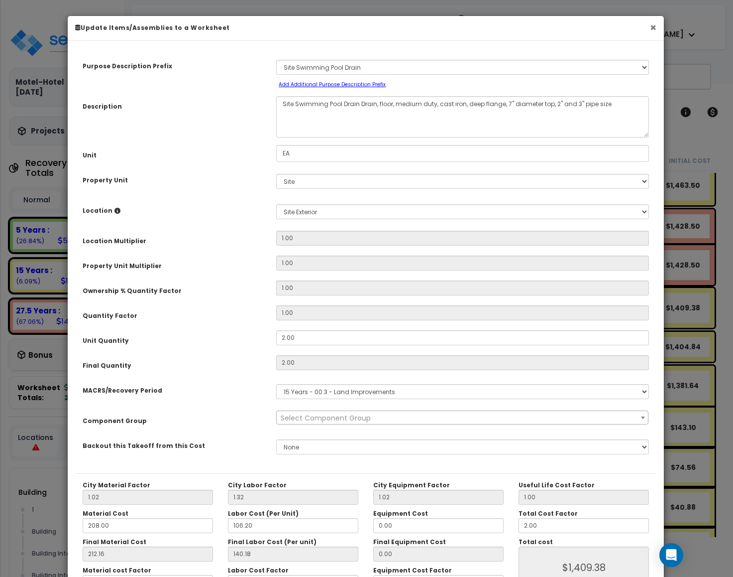
click at [650, 30] on button "×" at bounding box center [653, 27] width 6 height 10
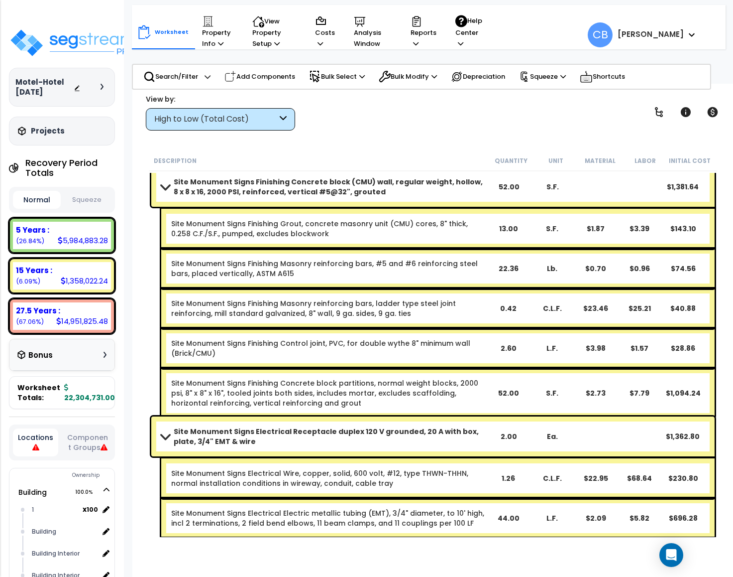
scroll to position [32939, 0]
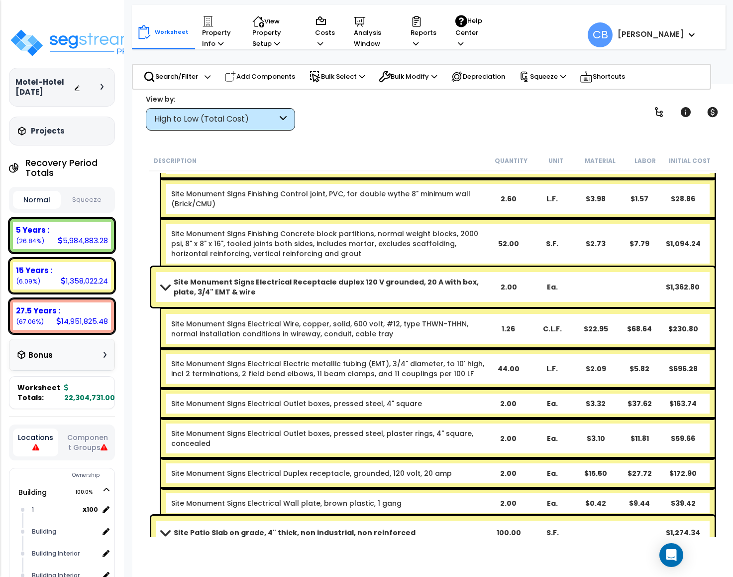
click at [468, 300] on div "Site Monument Signs Electrical Receptacle duplex 120 V grounded, 20 A with box,…" at bounding box center [433, 287] width 564 height 40
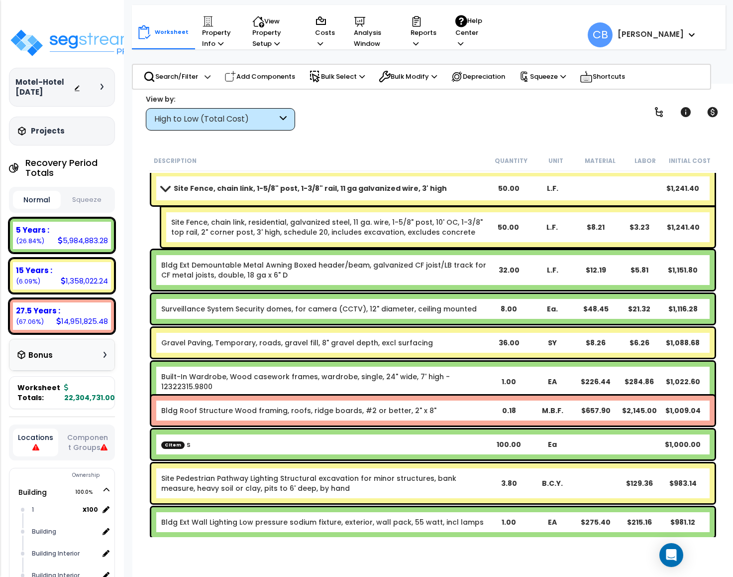
scroll to position [33761, 0]
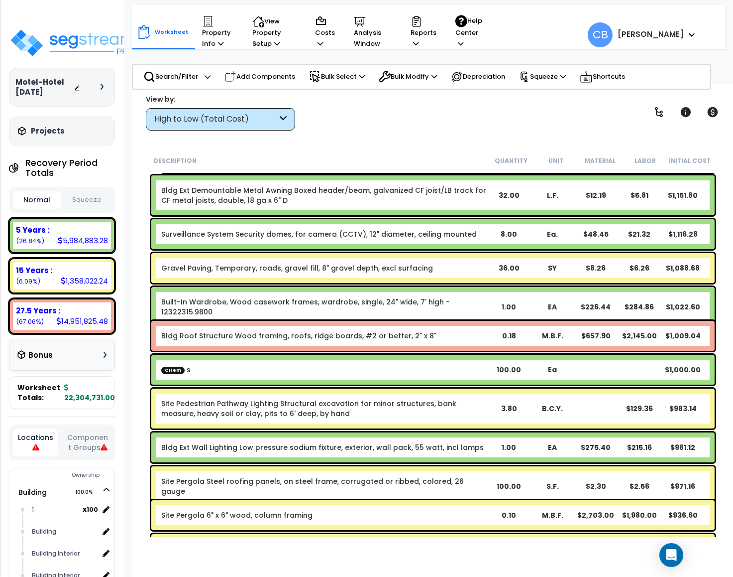
click at [470, 311] on div "Built-In Wardrobe, Wood casework frames, wardrobe, single, 24" wide, 7' high - …" at bounding box center [433, 307] width 564 height 40
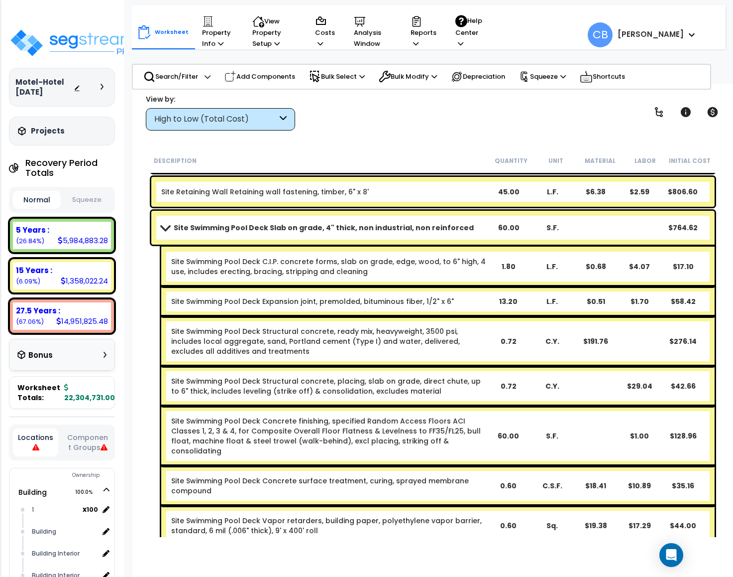
click at [459, 330] on link "Site Swimming Pool Deck Structural concrete, ready mix, heavyweight, 3500 psi, …" at bounding box center [328, 341] width 315 height 30
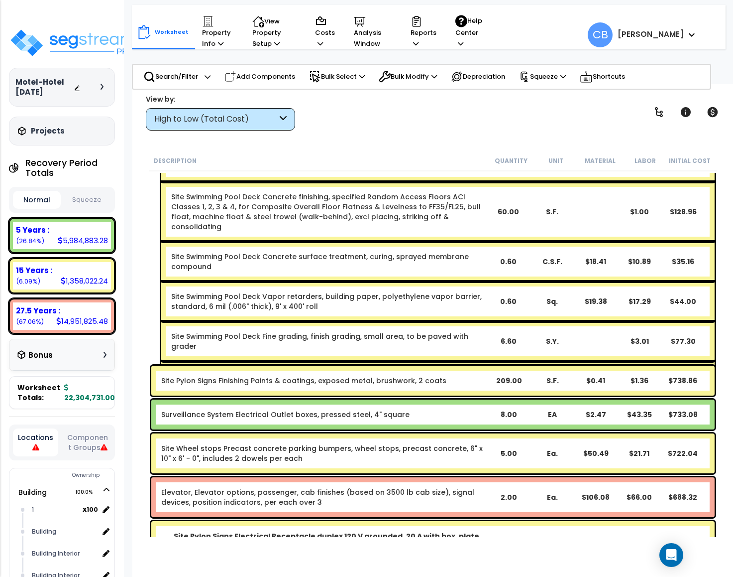
click at [459, 330] on div "Site Swimming Pool Deck Fine grading, finish grading, small area, to be paved w…" at bounding box center [438, 341] width 554 height 40
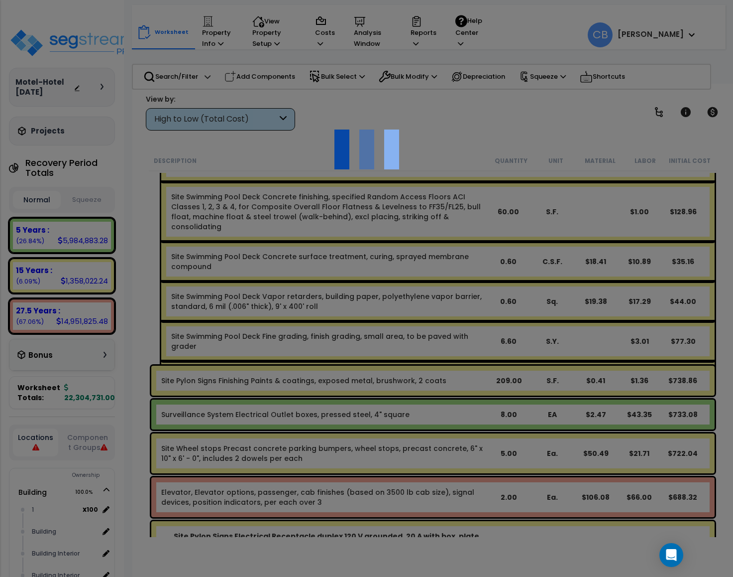
scroll to position [35180, 0]
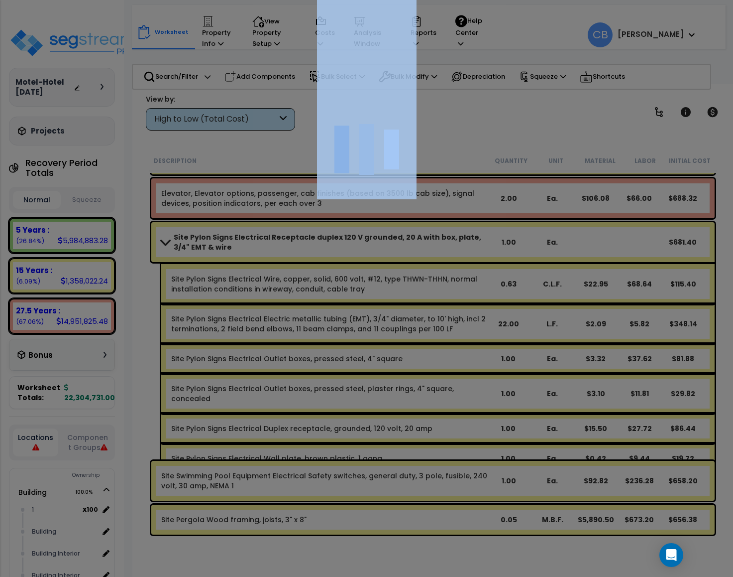
click at [459, 330] on div at bounding box center [366, 288] width 733 height 577
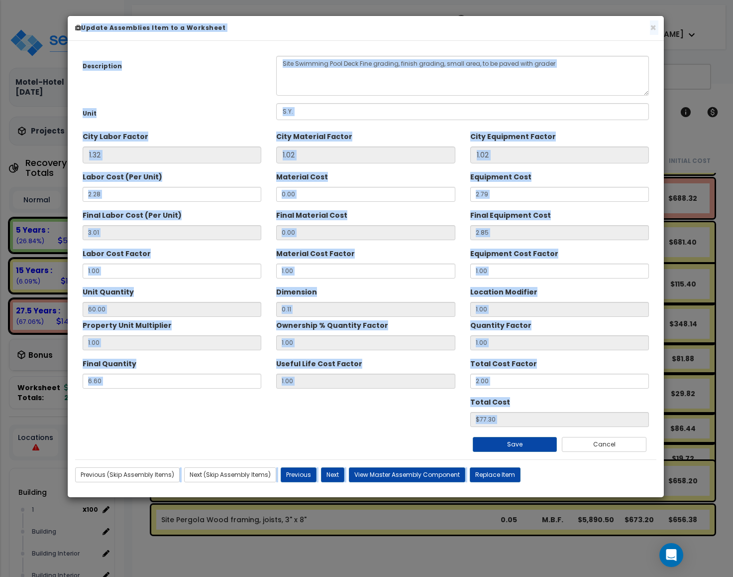
click at [647, 24] on h6 "Update Assemblies Item to a Worksheet" at bounding box center [366, 27] width 582 height 8
click at [647, 25] on h6 "Update Assemblies Item to a Worksheet" at bounding box center [366, 27] width 582 height 8
click at [653, 28] on button "×" at bounding box center [653, 27] width 6 height 10
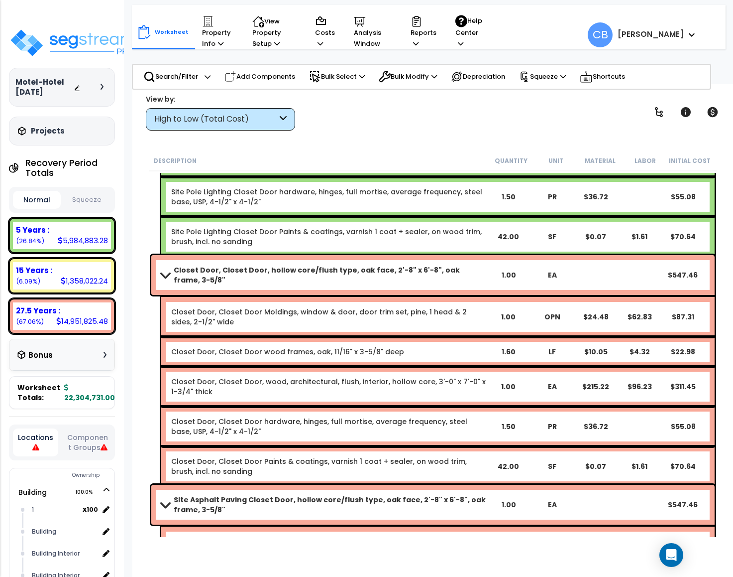
click at [508, 421] on div "1.50" at bounding box center [508, 426] width 43 height 10
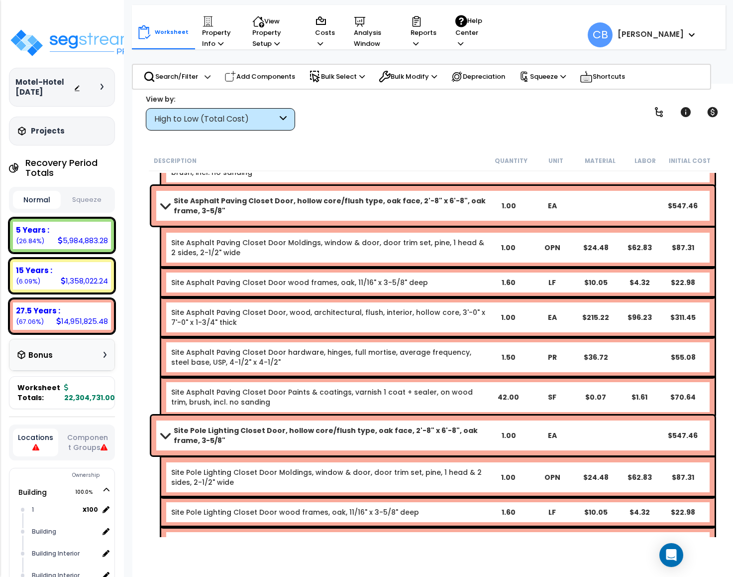
click at [508, 418] on div "Site Pole Lighting Closet Door, hollow core/flush type, oak face, 2'-8" x 6'-8"…" at bounding box center [433, 435] width 564 height 40
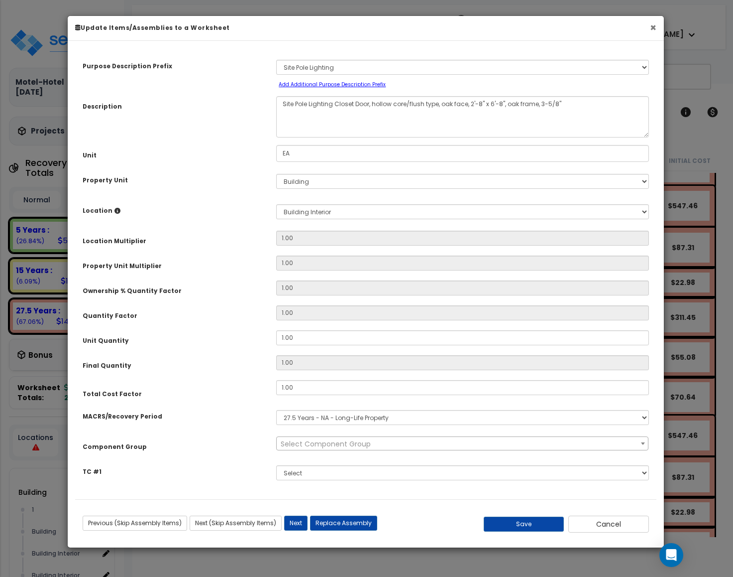
click at [653, 33] on button "×" at bounding box center [653, 27] width 6 height 10
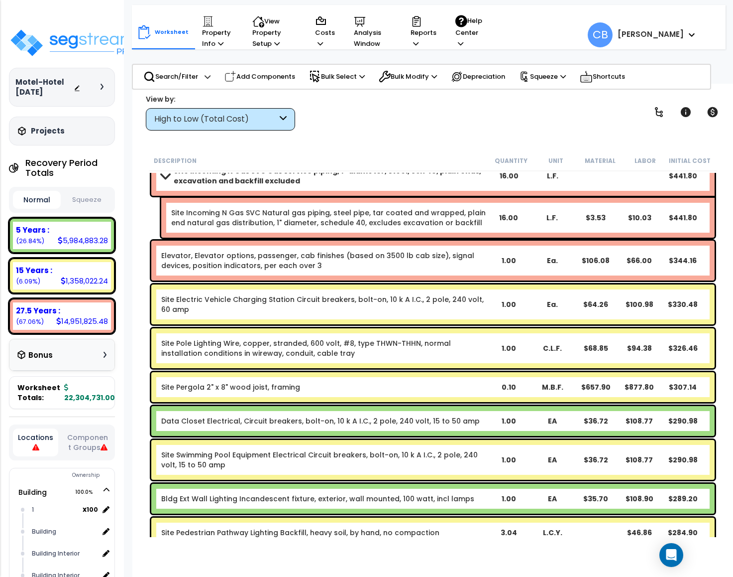
click at [589, 210] on div "Site Incoming N Gas SVC Natural gas piping, steel pipe, tar coated and wrapped,…" at bounding box center [438, 218] width 554 height 40
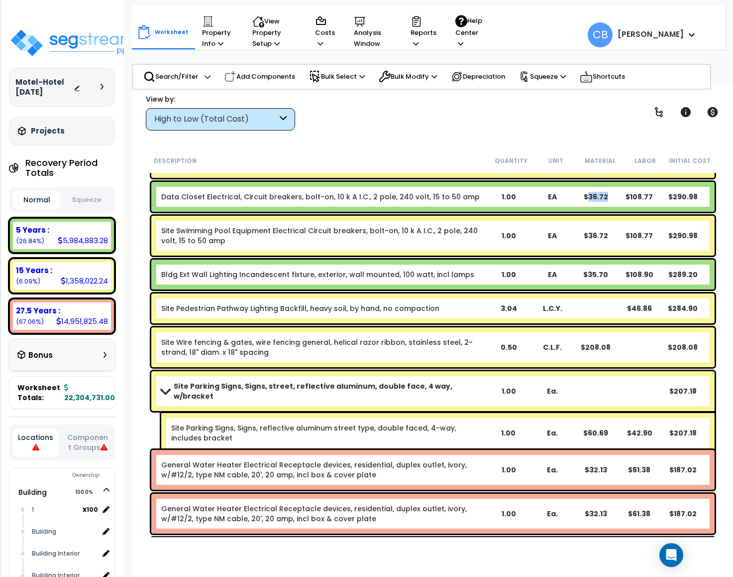
click at [589, 210] on div "Data Closet Electrical, Circuit breakers, bolt-on, 10 k A I.C., 2 pole, 240 vol…" at bounding box center [433, 197] width 564 height 30
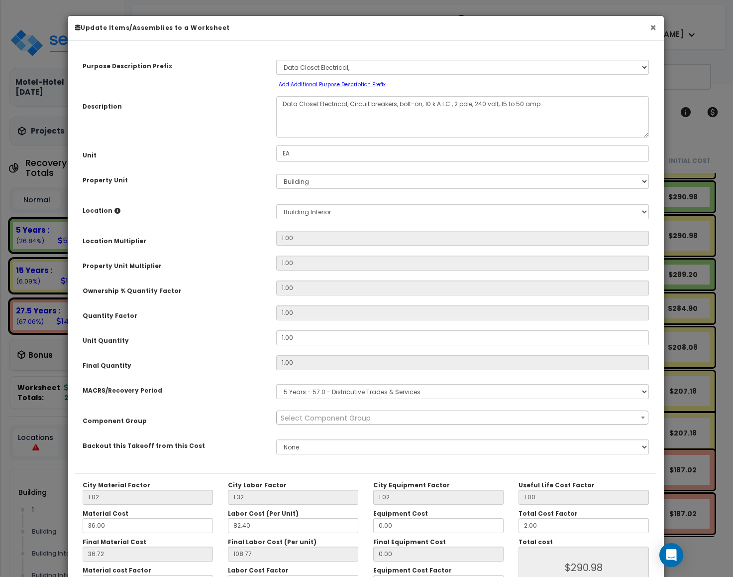
drag, startPoint x: 650, startPoint y: 29, endPoint x: 586, endPoint y: 134, distance: 123.3
click at [647, 30] on div "× Update Items/Assemblies to a Worksheet" at bounding box center [366, 28] width 597 height 25
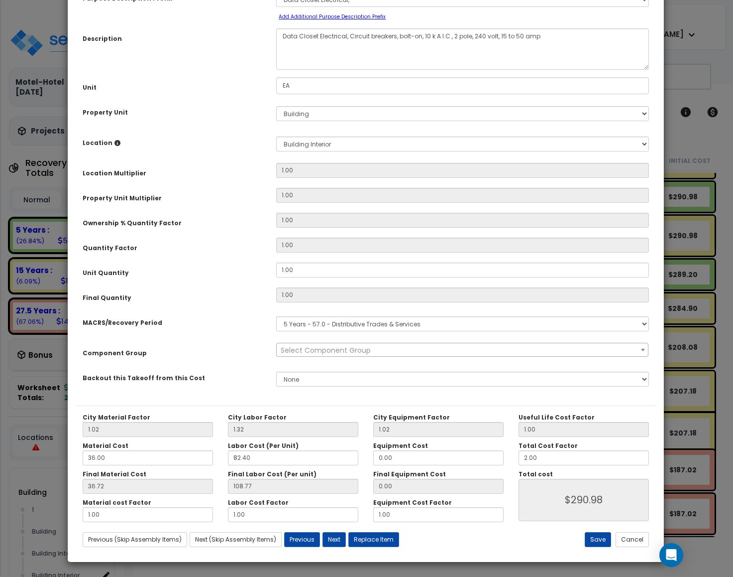
scroll to position [0, 0]
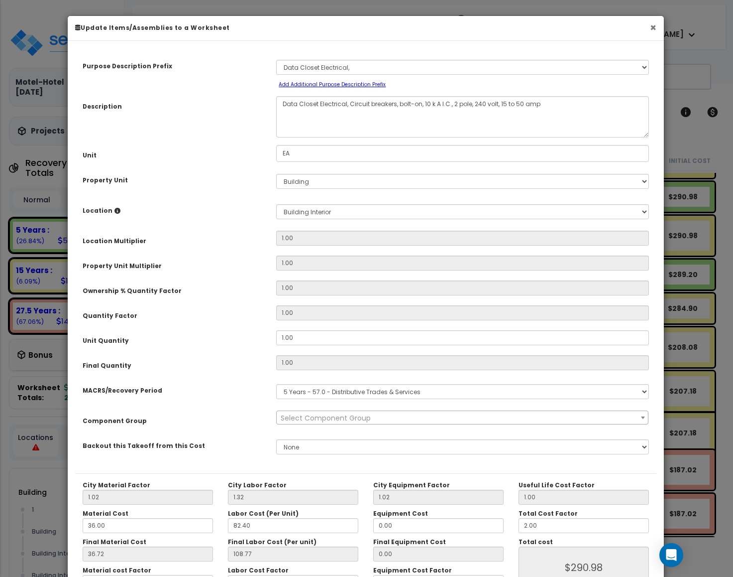
click at [653, 24] on button "×" at bounding box center [653, 27] width 6 height 10
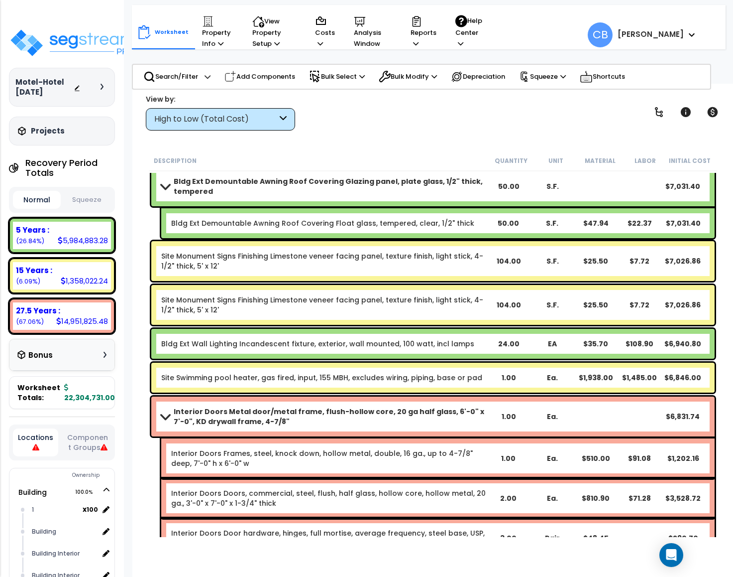
scroll to position [7, 0]
drag, startPoint x: 311, startPoint y: 316, endPoint x: 319, endPoint y: 315, distance: 7.5
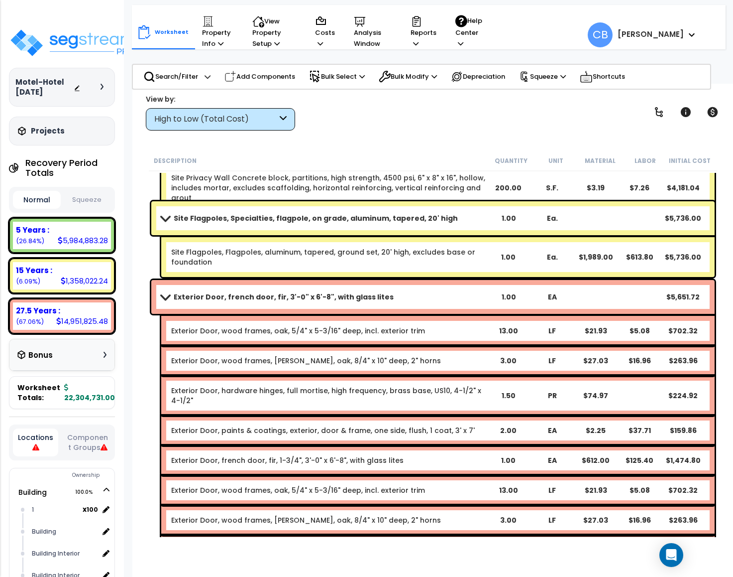
scroll to position [25998, 0]
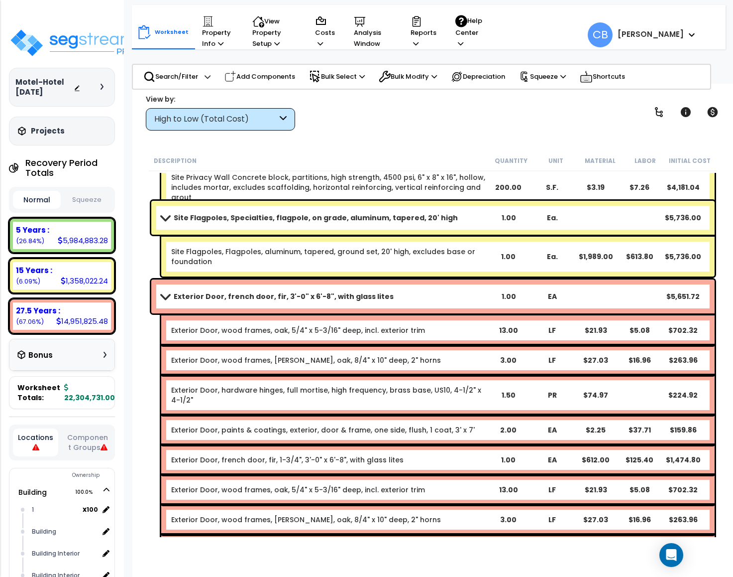
drag, startPoint x: 296, startPoint y: 296, endPoint x: 301, endPoint y: 297, distance: 5.2
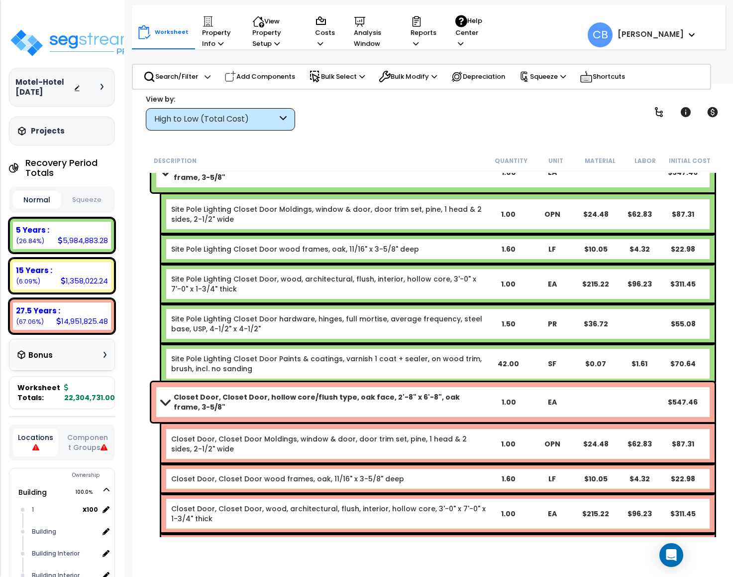
scroll to position [36100, 0]
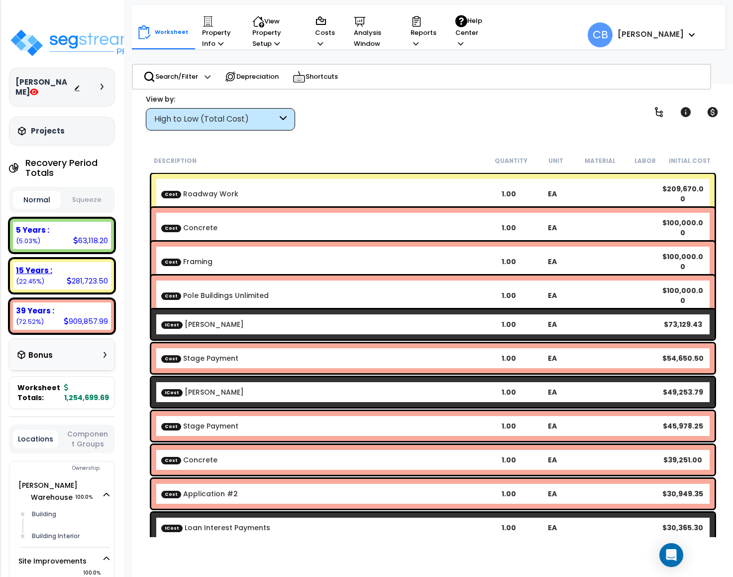
scroll to position [44, 0]
